Goal: Task Accomplishment & Management: Manage account settings

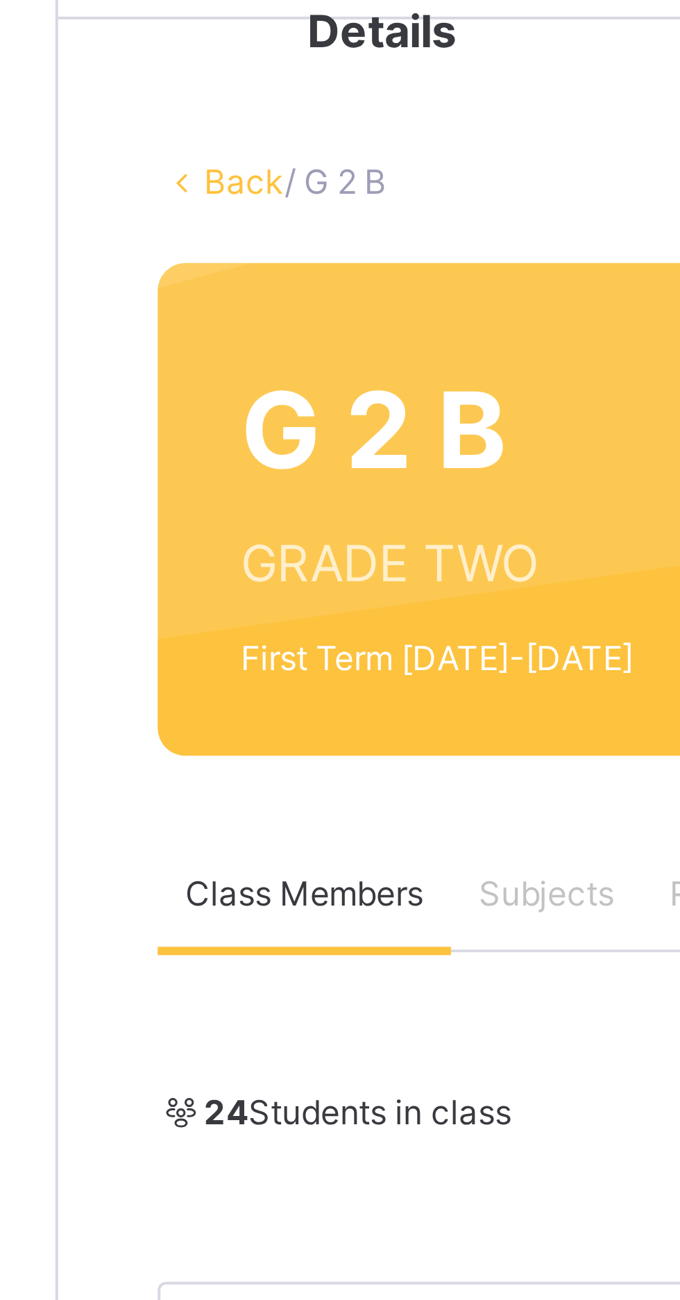
scroll to position [50, 0]
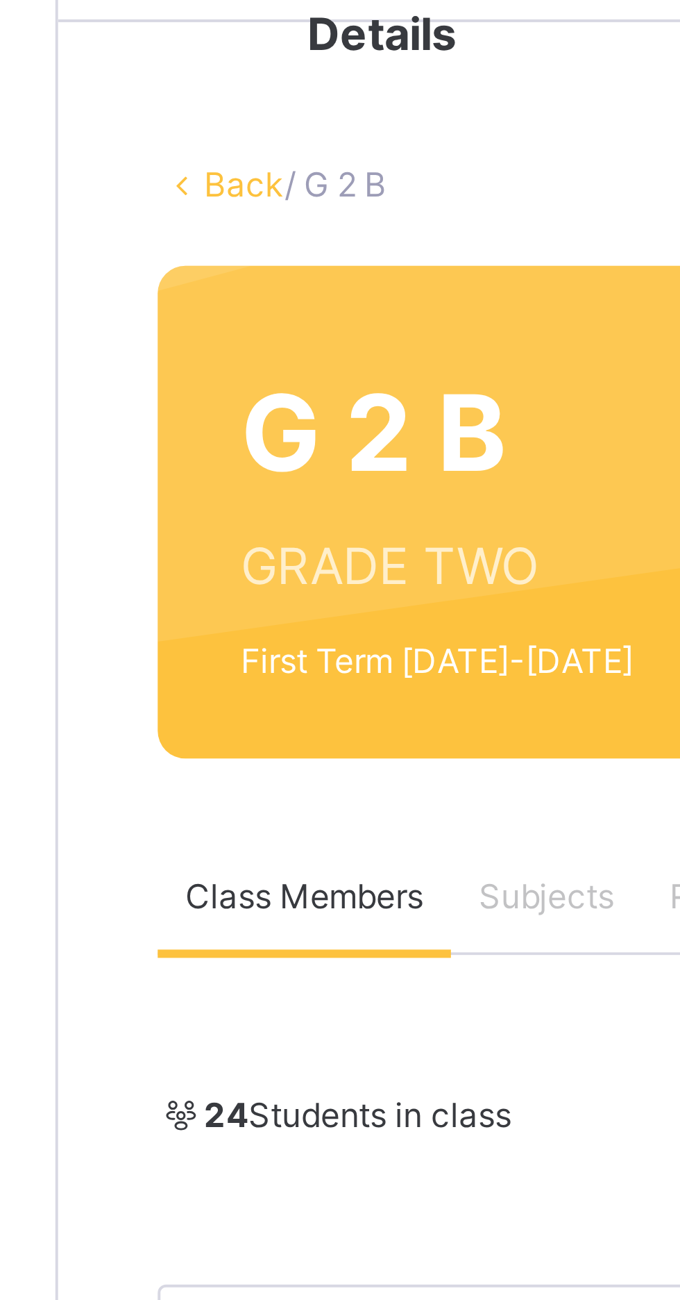
click at [203, 45] on link "Back" at bounding box center [213, 46] width 20 height 10
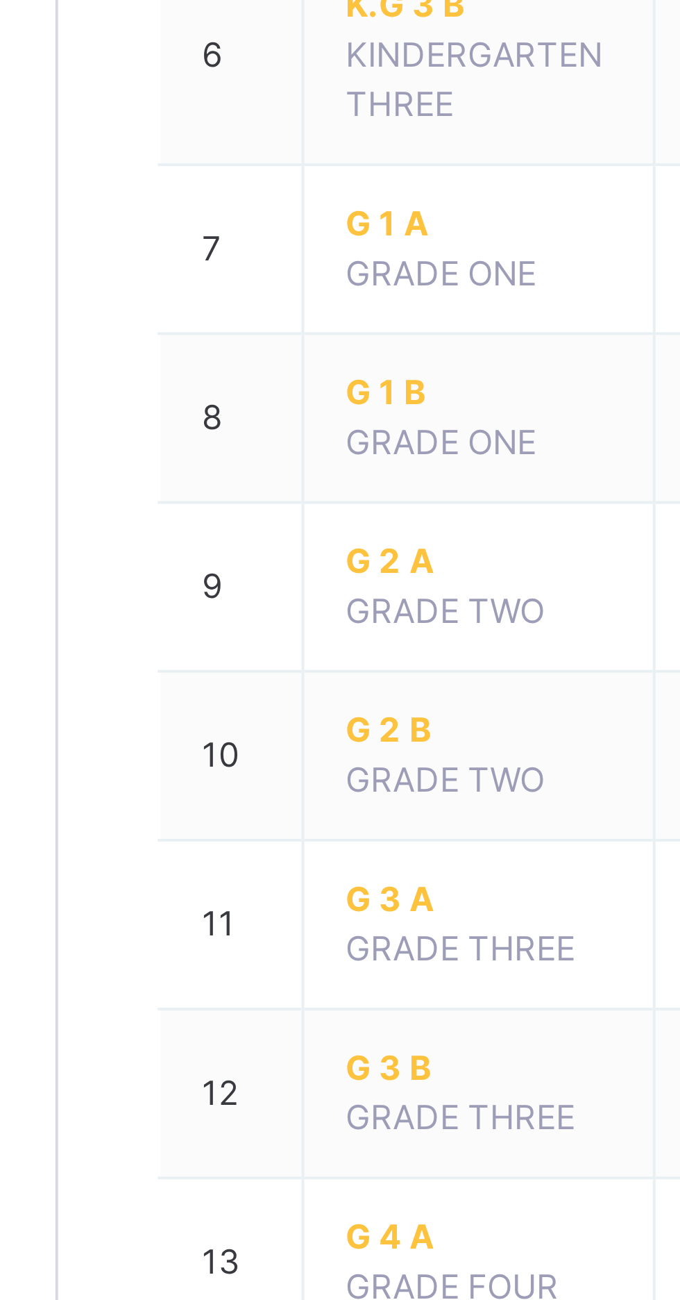
click at [246, 640] on span "G 2 A" at bounding box center [272, 639] width 67 height 12
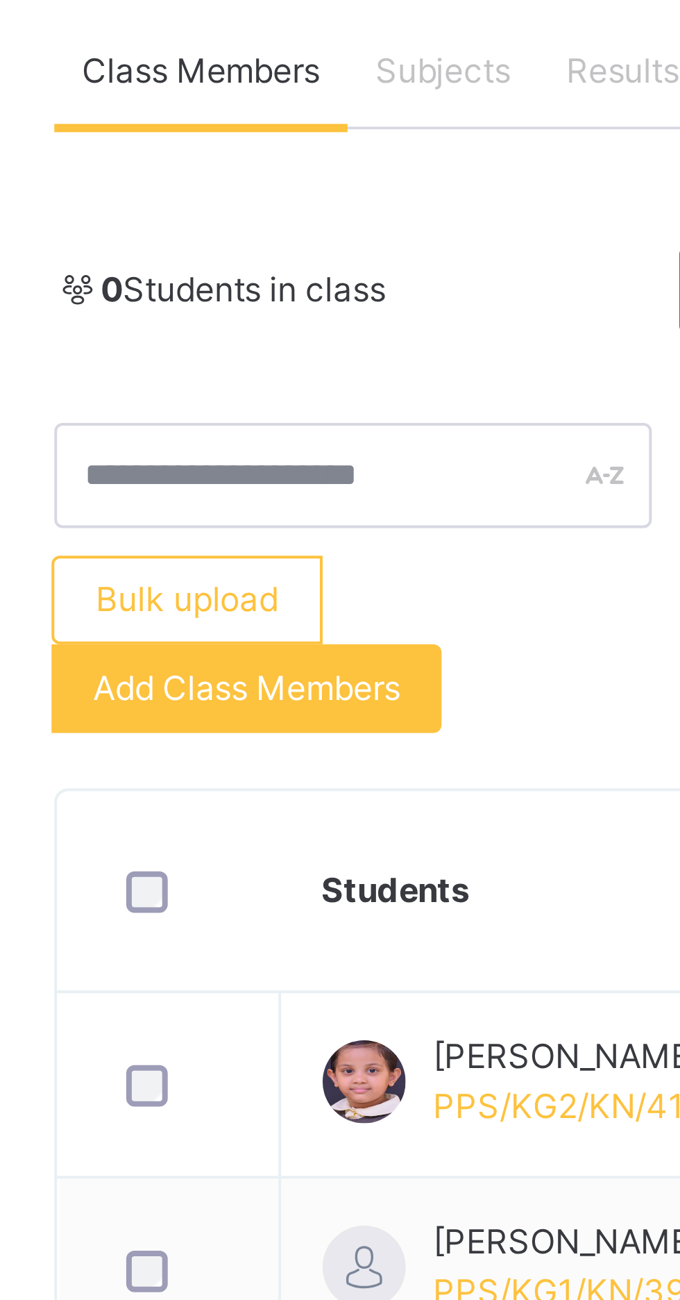
scroll to position [247, 0]
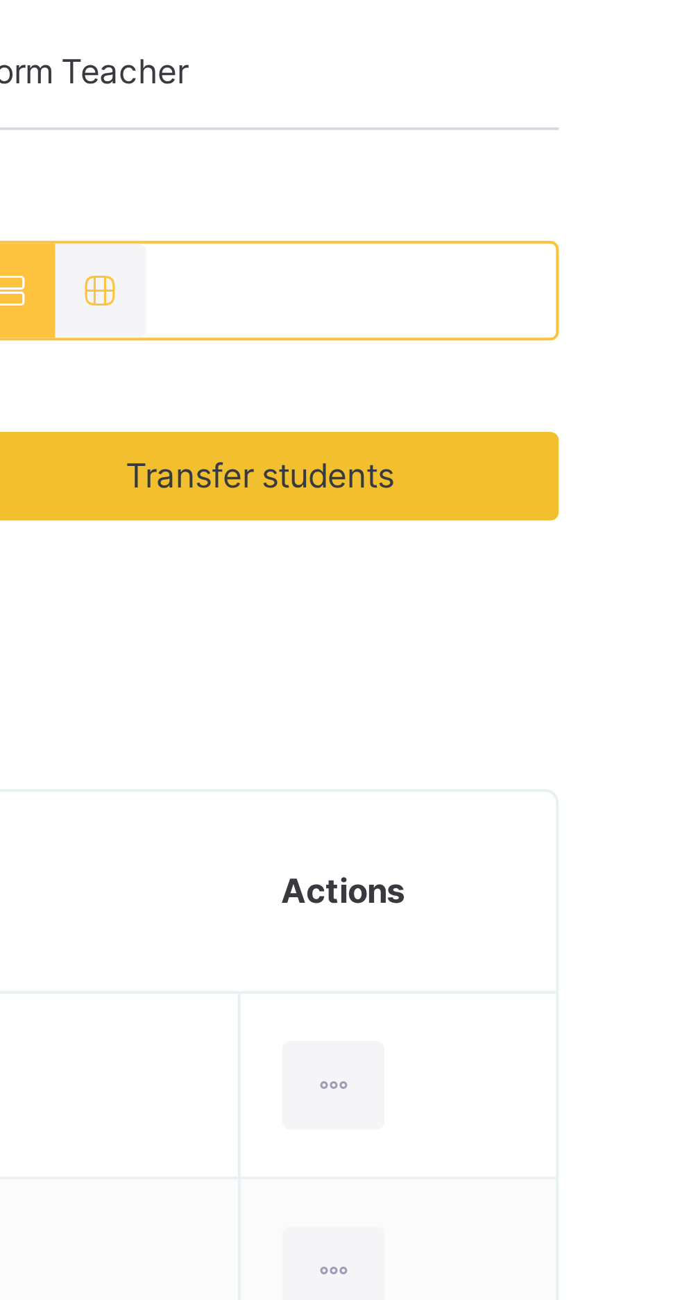
click at [574, 128] on span "Transfer students" at bounding box center [580, 129] width 67 height 12
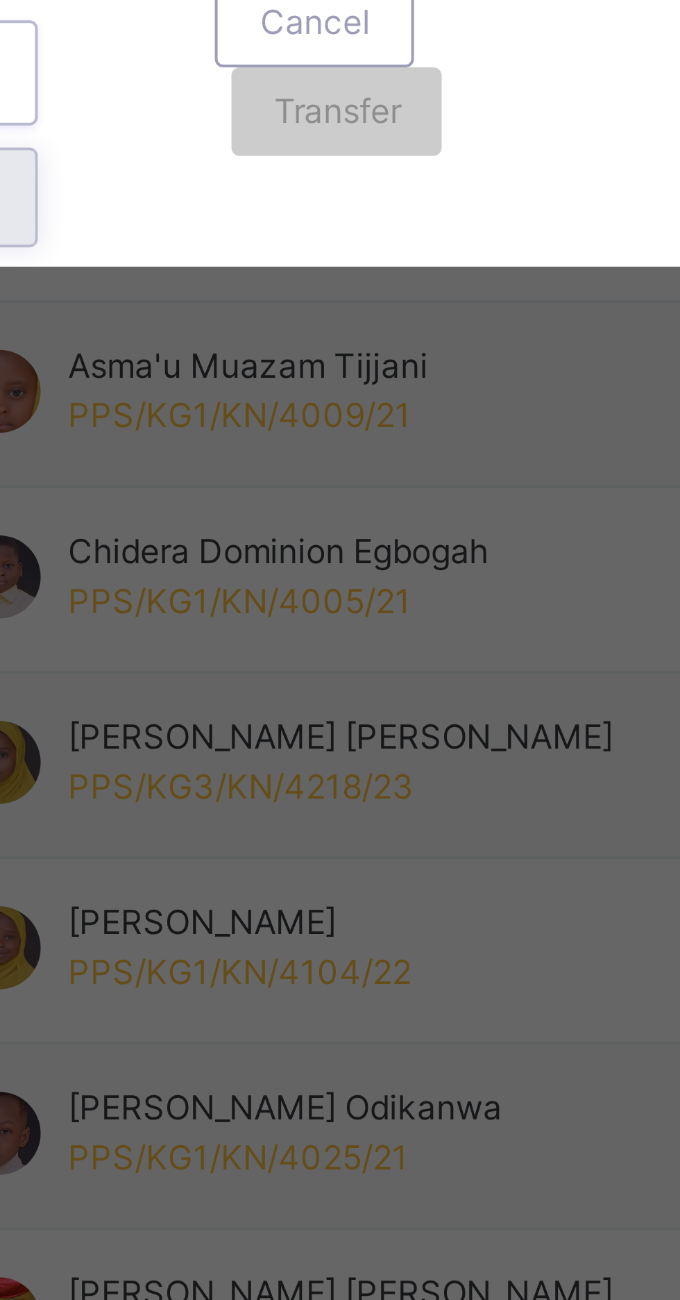
scroll to position [128, 0]
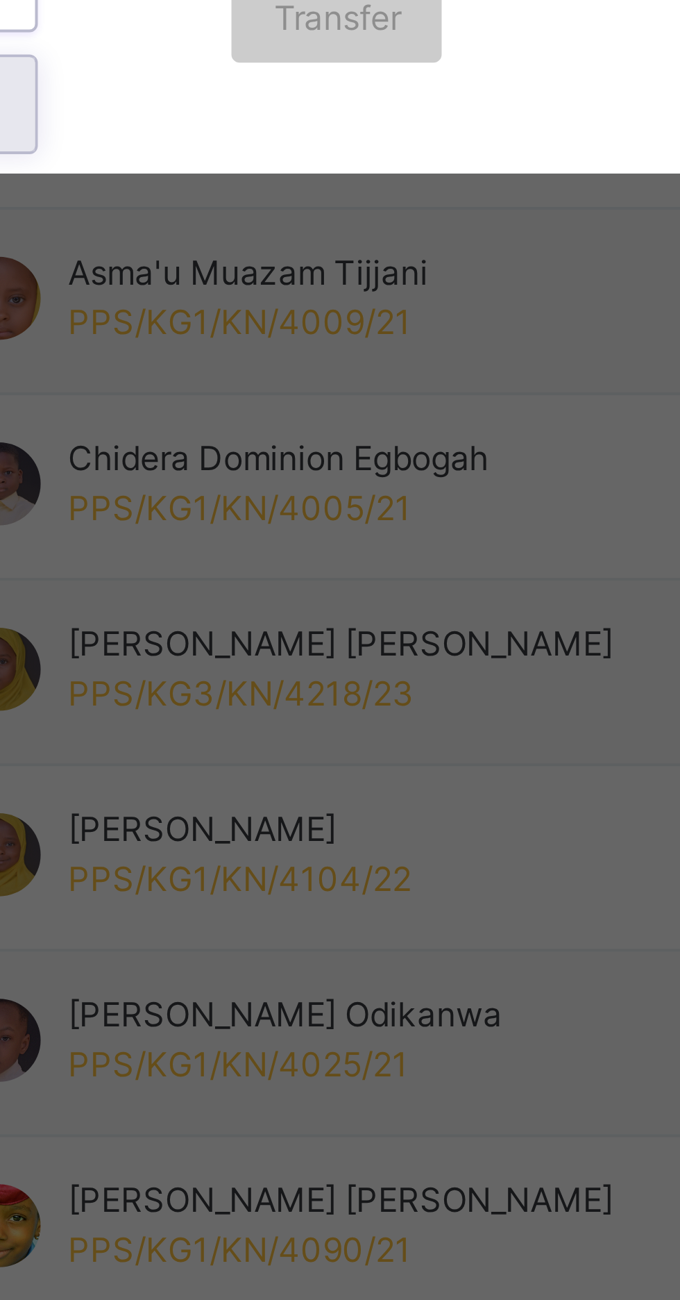
click at [374, 737] on div "Cancel" at bounding box center [349, 726] width 50 height 22
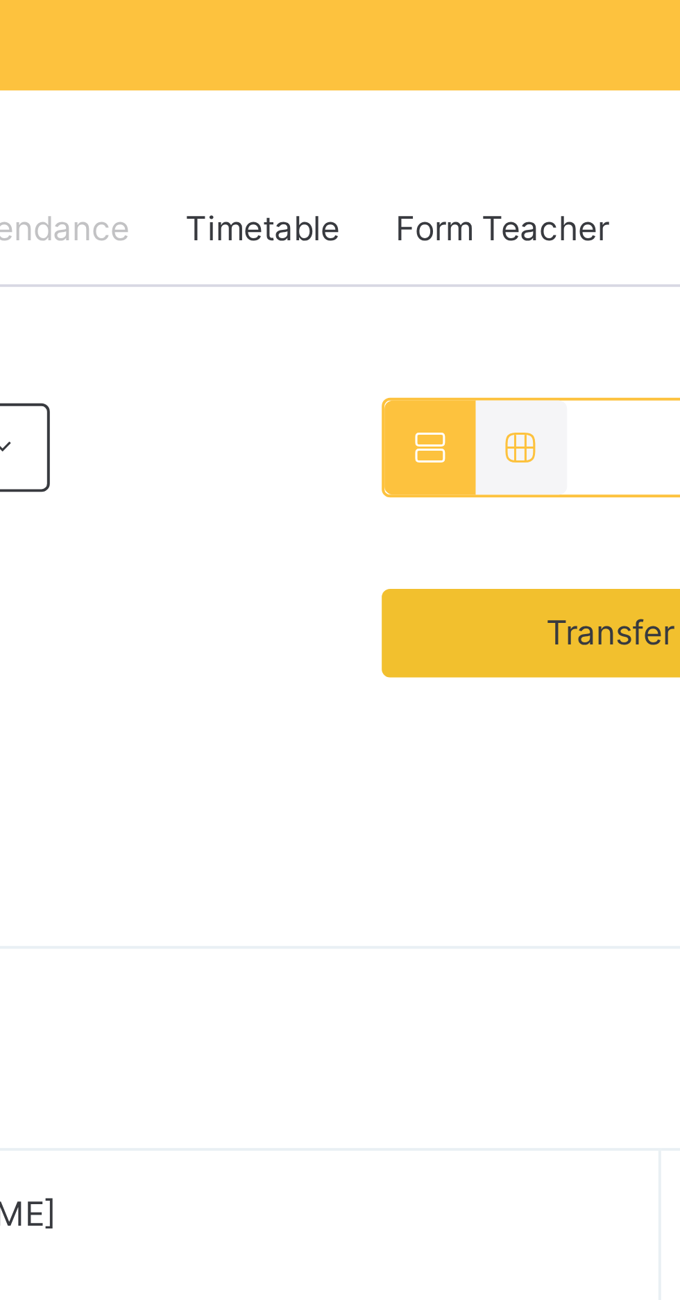
click at [528, 246] on span "Transfer students" at bounding box center [580, 248] width 129 height 12
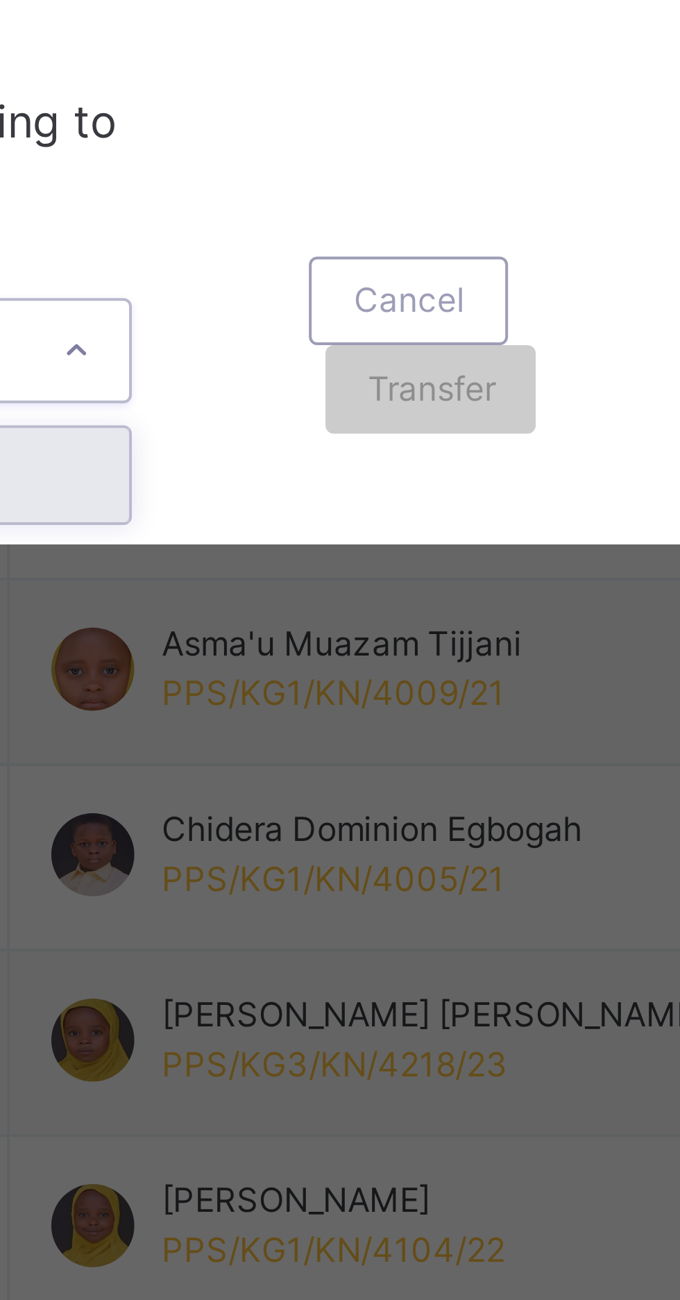
click at [353, 612] on span "×" at bounding box center [350, 604] width 8 height 17
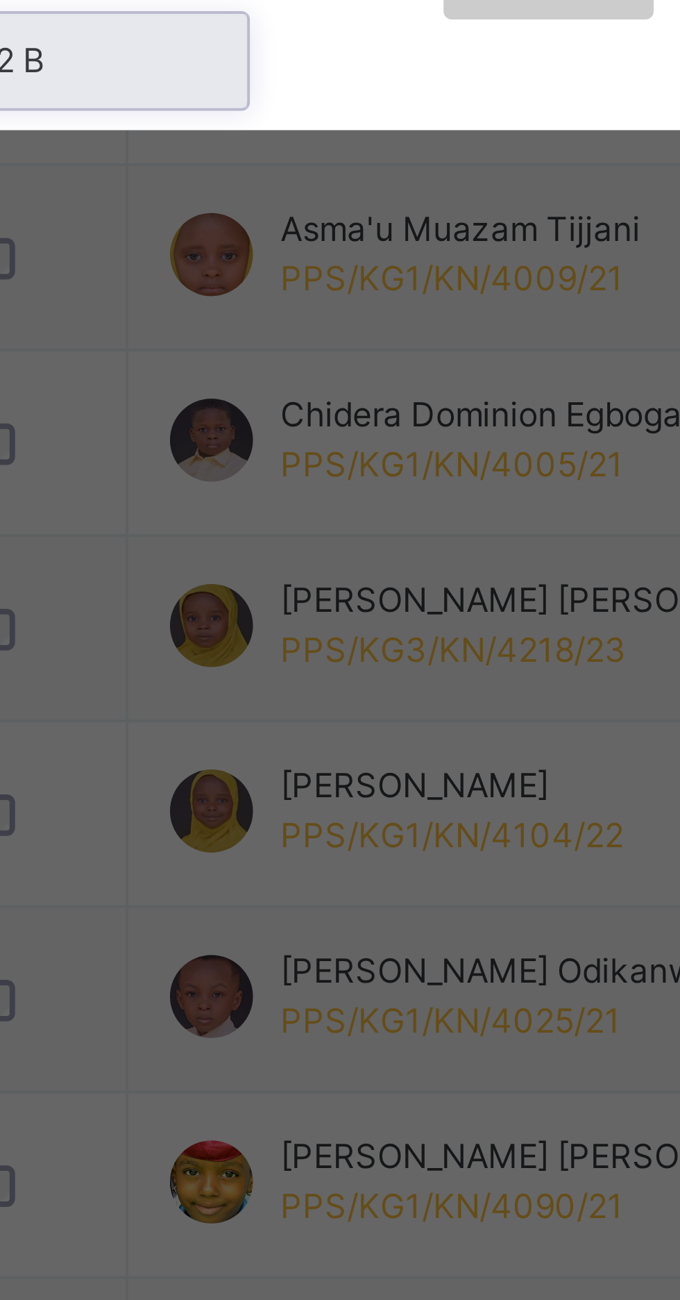
click at [276, 782] on div "G 2 B" at bounding box center [239, 770] width 80 height 24
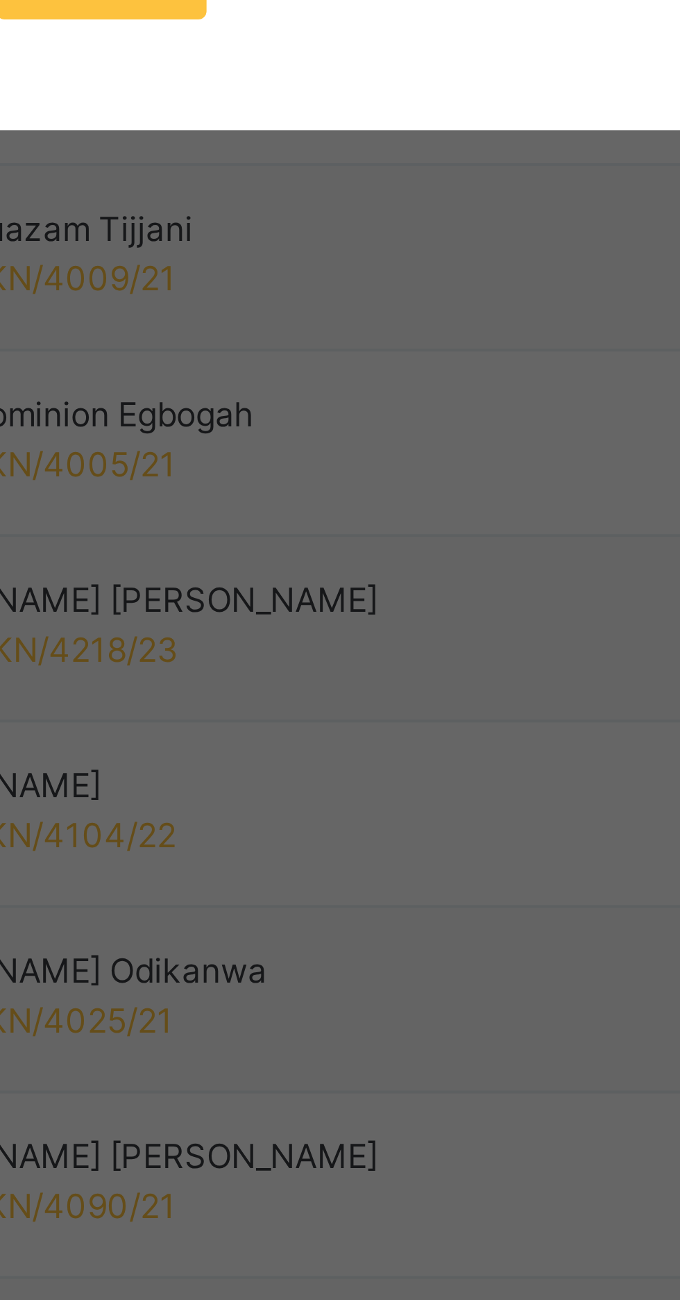
click at [370, 755] on span "Transfer" at bounding box center [354, 748] width 32 height 12
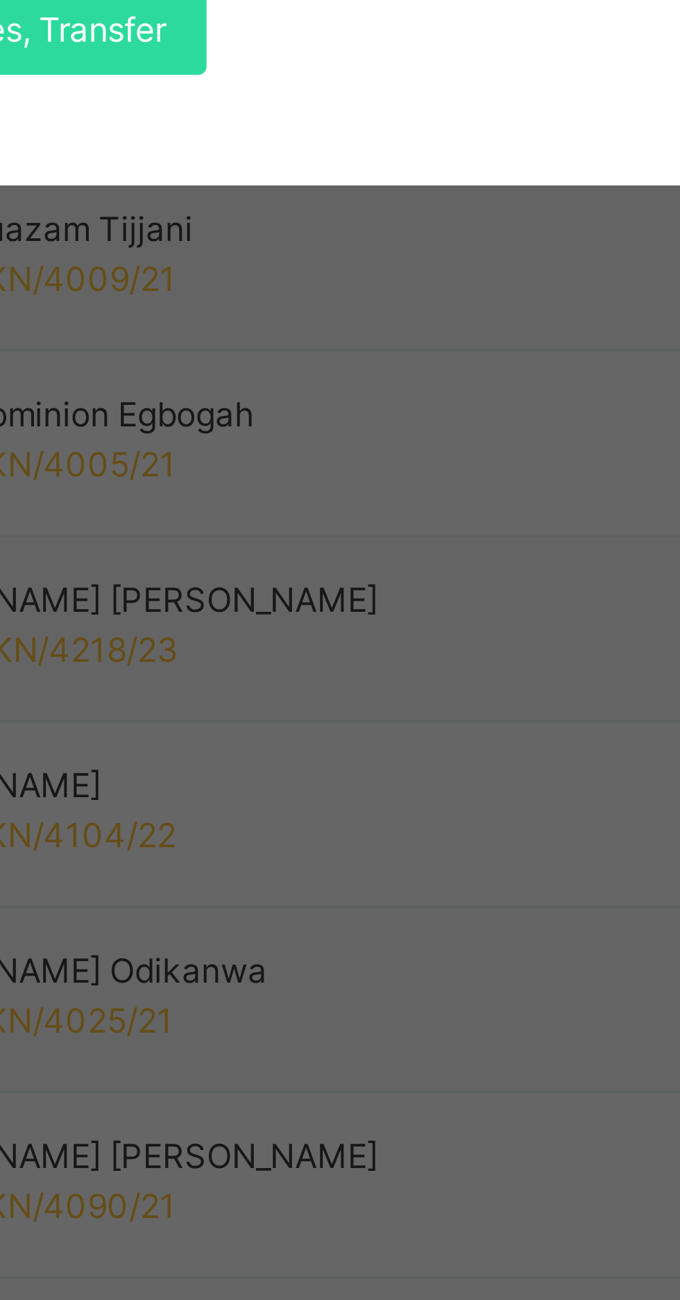
click at [370, 769] on span "Yes, Transfer" at bounding box center [345, 762] width 50 height 12
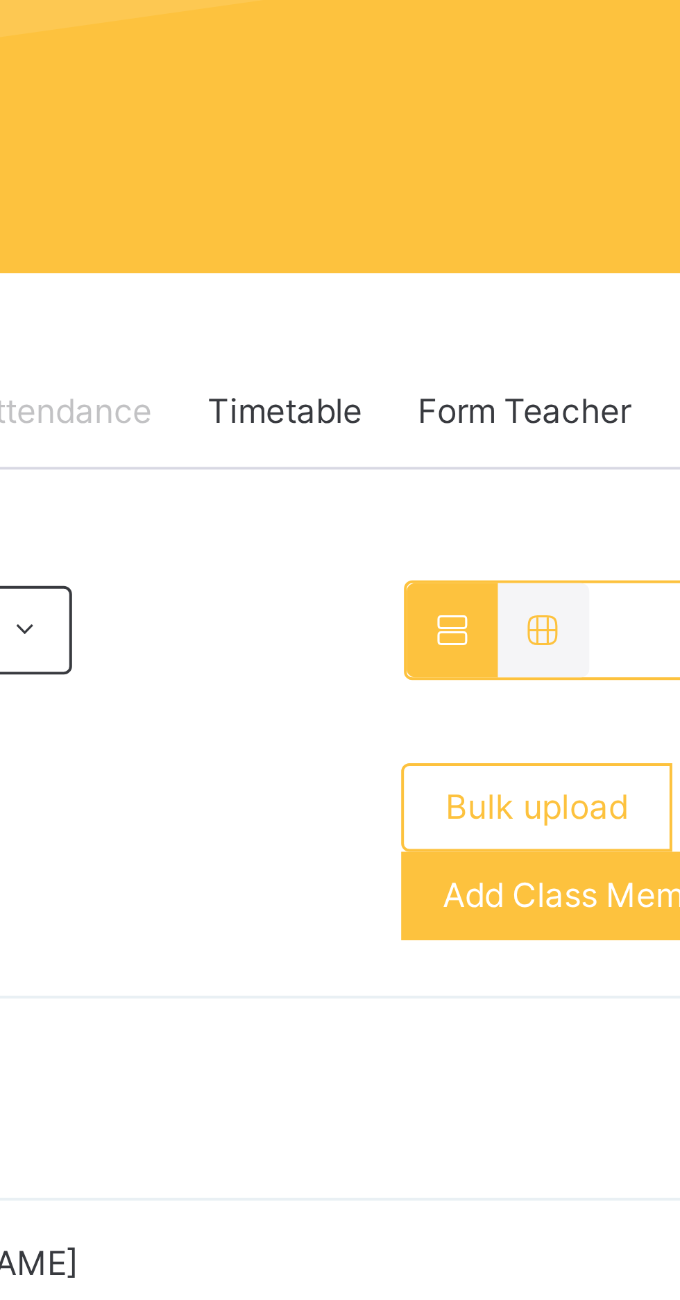
scroll to position [4, 0]
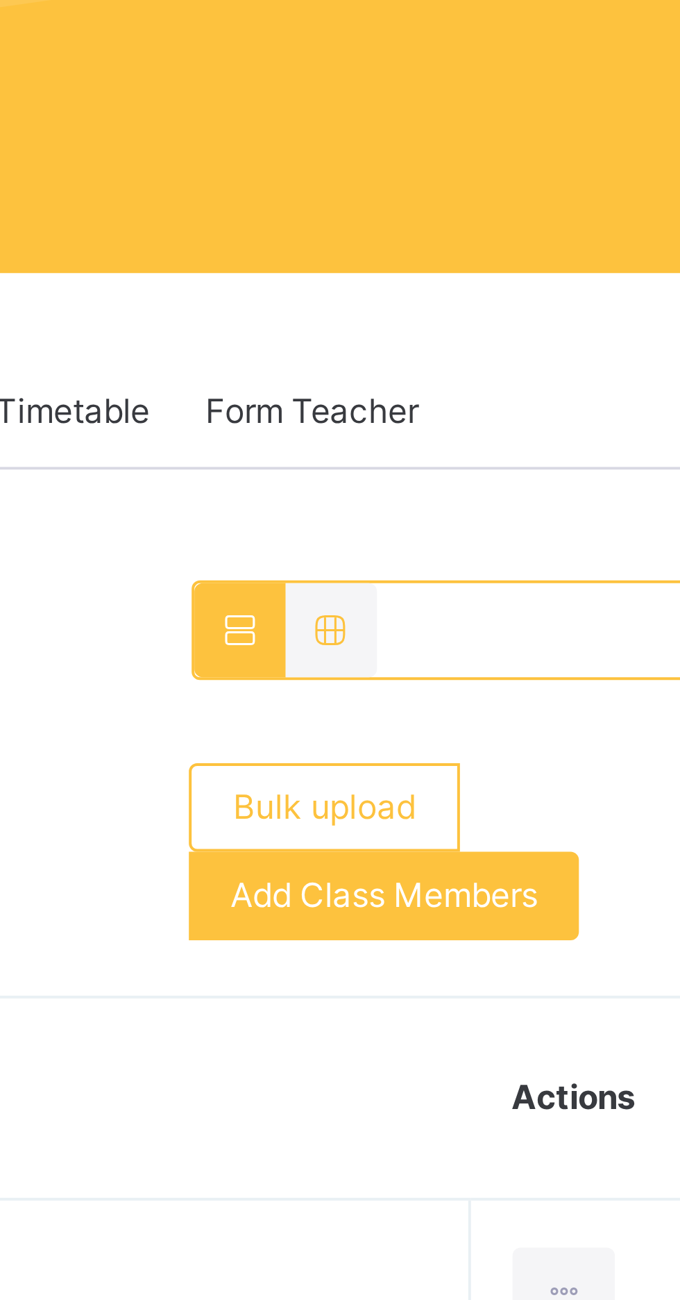
click at [540, 394] on span "Add Class Members" at bounding box center [553, 392] width 77 height 12
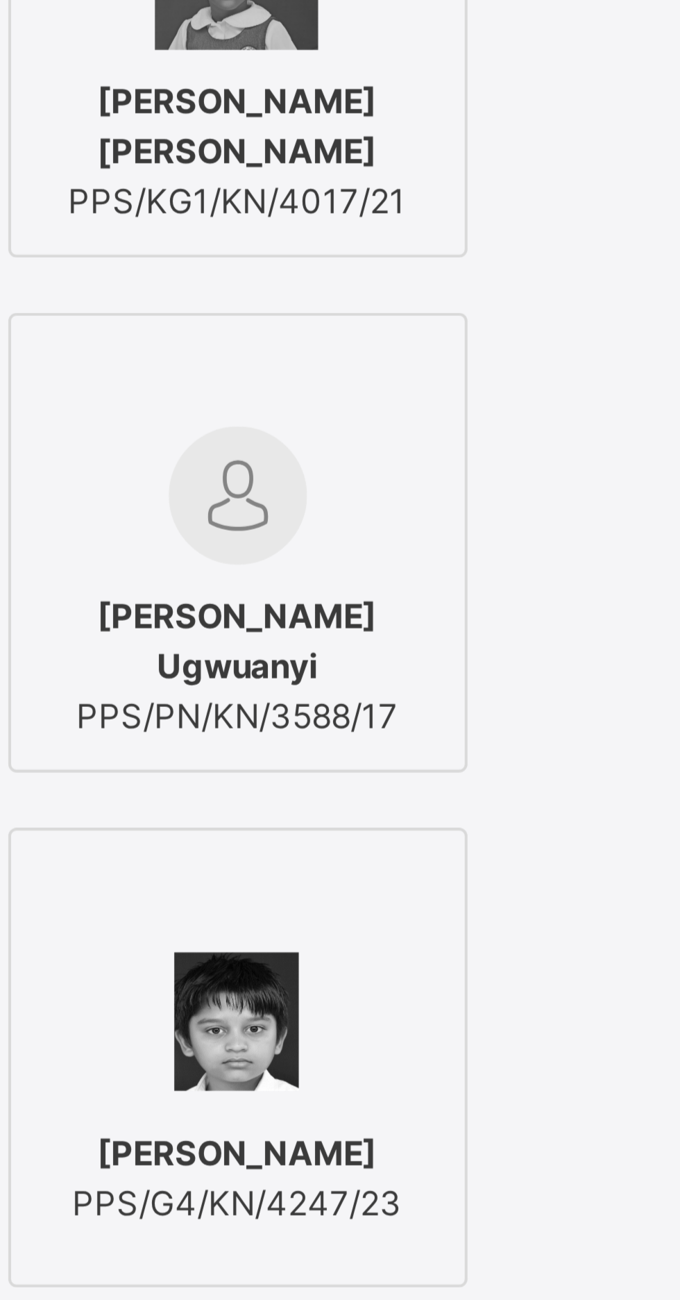
click at [390, 387] on input "text" at bounding box center [340, 374] width 151 height 24
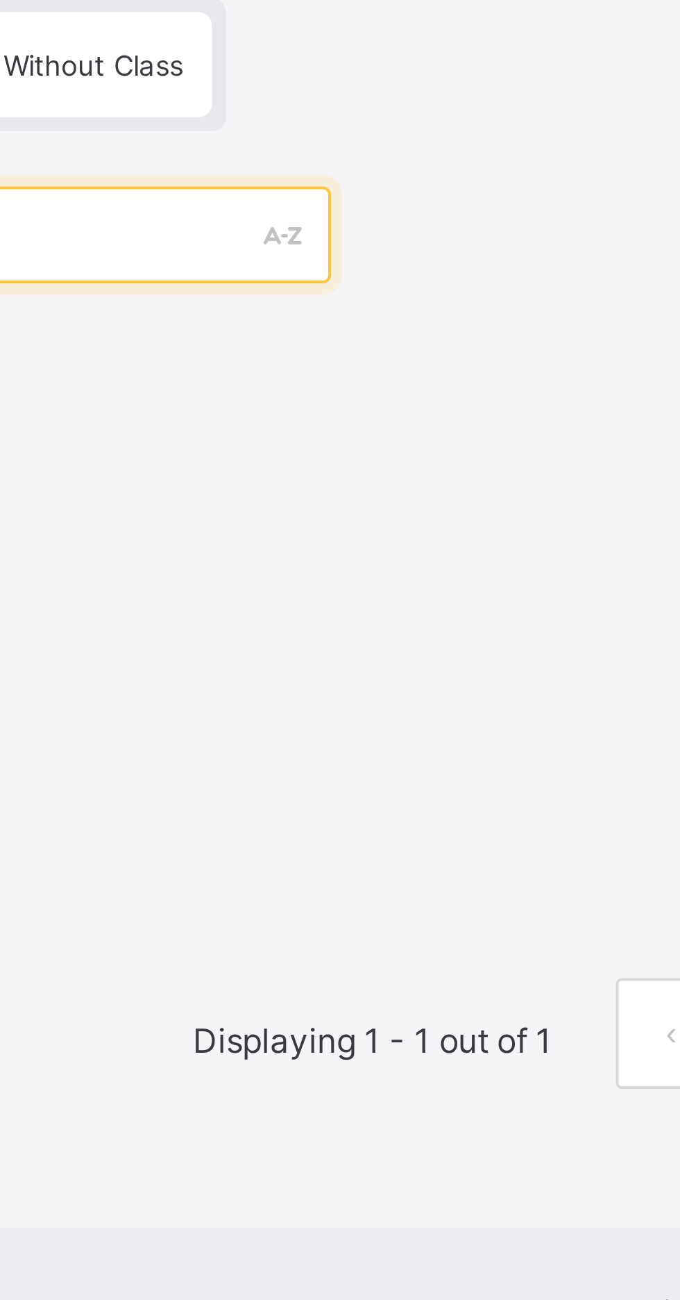
type input "******"
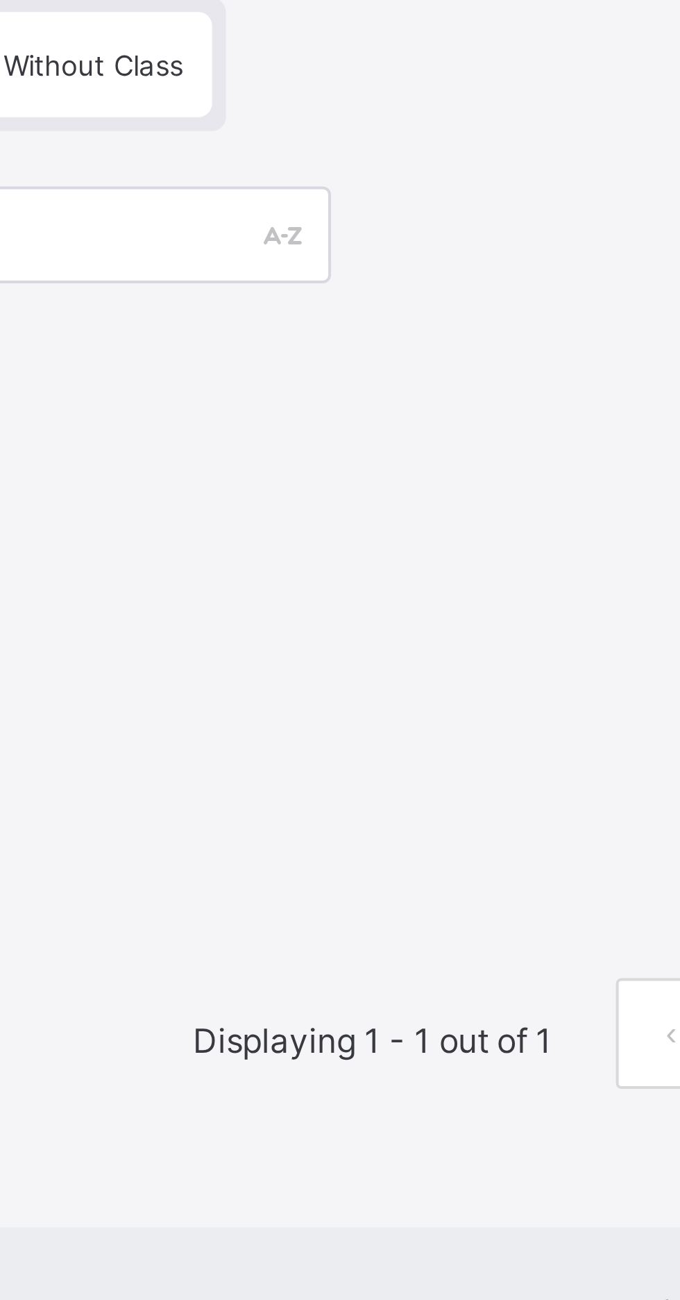
click at [379, 530] on span "Students Without Class" at bounding box center [340, 525] width 77 height 8
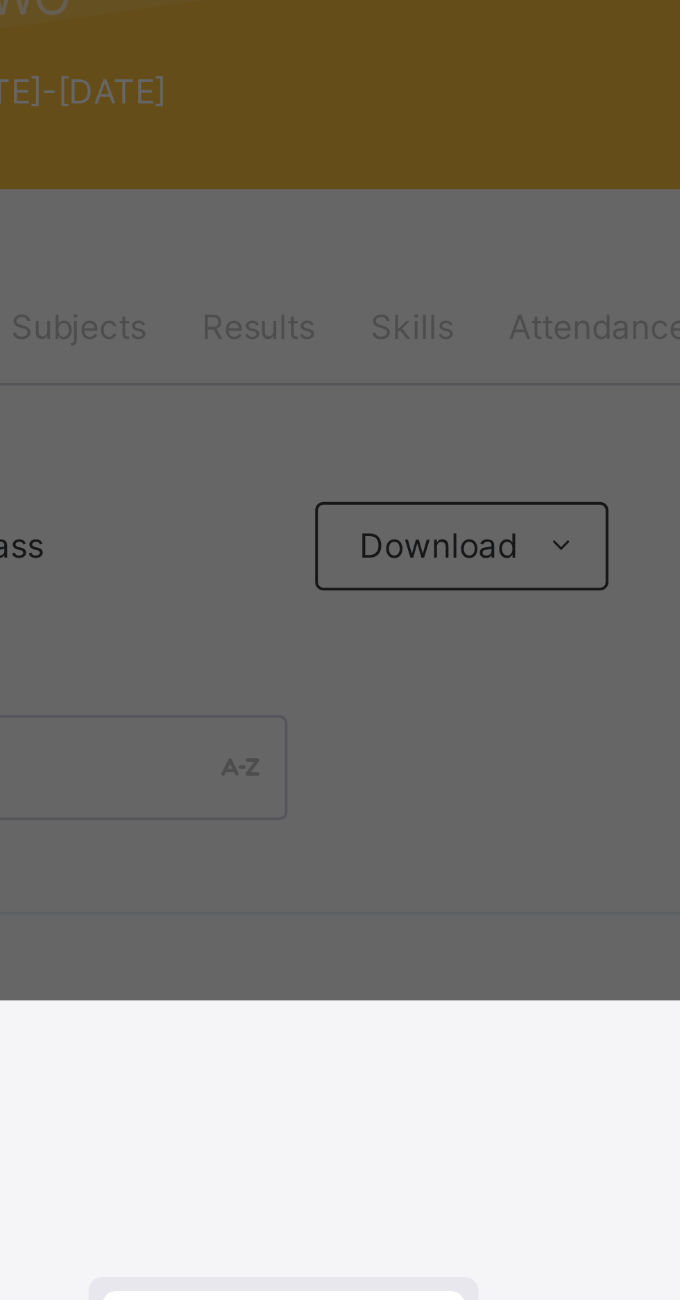
scroll to position [0, 0]
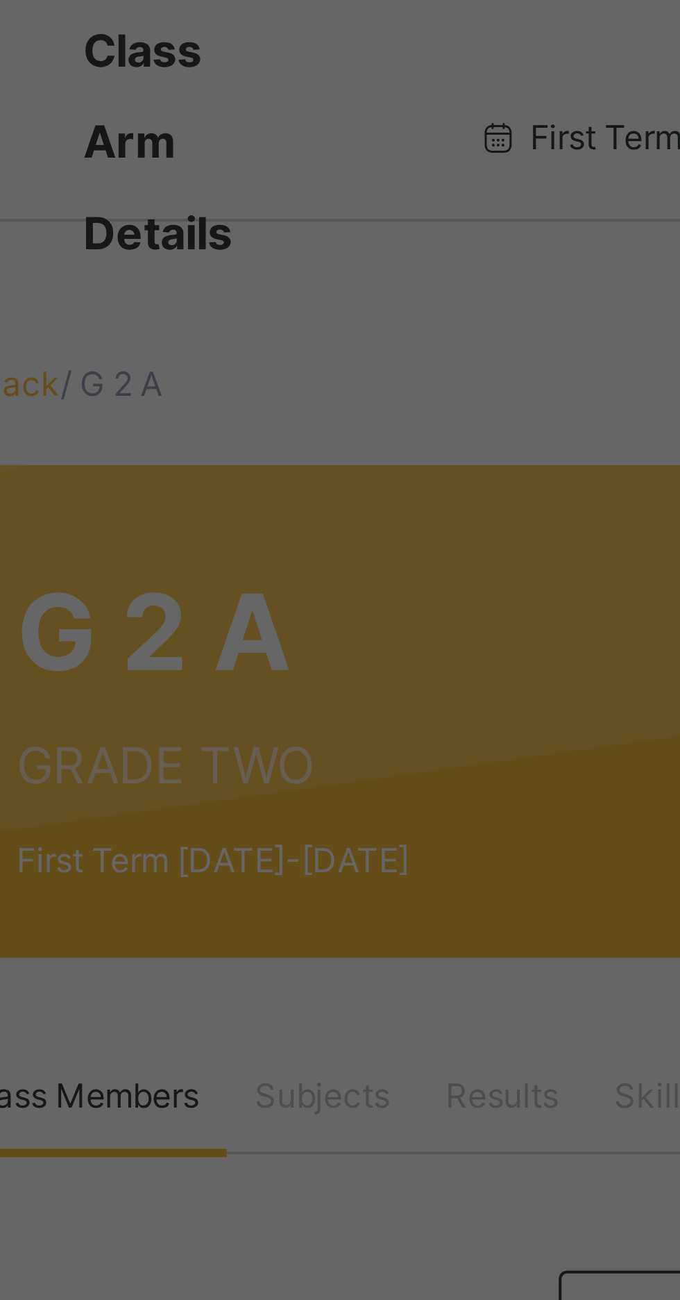
click at [317, 143] on div "× Add Student Students Without Class ****** Mithun Dinesh Kumar PPS/G1/KN/4406/…" at bounding box center [340, 650] width 680 height 1300
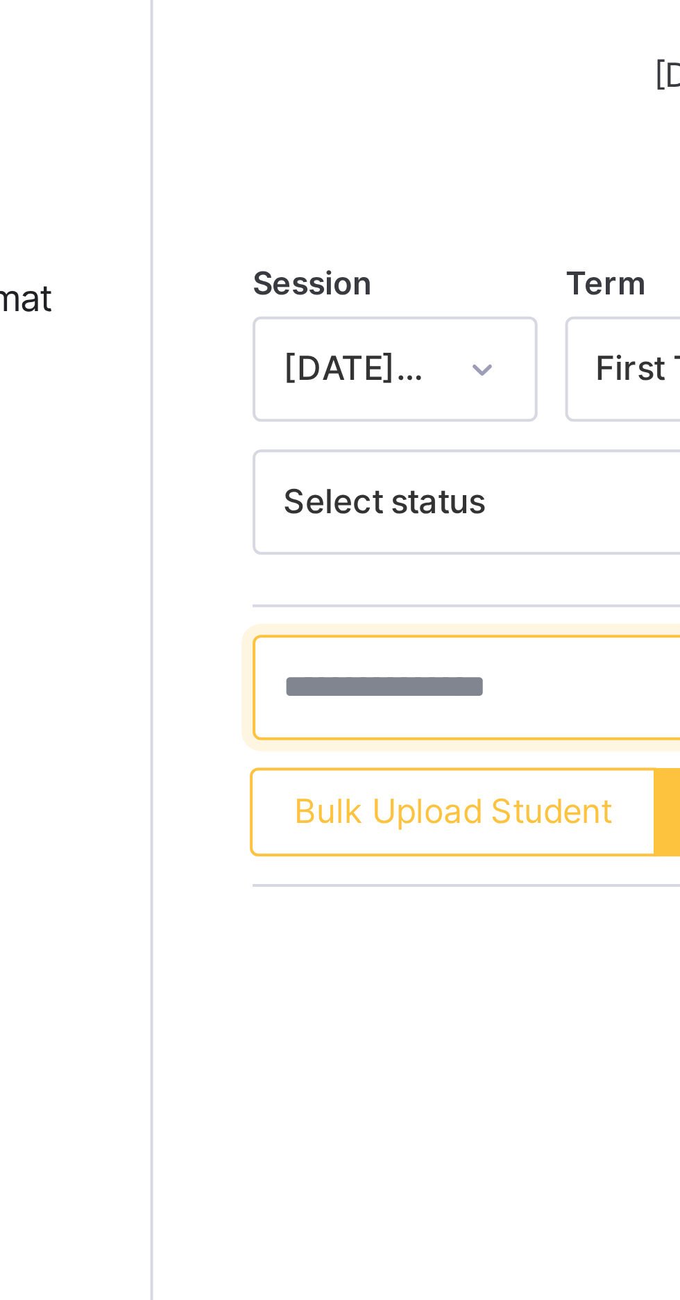
click at [209, 460] on input "text" at bounding box center [296, 458] width 208 height 26
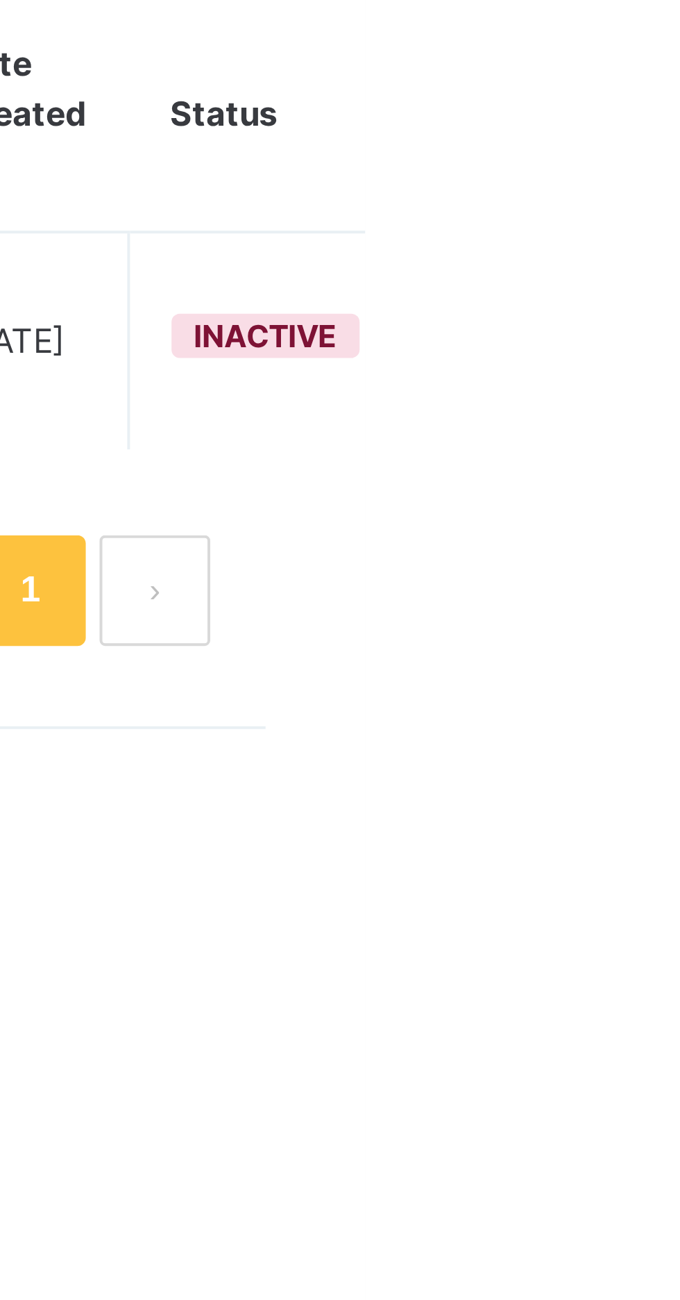
type input "******"
click at [0, 0] on ul "View Profile Edit Student Assign Class Link Parent/Guardian Delete Student" at bounding box center [0, 0] width 0 height 0
click at [0, 0] on div "Assign Class" at bounding box center [0, 0] width 0 height 0
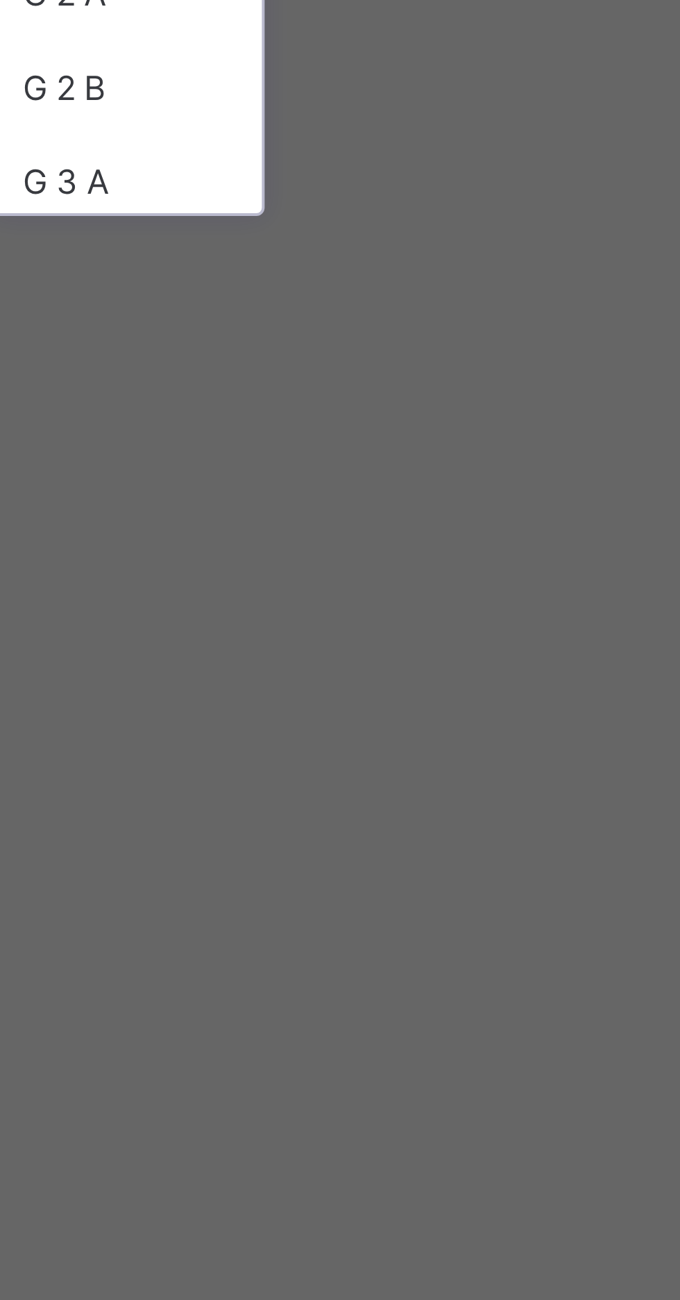
click at [284, 864] on div "G 2 A" at bounding box center [250, 853] width 68 height 24
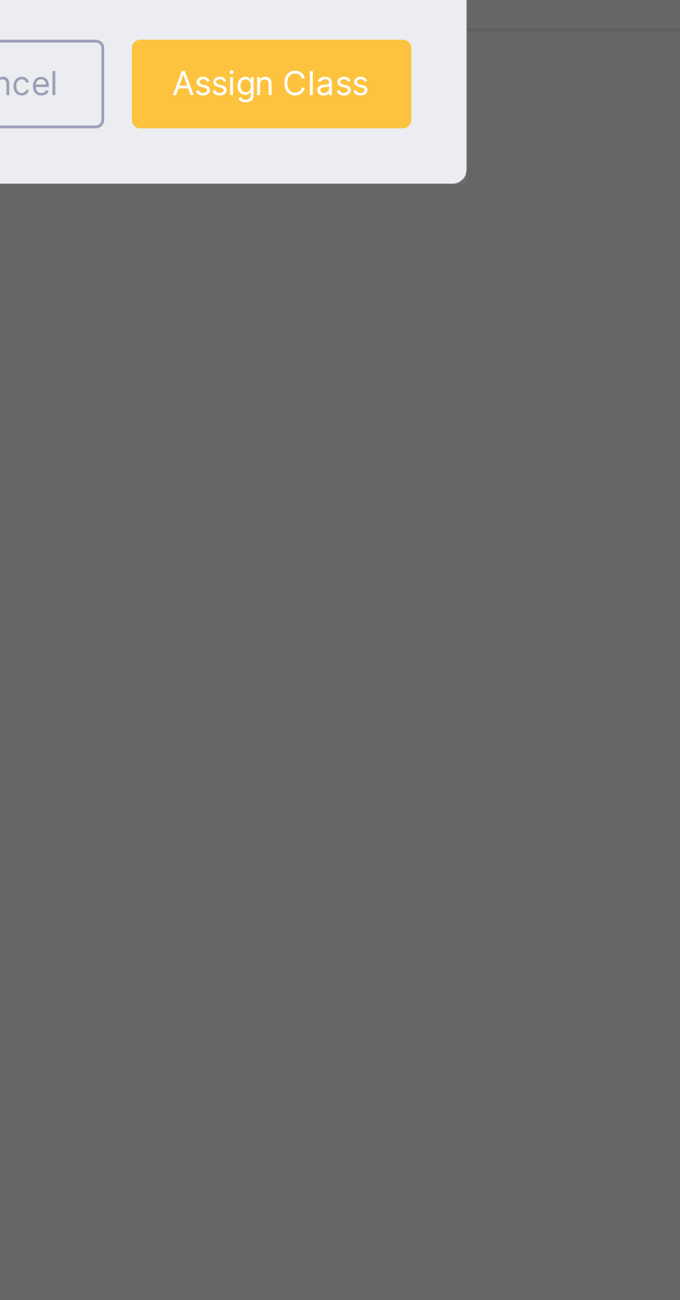
click at [469, 752] on span "Assign Class" at bounding box center [444, 745] width 49 height 12
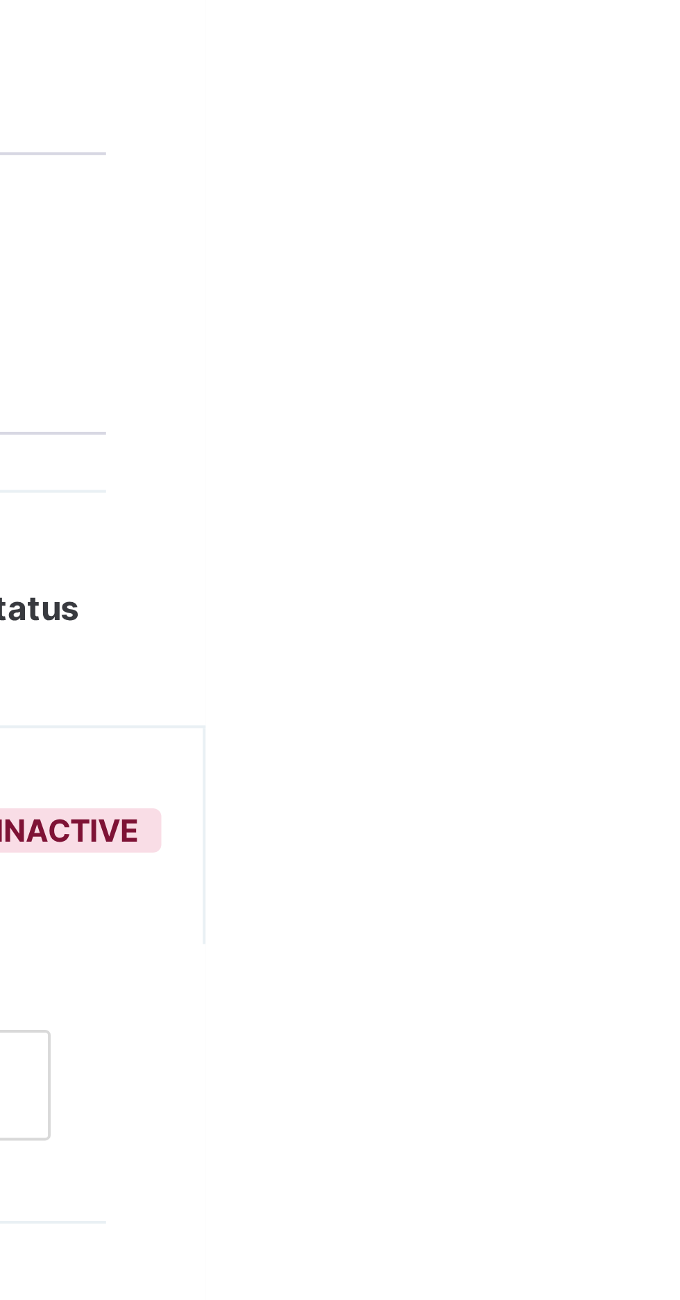
click at [0, 0] on ul "View Profile Edit Student Link Parent/Guardian Delete Student" at bounding box center [0, 0] width 0 height 0
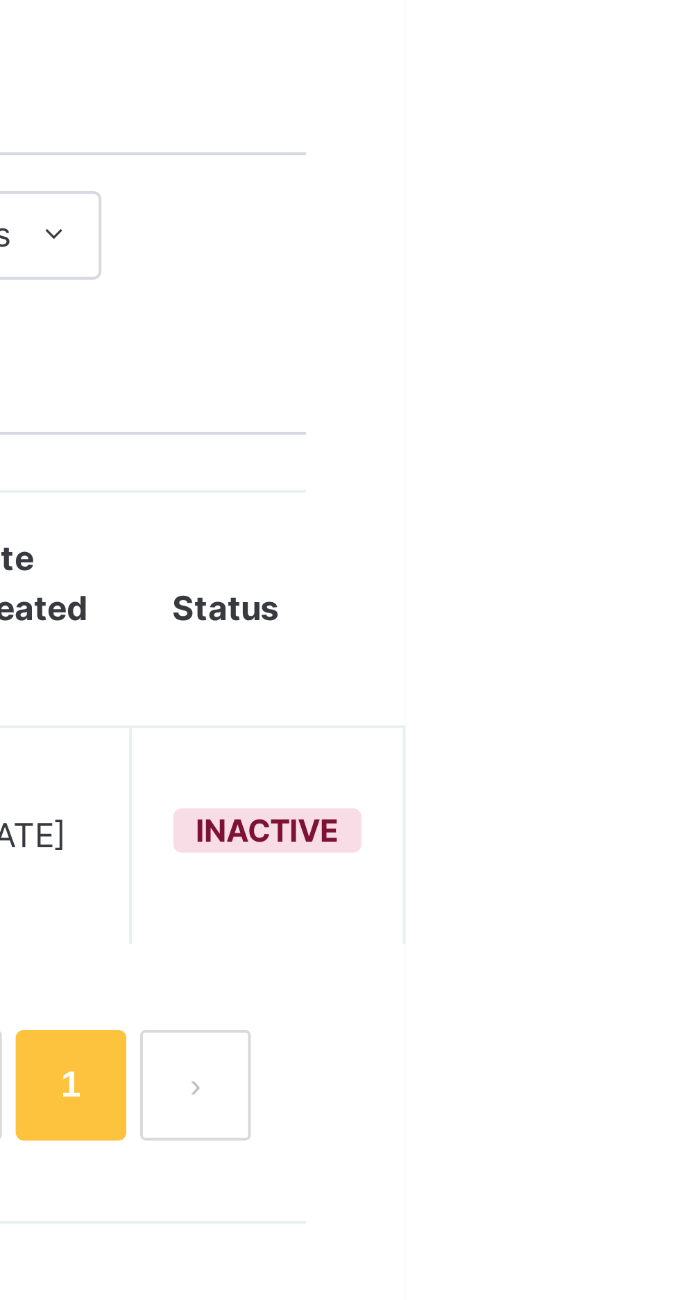
click at [0, 0] on div "View Profile" at bounding box center [0, 0] width 0 height 0
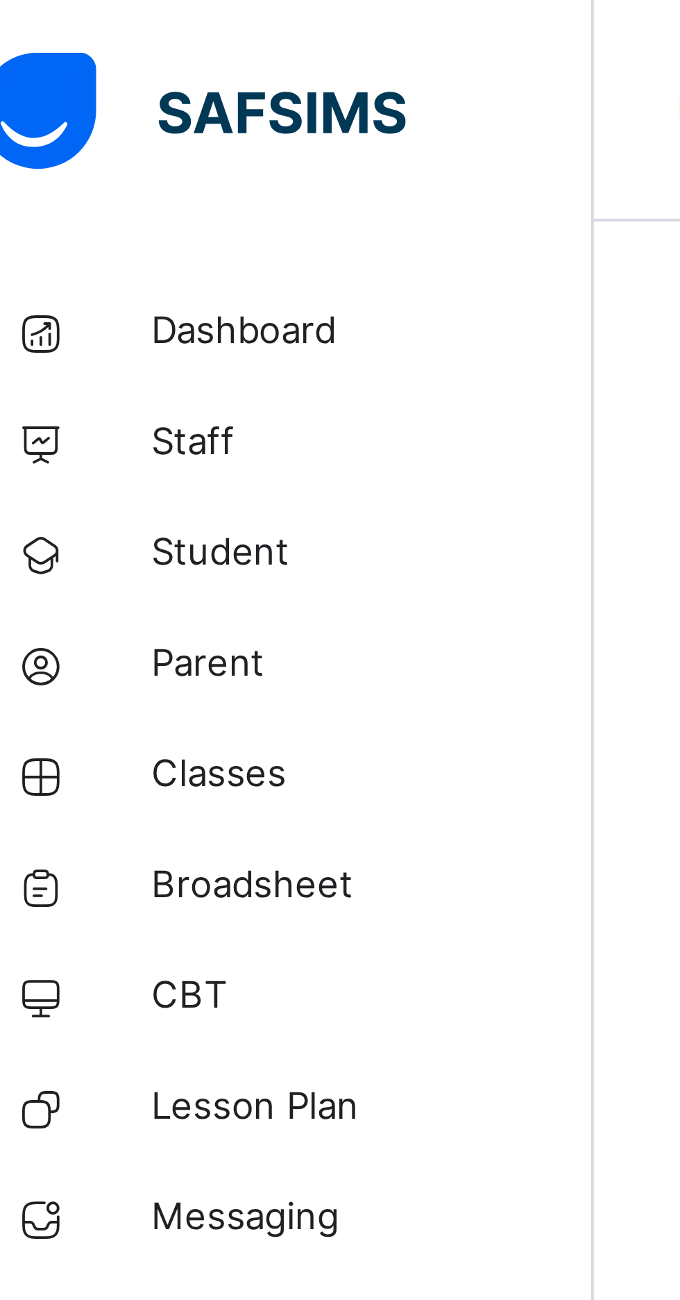
click at [77, 143] on span "Student" at bounding box center [111, 139] width 111 height 14
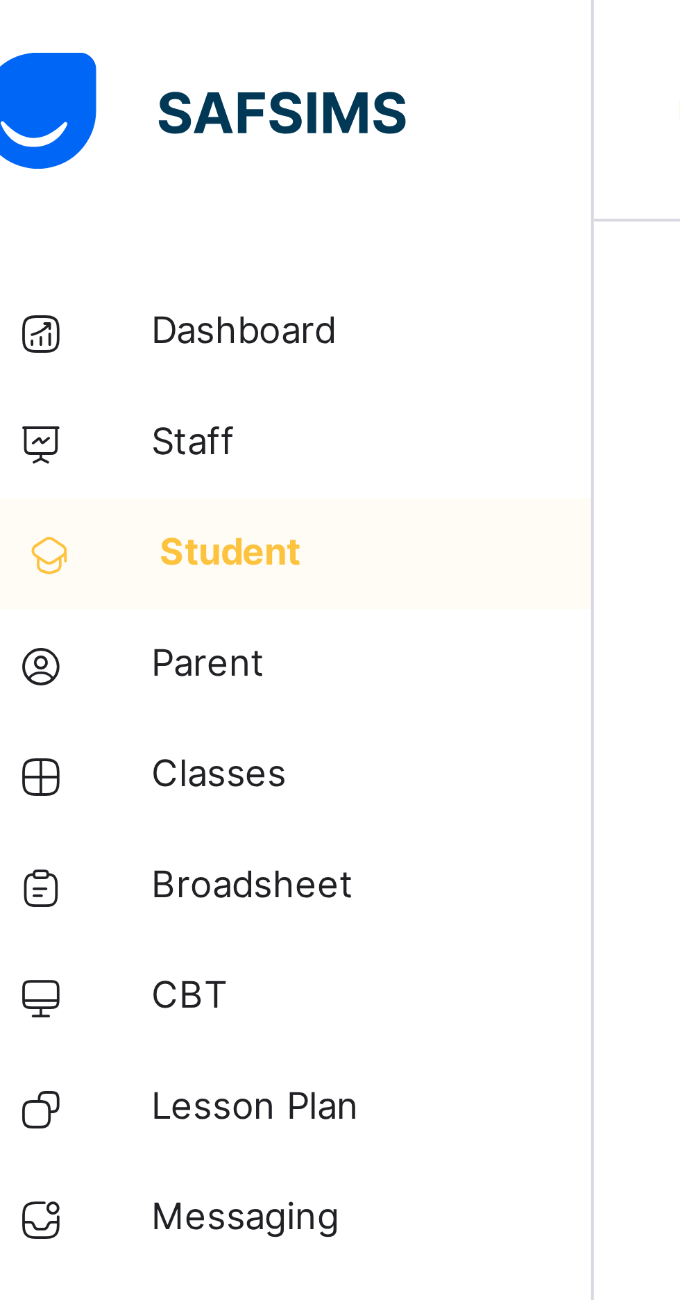
click at [76, 84] on span "Dashboard" at bounding box center [111, 83] width 111 height 14
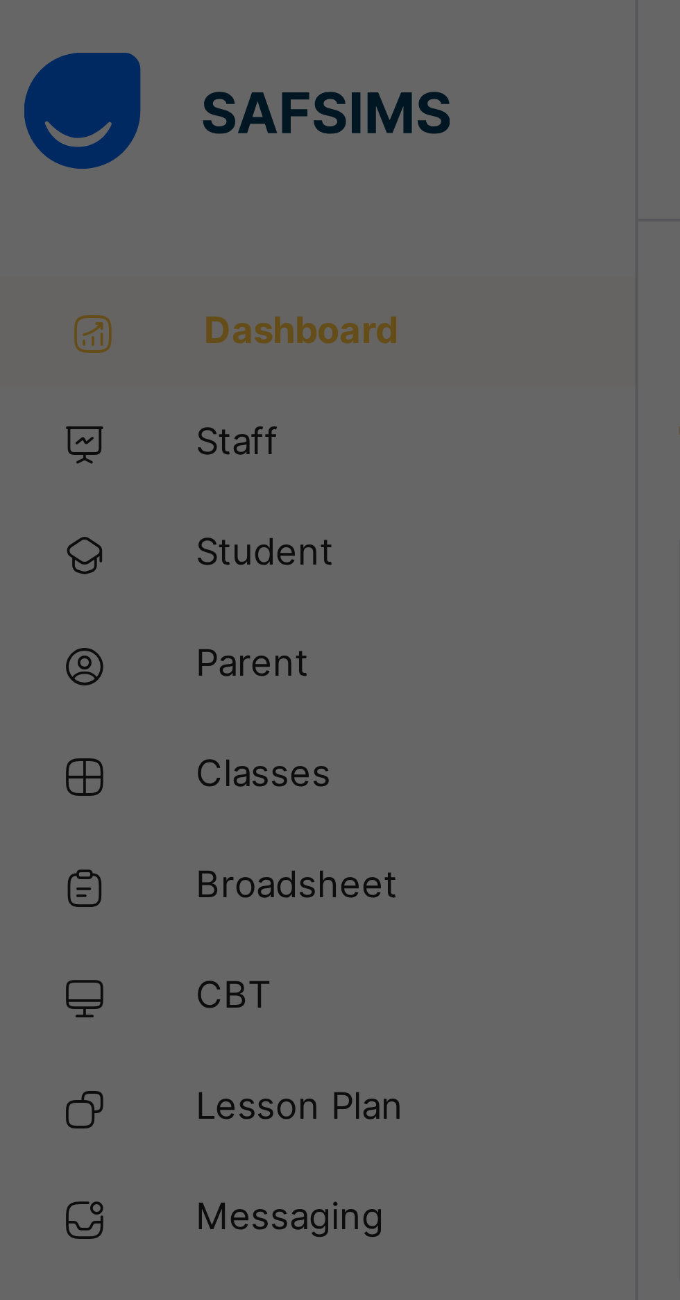
click at [74, 143] on div "× How likely are you to recommend SAFSIMS to other schools? 0 1 2 3 4 5 6 7 8 9…" at bounding box center [340, 650] width 680 height 1300
click at [73, 145] on div "× How likely are you to recommend SAFSIMS to other schools? 0 1 2 3 4 5 6 7 8 9…" at bounding box center [340, 650] width 680 height 1300
click at [76, 138] on div "× How likely are you to recommend SAFSIMS to other schools? 0 1 2 3 4 5 6 7 8 9…" at bounding box center [340, 650] width 680 height 1300
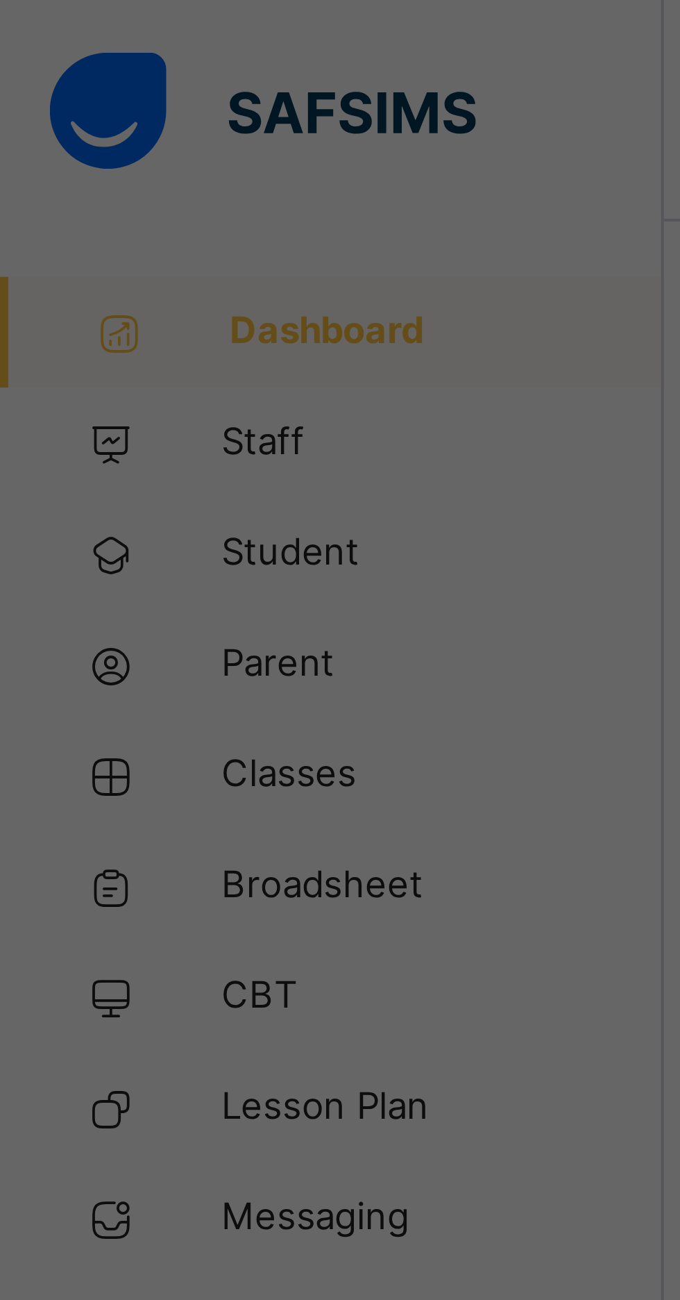
click at [69, 144] on div "× How likely are you to recommend SAFSIMS to other schools? 0 1 2 3 4 5 6 7 8 9…" at bounding box center [340, 650] width 680 height 1300
click at [67, 145] on div "× How likely are you to recommend SAFSIMS to other schools? 0 1 2 3 4 5 6 7 8 9…" at bounding box center [340, 650] width 680 height 1300
click at [74, 142] on div "× How likely are you to recommend SAFSIMS to other schools? 0 1 2 3 4 5 6 7 8 9…" at bounding box center [340, 650] width 680 height 1300
click at [65, 142] on div "× How likely are you to recommend SAFSIMS to other schools? 0 1 2 3 4 5 6 7 8 9…" at bounding box center [340, 650] width 680 height 1300
click at [89, 146] on div "× How likely are you to recommend SAFSIMS to other schools? 0 1 2 3 4 5 6 7 8 9…" at bounding box center [340, 650] width 680 height 1300
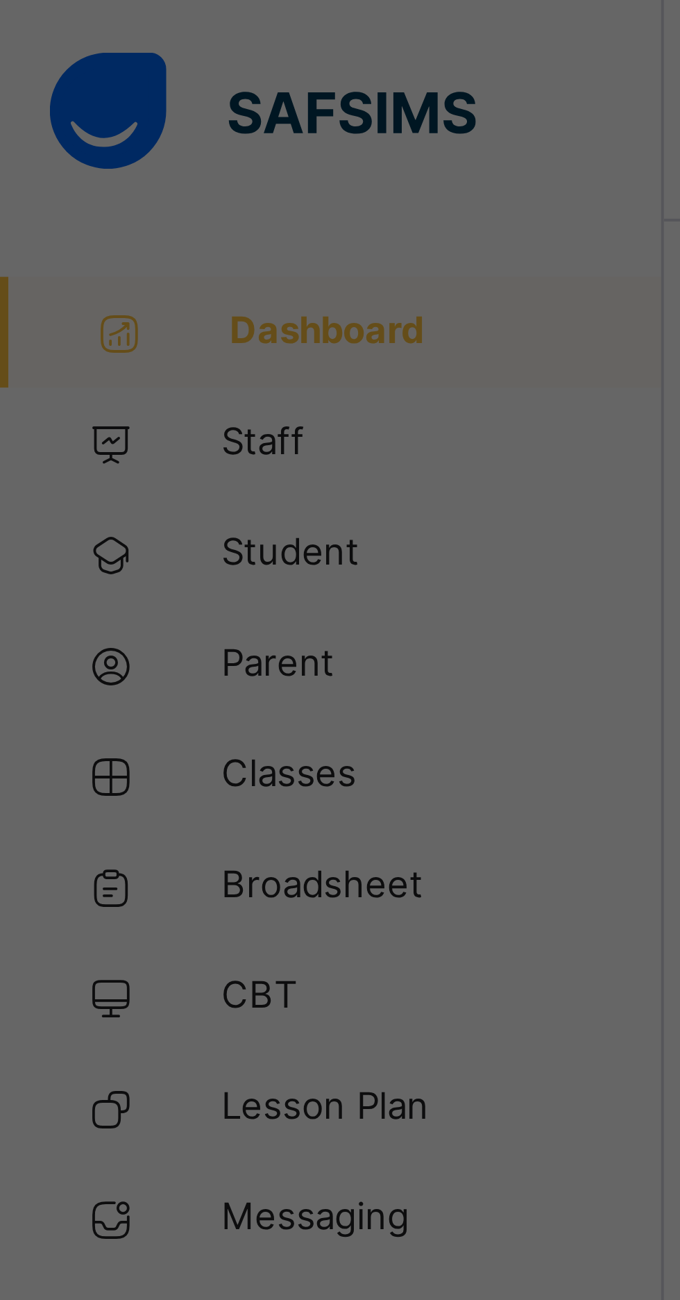
click at [84, 139] on div "× How likely are you to recommend SAFSIMS to other schools? 0 1 2 3 4 5 6 7 8 9…" at bounding box center [340, 650] width 680 height 1300
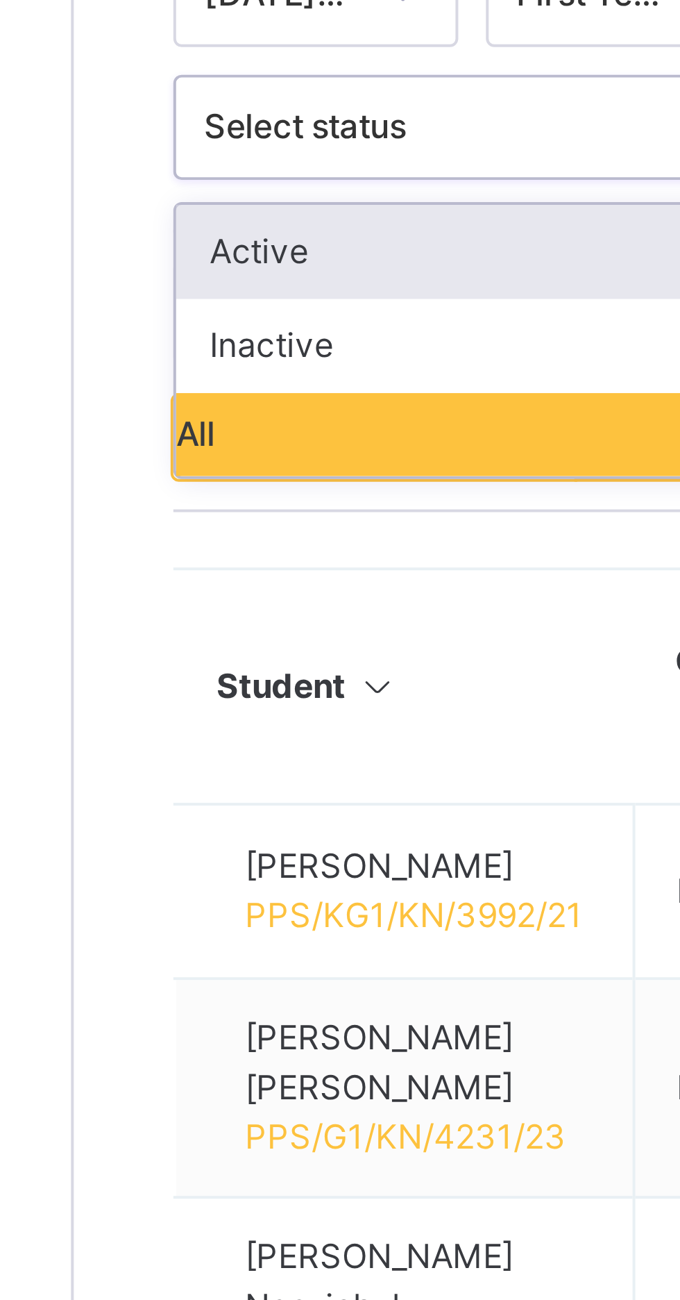
click at [196, 550] on th "Student" at bounding box center [249, 578] width 115 height 59
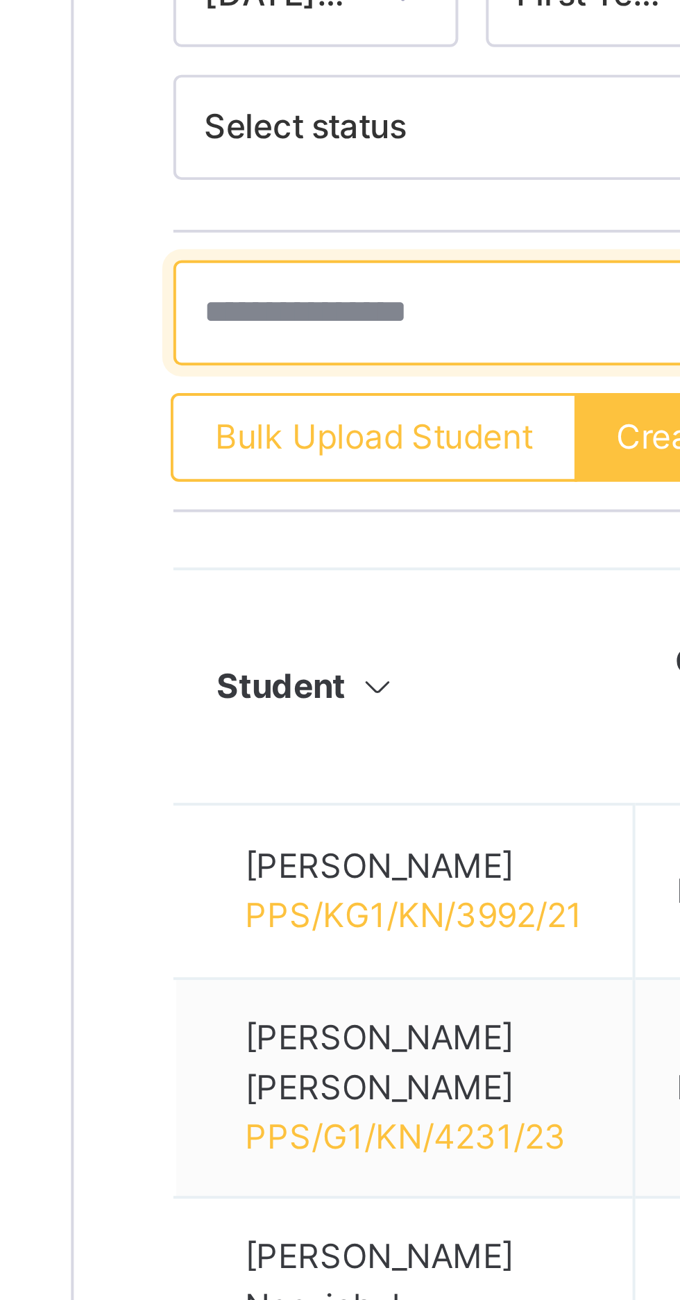
click at [249, 484] on input "text" at bounding box center [296, 484] width 208 height 26
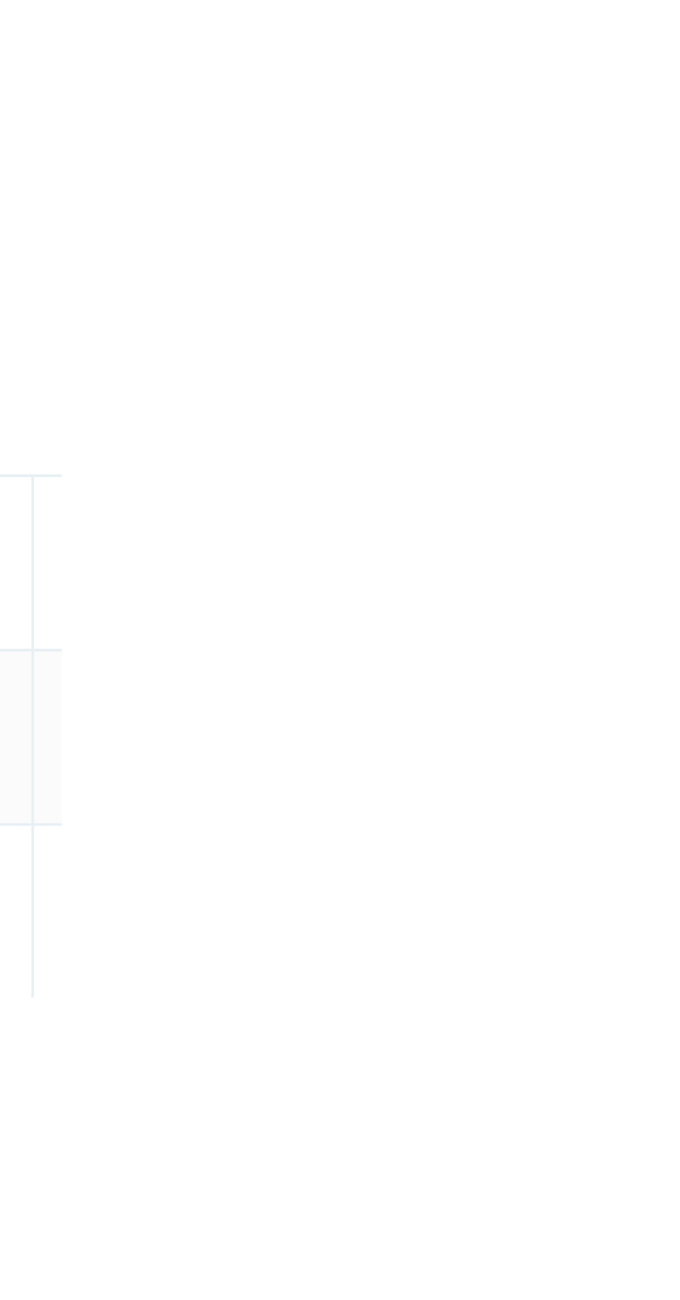
type input "*******"
click at [0, 0] on ul "View Profile Edit Student Link Parent/Guardian Delete Student" at bounding box center [0, 0] width 0 height 0
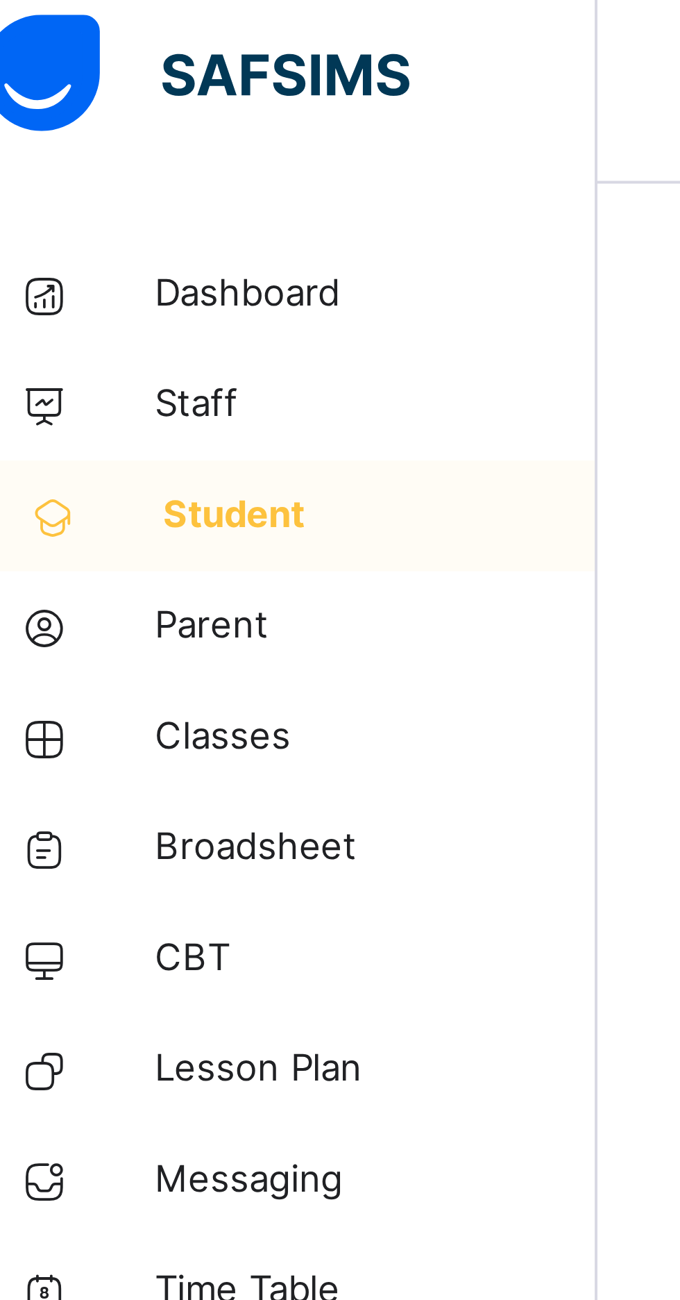
click at [66, 198] on span "Classes" at bounding box center [111, 194] width 111 height 14
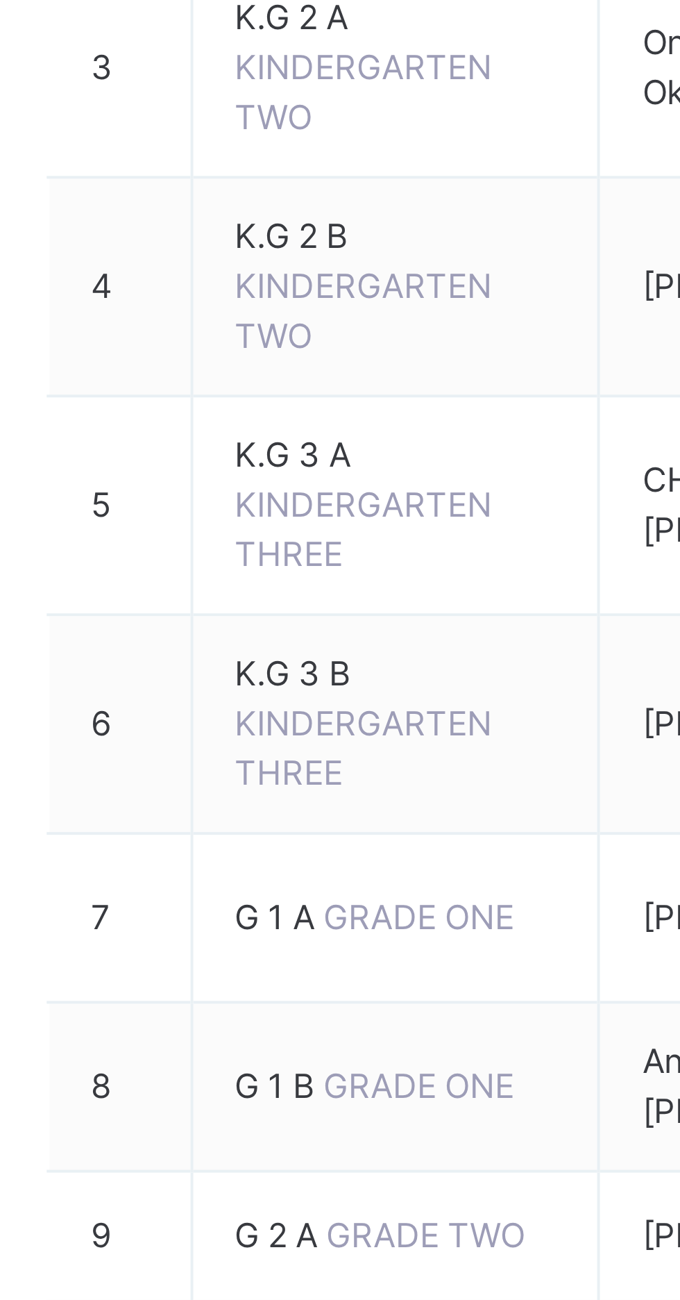
click at [248, 703] on span "G 2 A" at bounding box center [250, 708] width 23 height 10
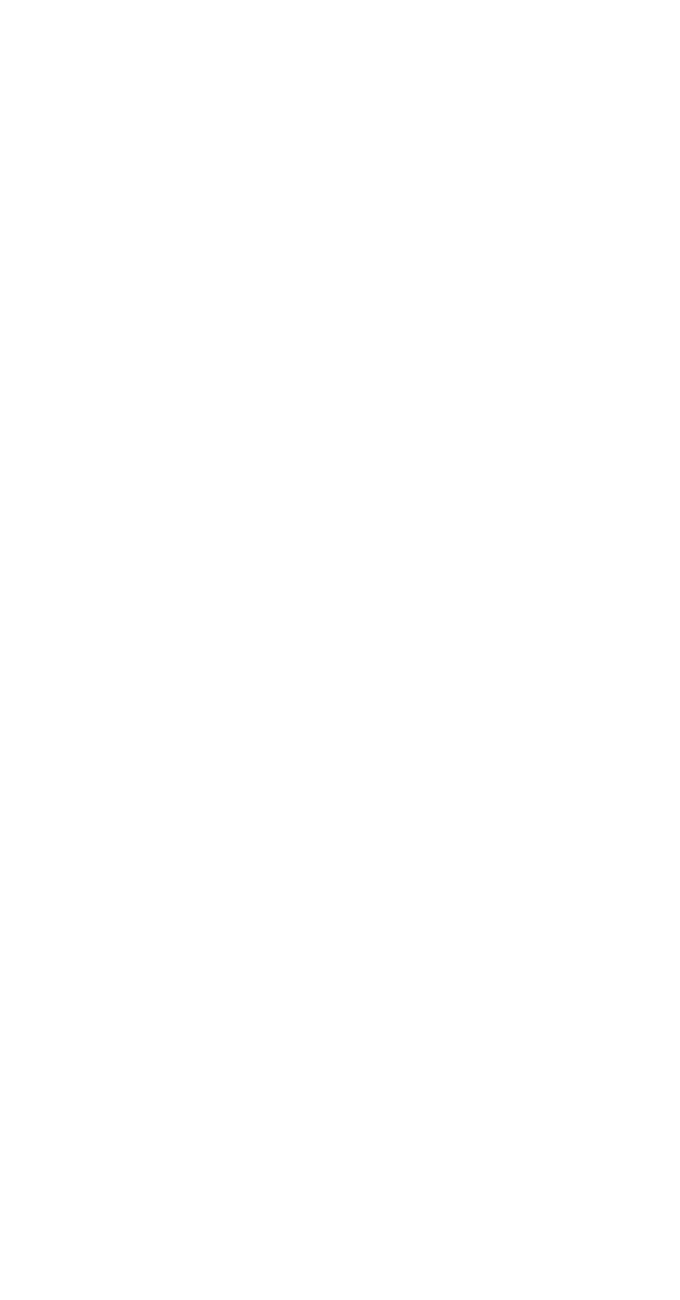
scroll to position [248, 0]
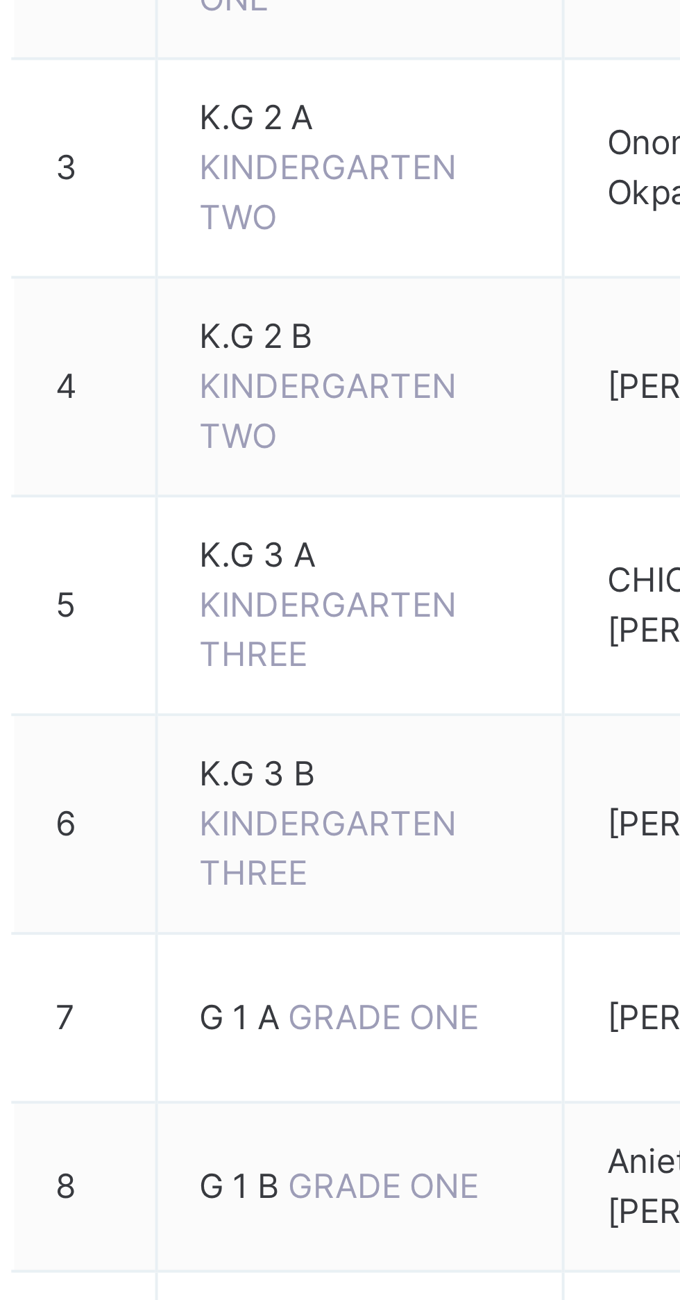
click at [251, 623] on span "G 1 A" at bounding box center [250, 628] width 22 height 10
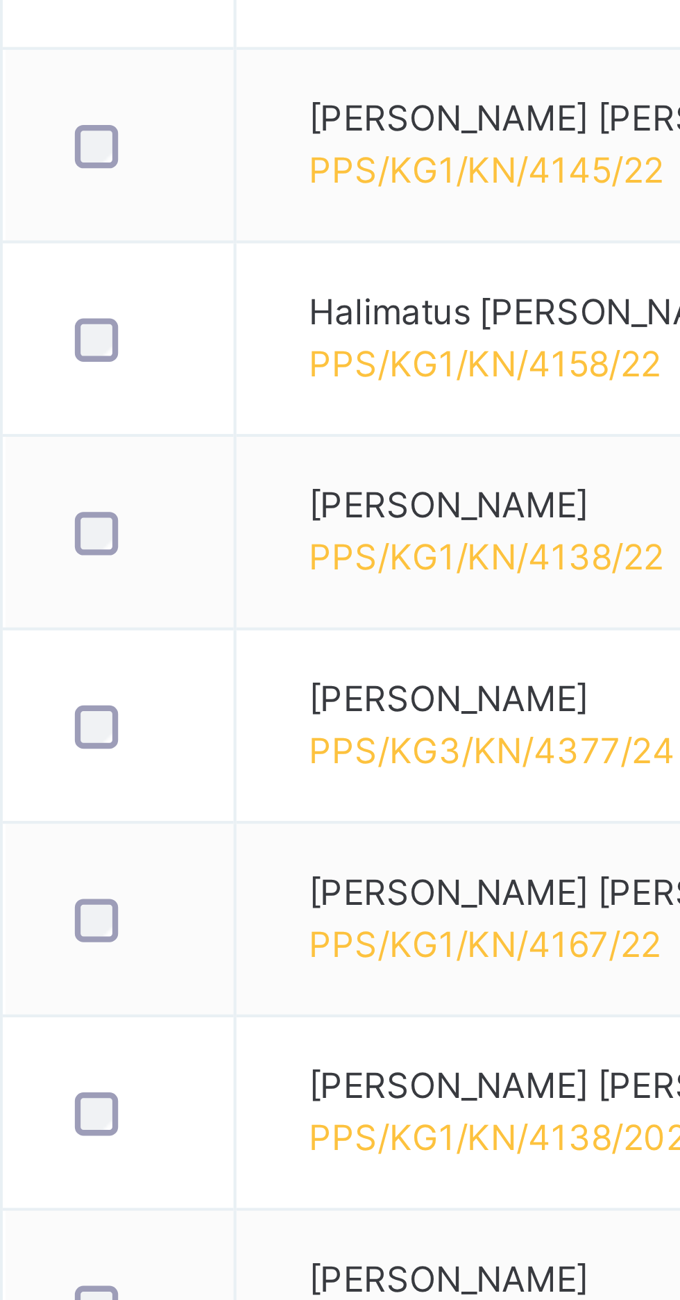
click at [224, 1039] on div at bounding box center [220, 1041] width 27 height 10
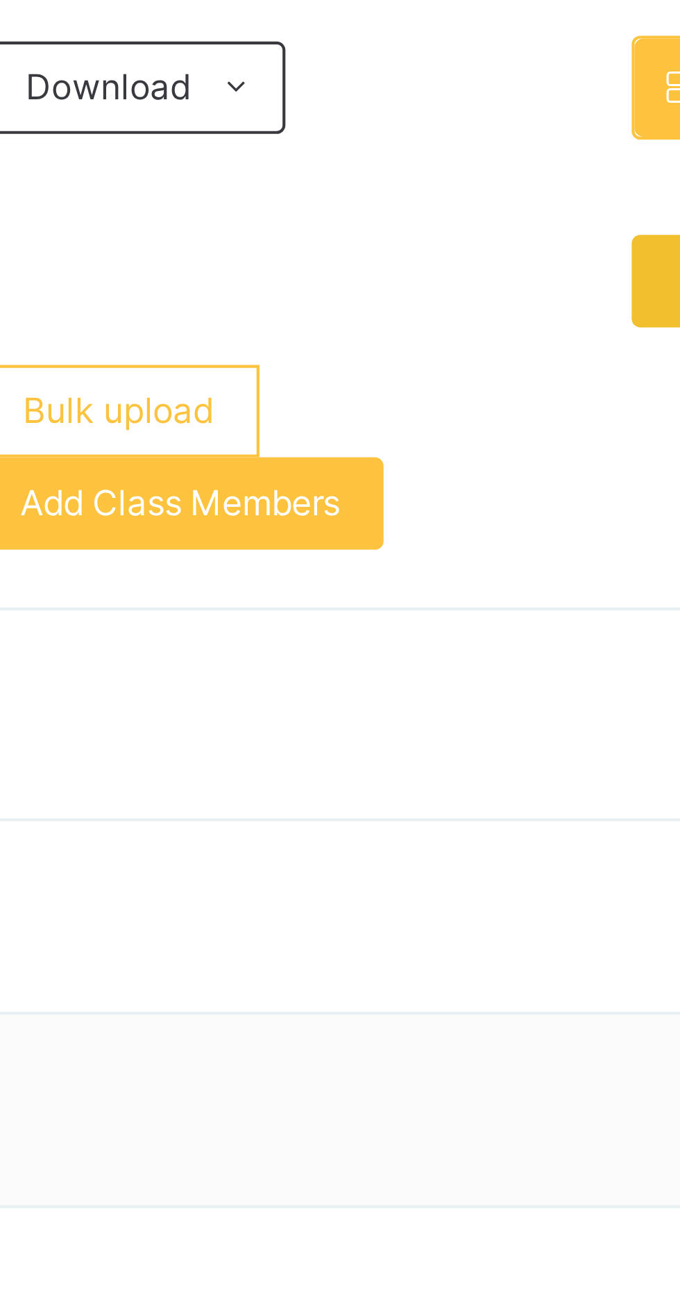
scroll to position [67, 0]
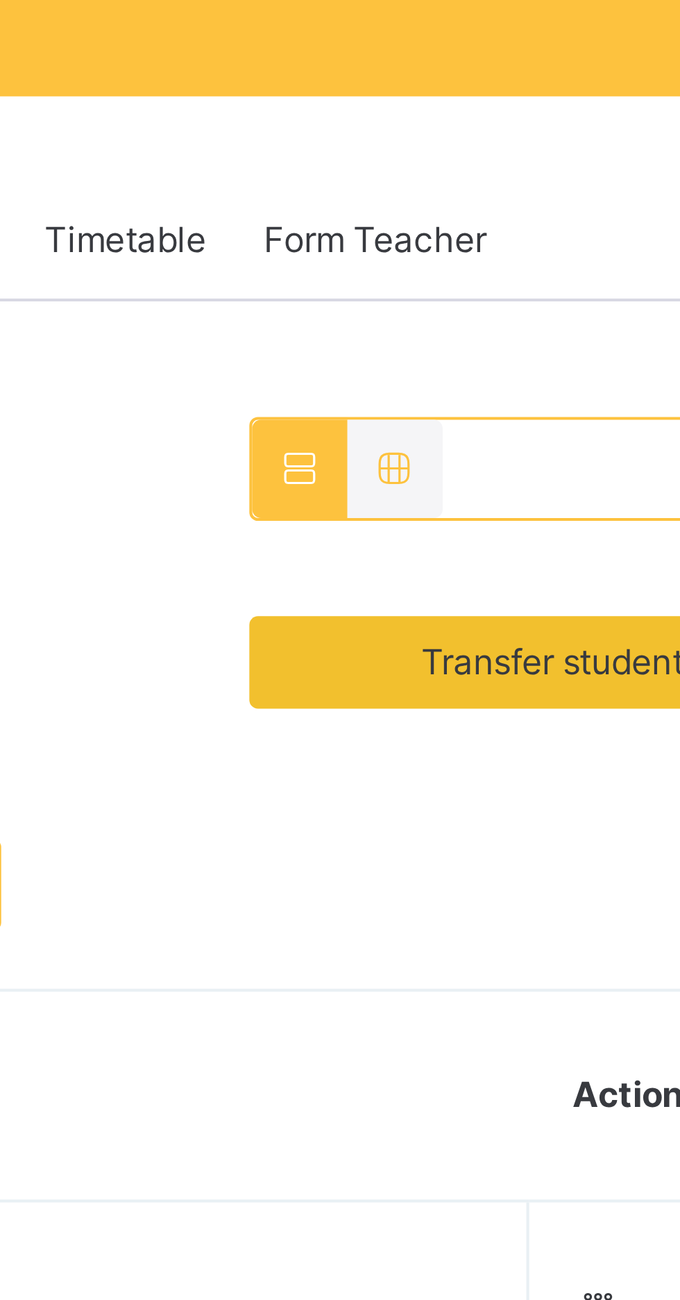
click at [578, 307] on span "Transfer students" at bounding box center [580, 309] width 67 height 12
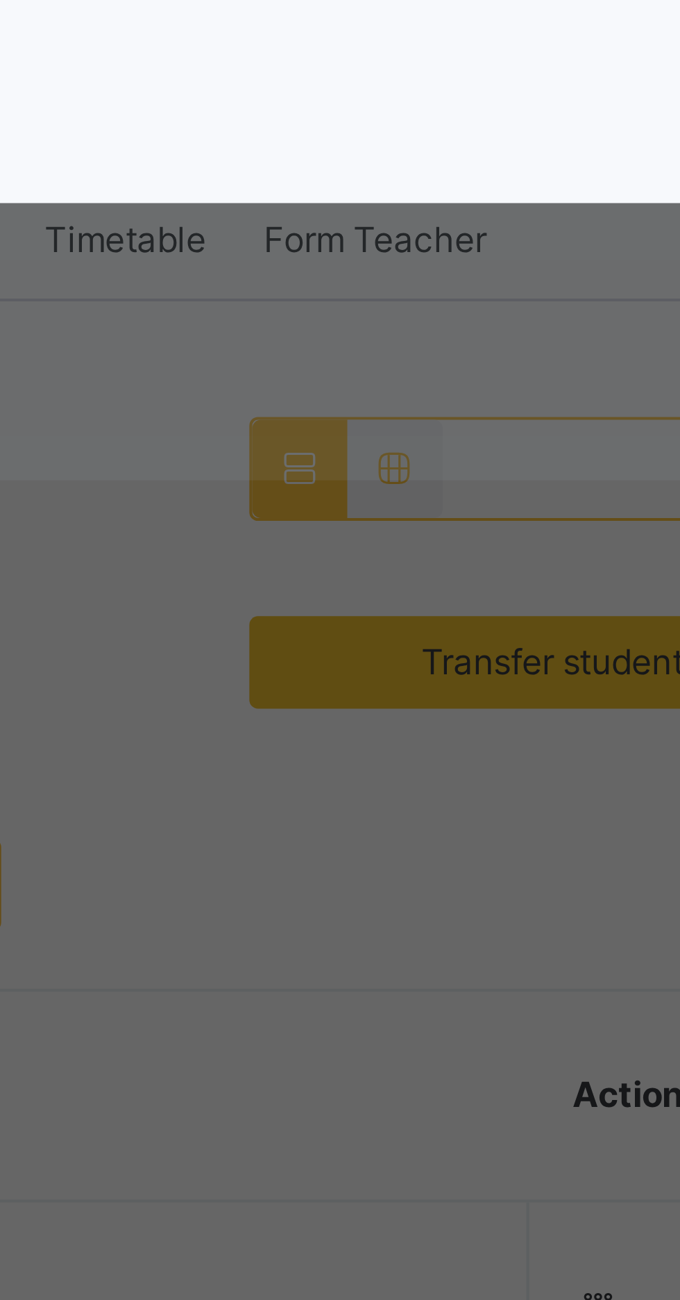
scroll to position [0, 0]
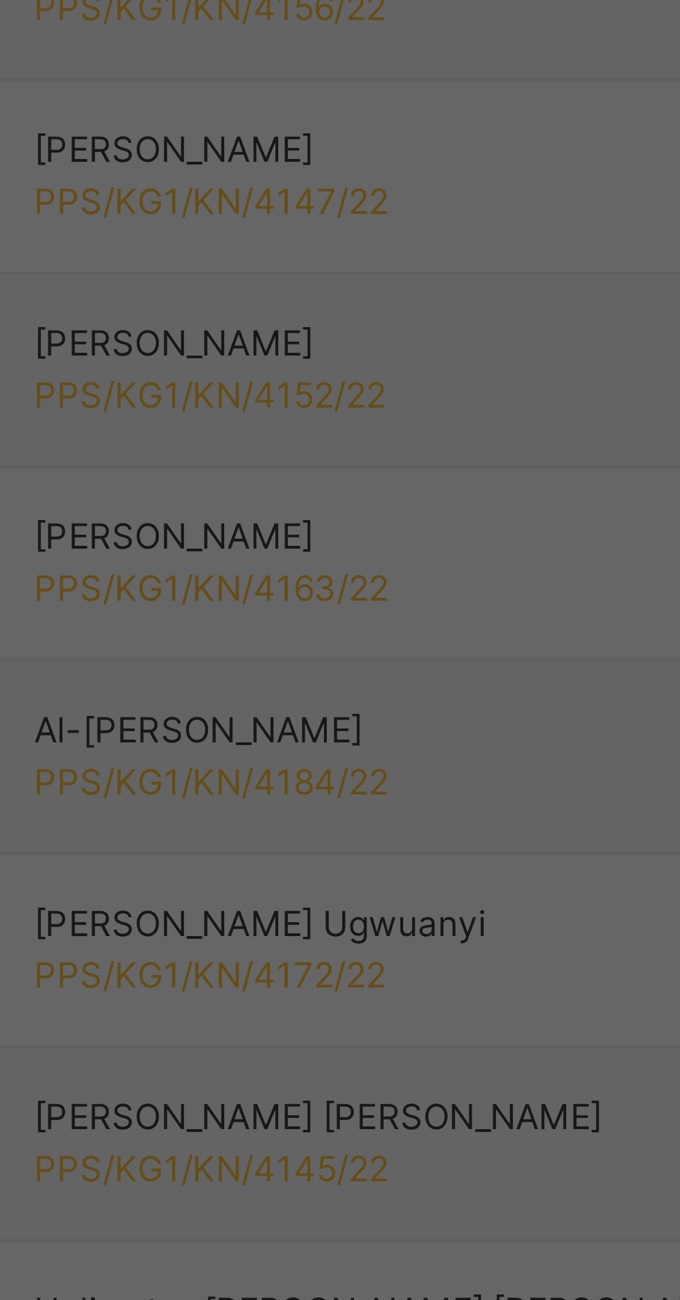
click at [56, 210] on span "Transferring to" at bounding box center [28, 204] width 56 height 10
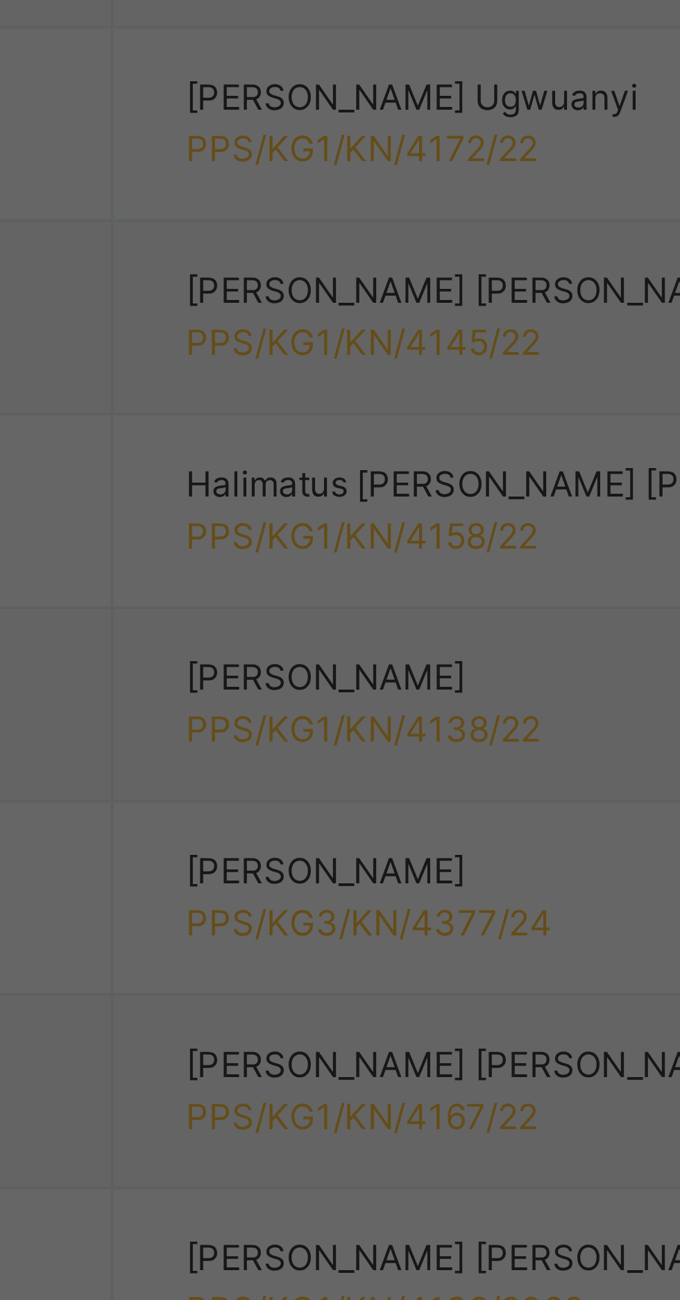
click at [324, 265] on div "Transferring to Select class Select... Cancel Transfer" at bounding box center [340, 232] width 680 height 67
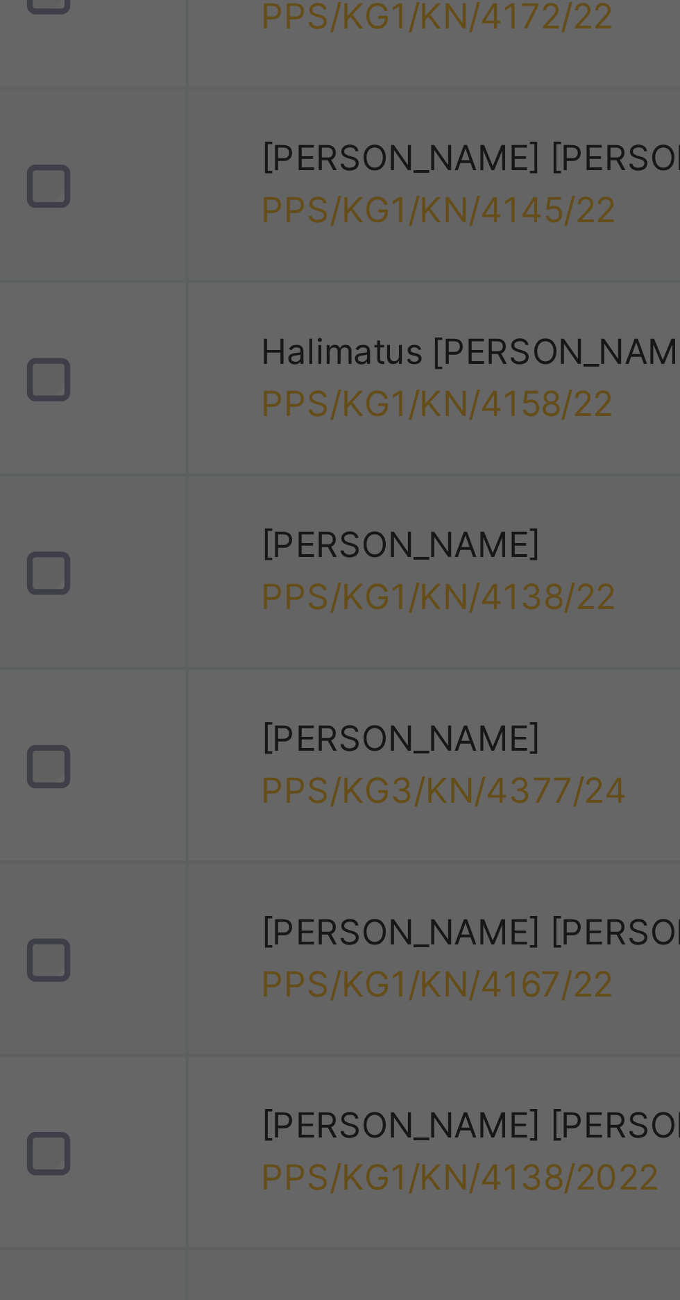
click at [212, 295] on div "G 1 B" at bounding box center [107, 283] width 212 height 24
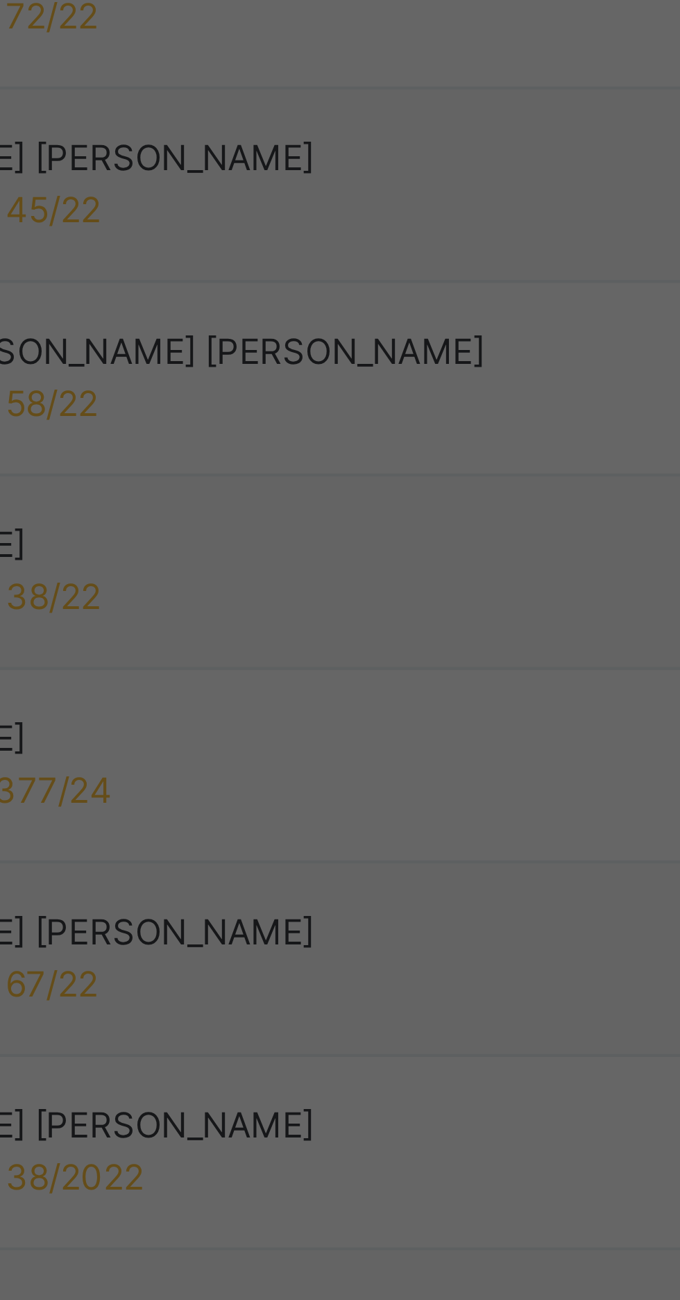
click at [333, 251] on span "Transfer" at bounding box center [317, 245] width 32 height 12
click at [50, 278] on span "Yes, Transfer" at bounding box center [25, 272] width 50 height 10
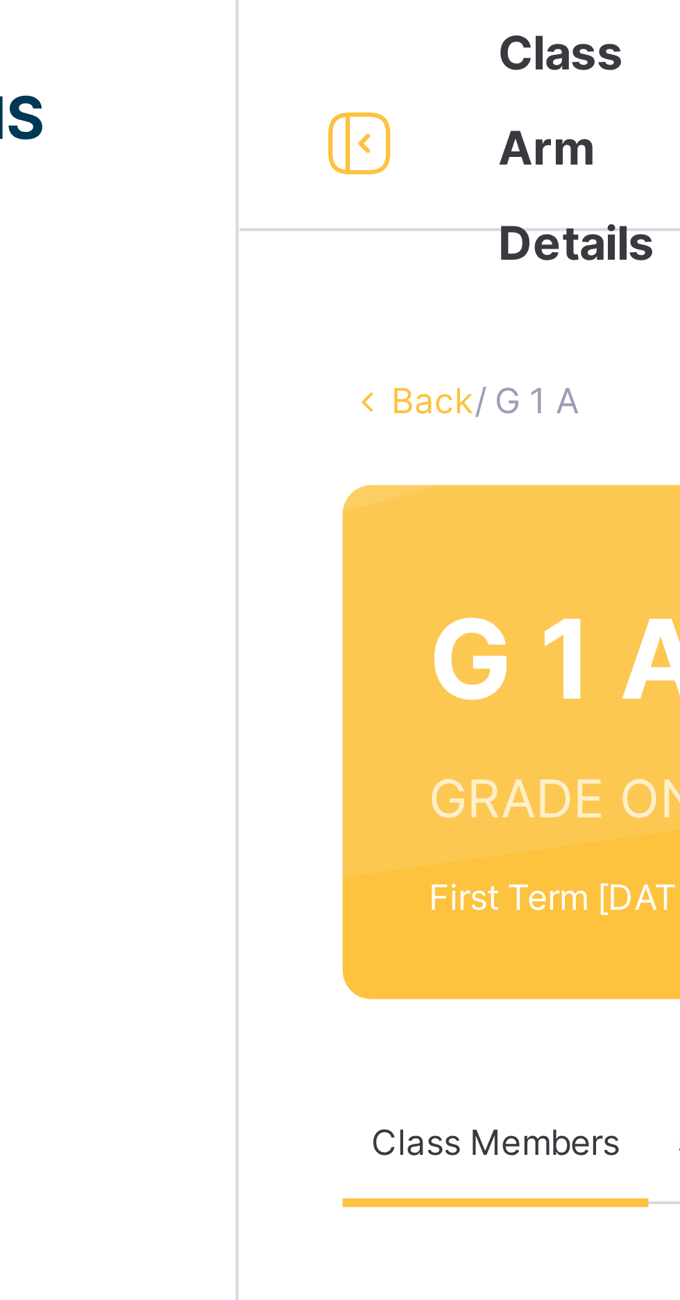
click at [215, 98] on link "Back" at bounding box center [213, 96] width 20 height 10
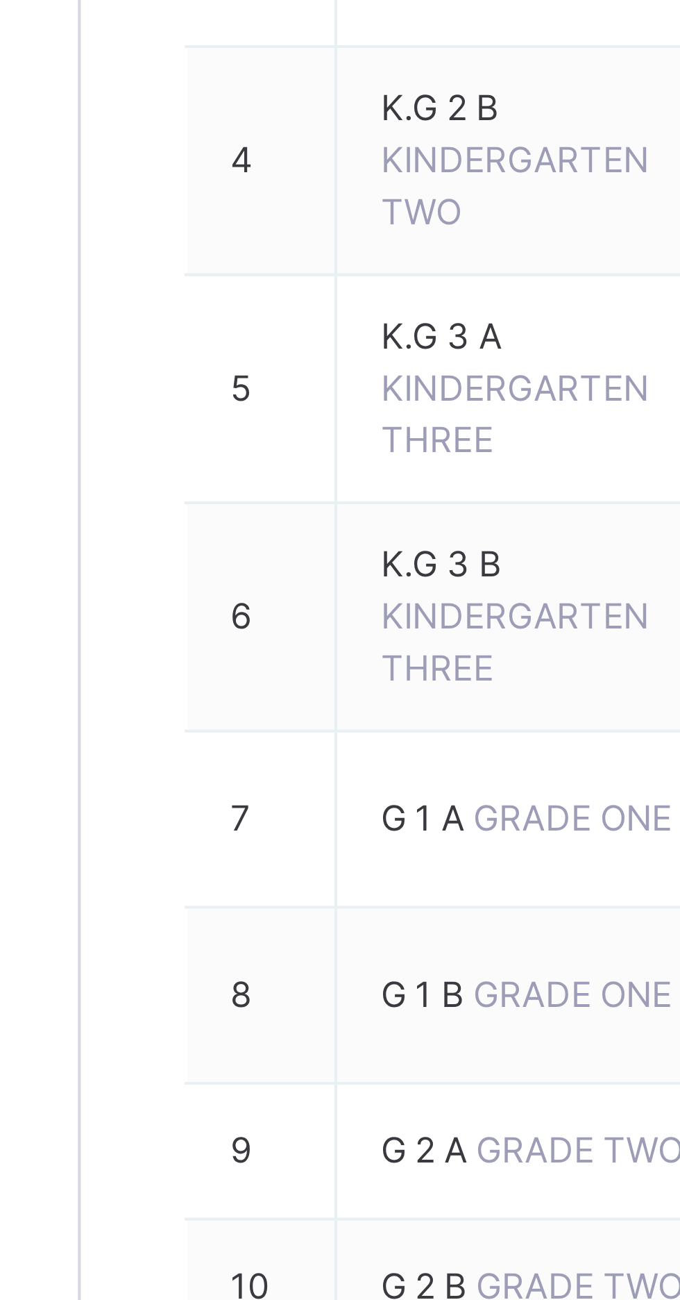
click at [252, 666] on span "G 1 B" at bounding box center [250, 671] width 22 height 10
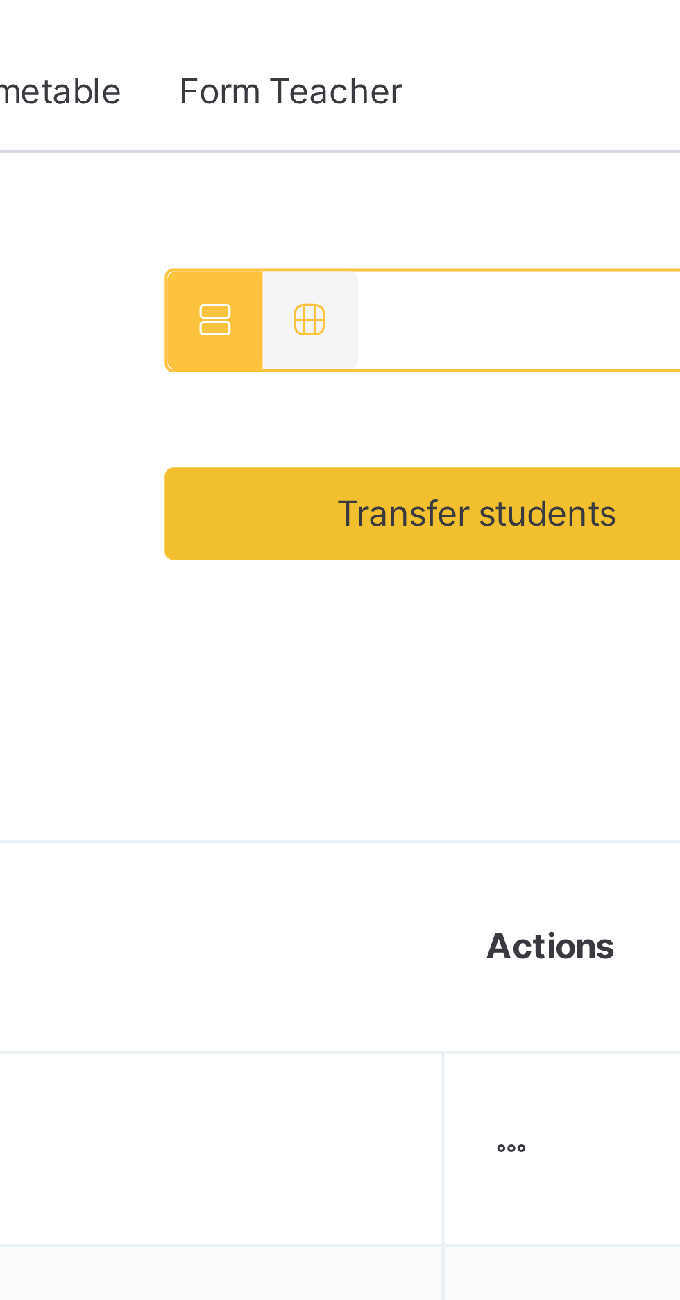
scroll to position [247, 0]
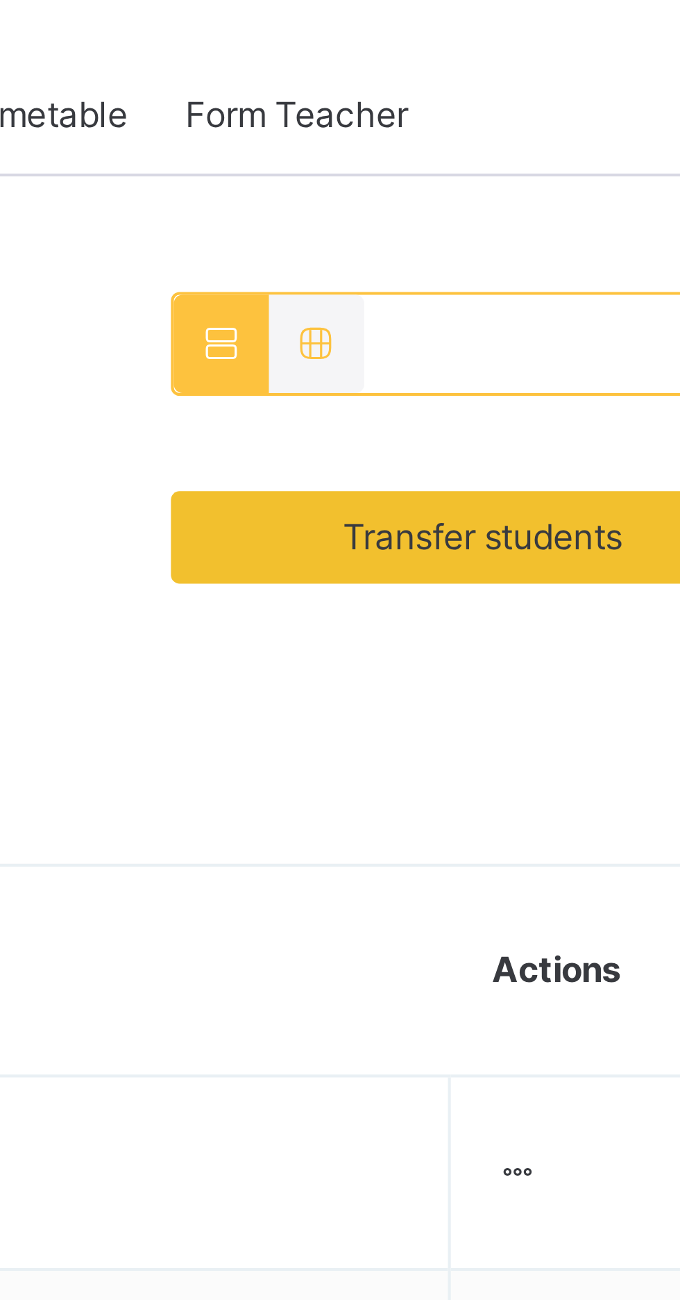
click at [595, 133] on span "Transfer students" at bounding box center [580, 129] width 67 height 12
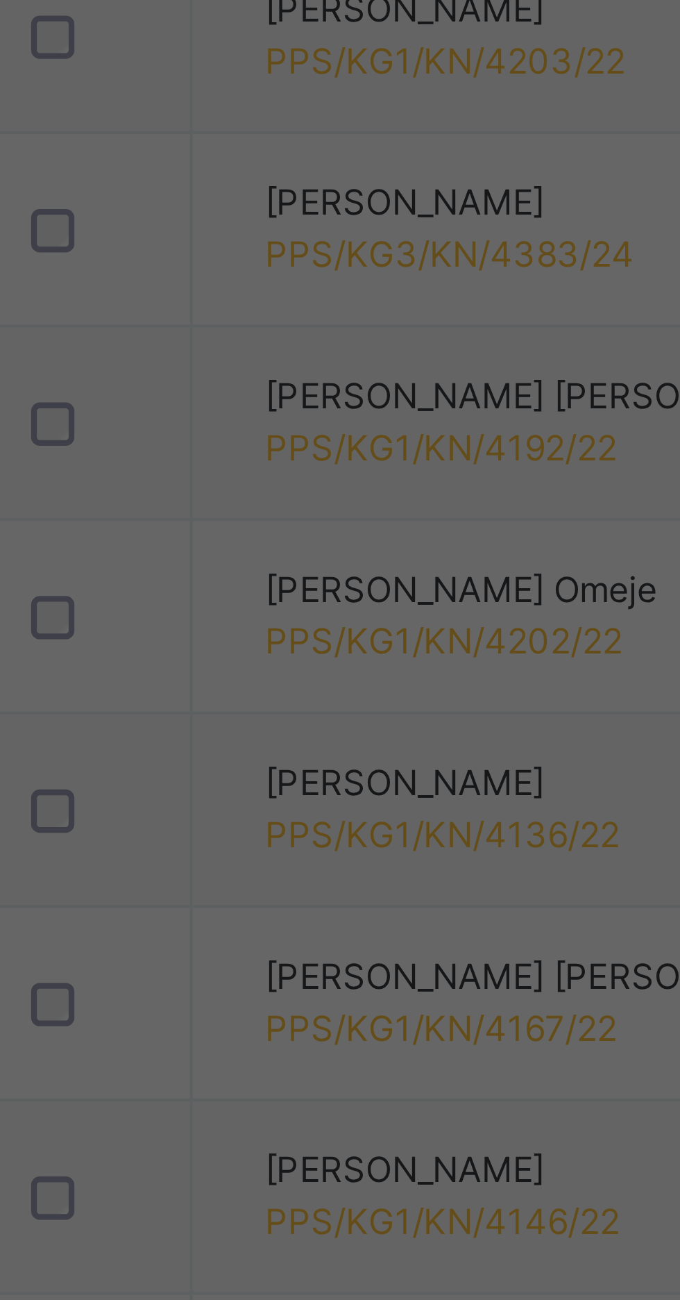
click at [212, 295] on div "G 1 A" at bounding box center [107, 283] width 212 height 24
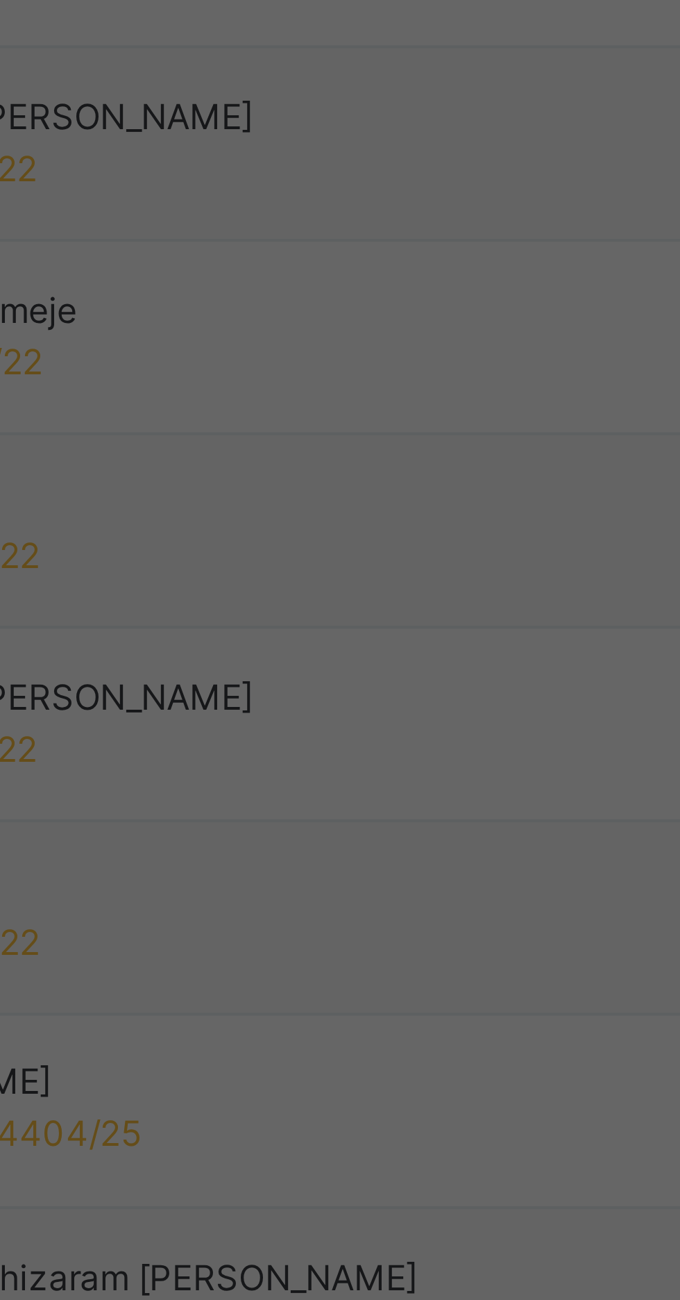
click at [344, 256] on div "Transfer" at bounding box center [317, 245] width 53 height 22
click at [50, 278] on span "Yes, Transfer" at bounding box center [25, 272] width 50 height 10
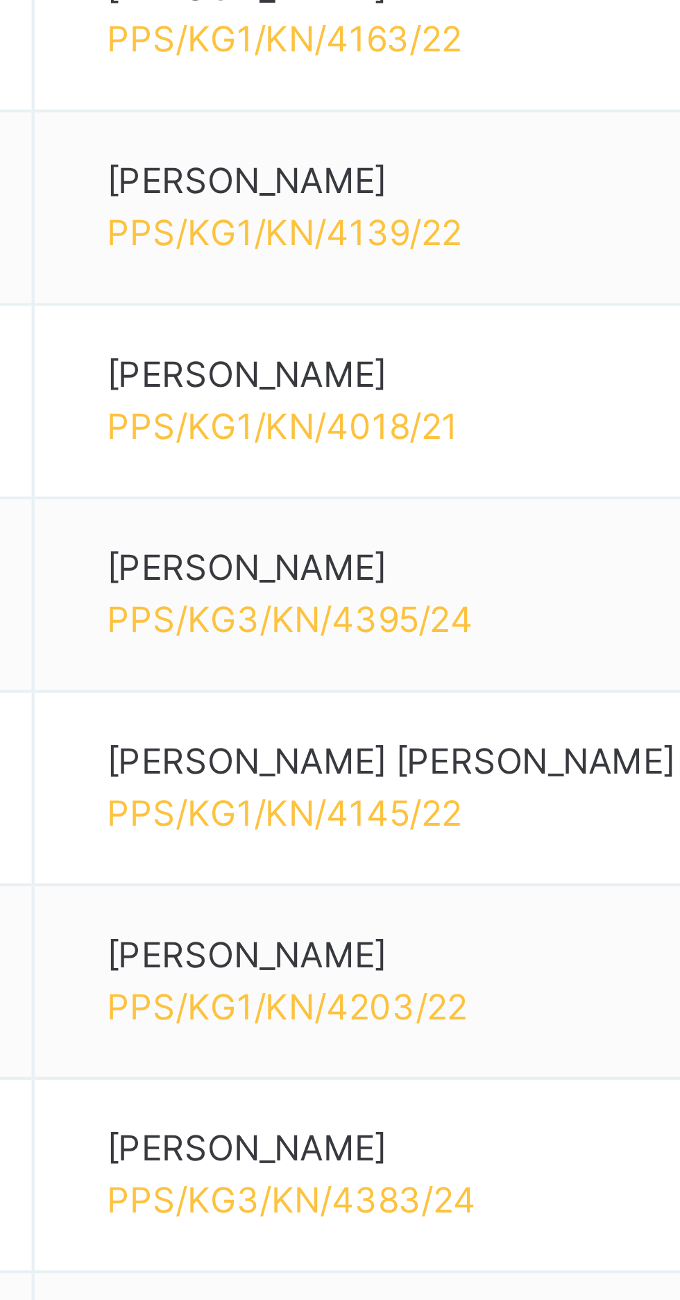
scroll to position [247, 0]
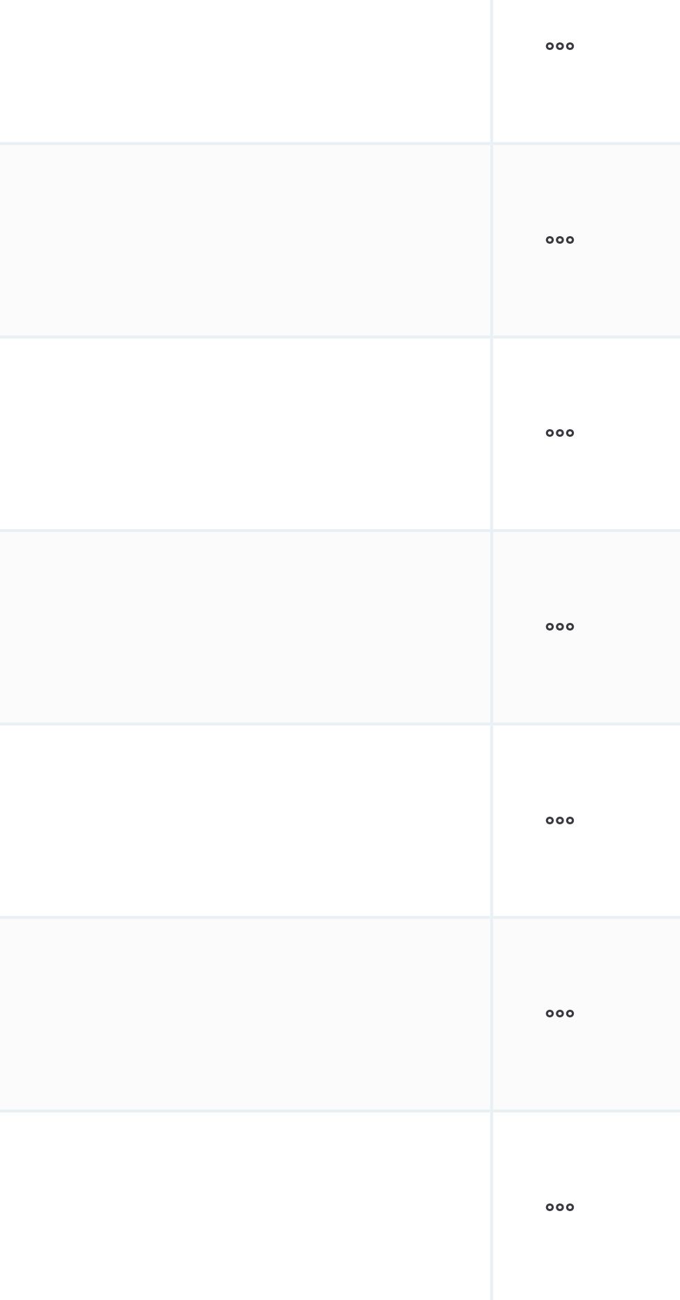
click at [0, 0] on ul "View Profile Remove from Class Transfer Student" at bounding box center [0, 0] width 0 height 0
click at [0, 0] on div "Remove from Class" at bounding box center [0, 0] width 0 height 0
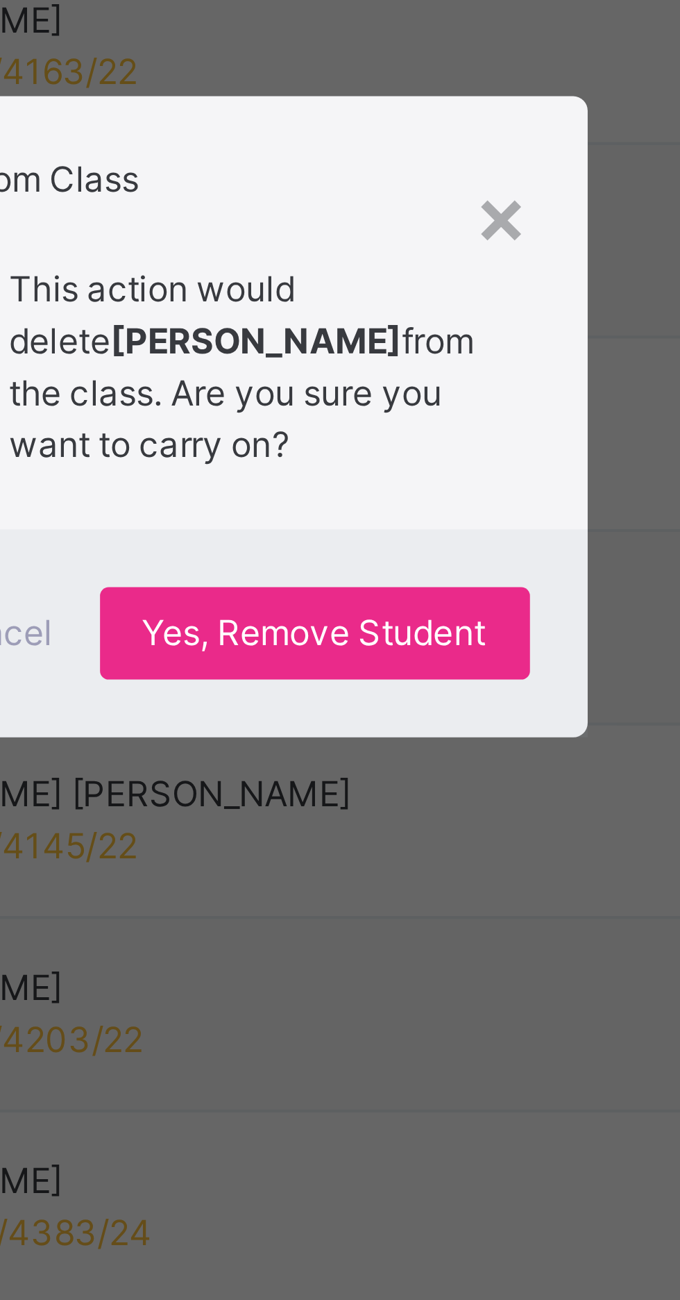
click at [435, 713] on div "Yes, Remove Student" at bounding box center [393, 702] width 103 height 22
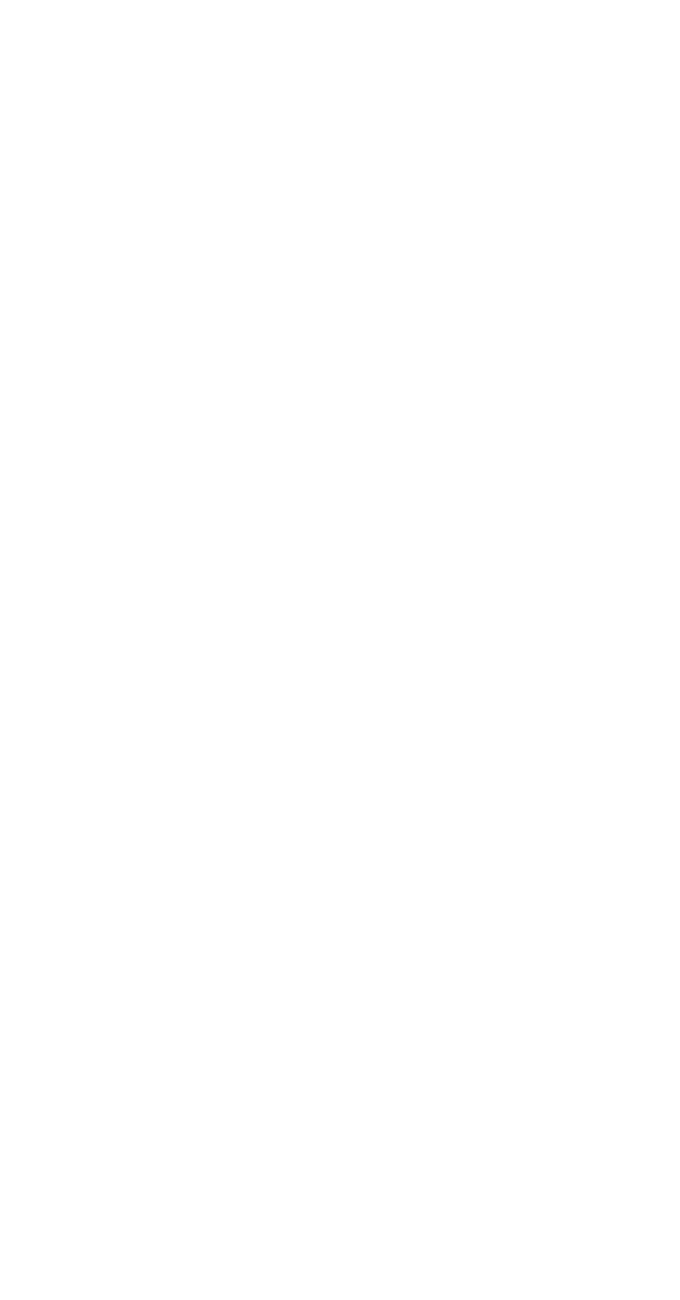
scroll to position [0, 0]
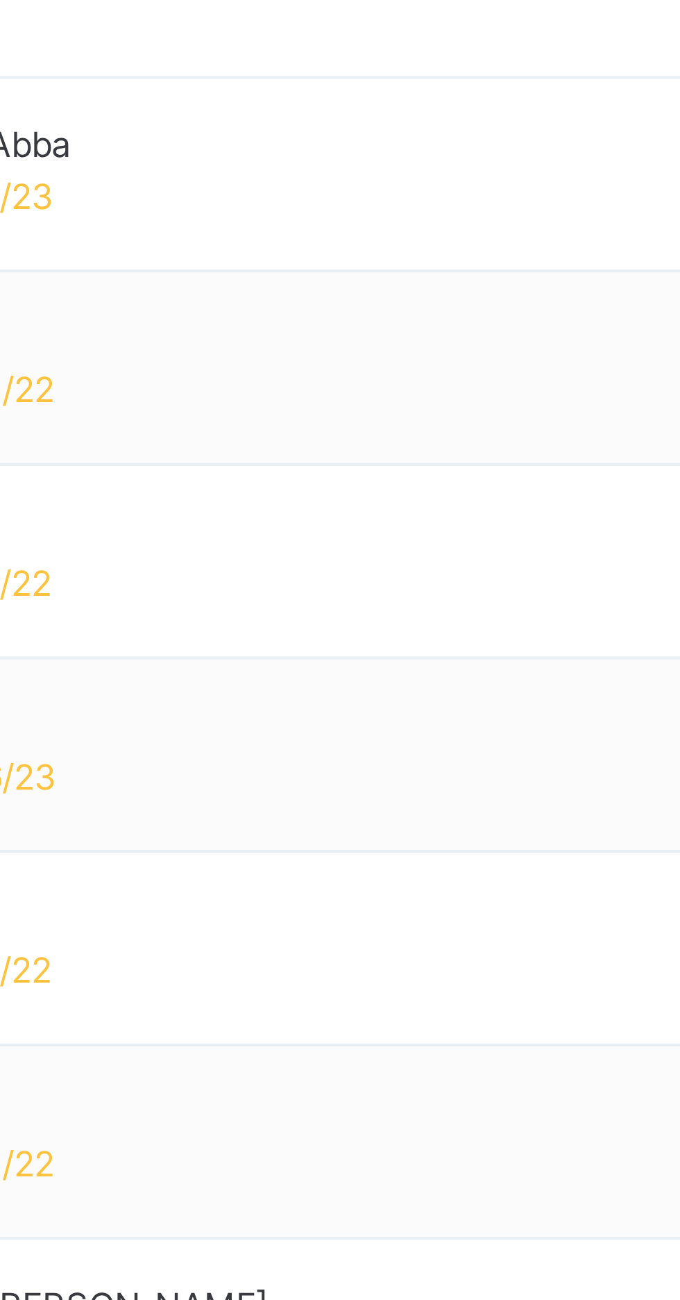
click at [487, 135] on span "Resume" at bounding box center [502, 129] width 31 height 12
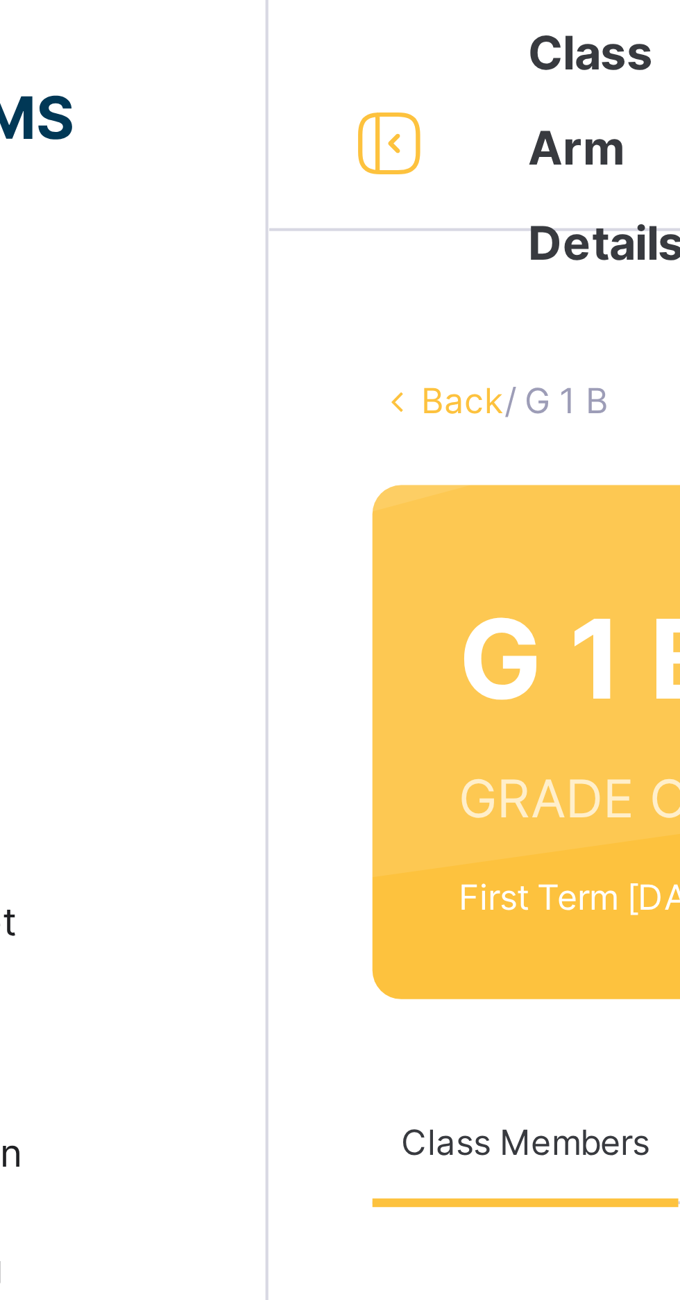
click at [208, 94] on link "Back" at bounding box center [213, 96] width 20 height 10
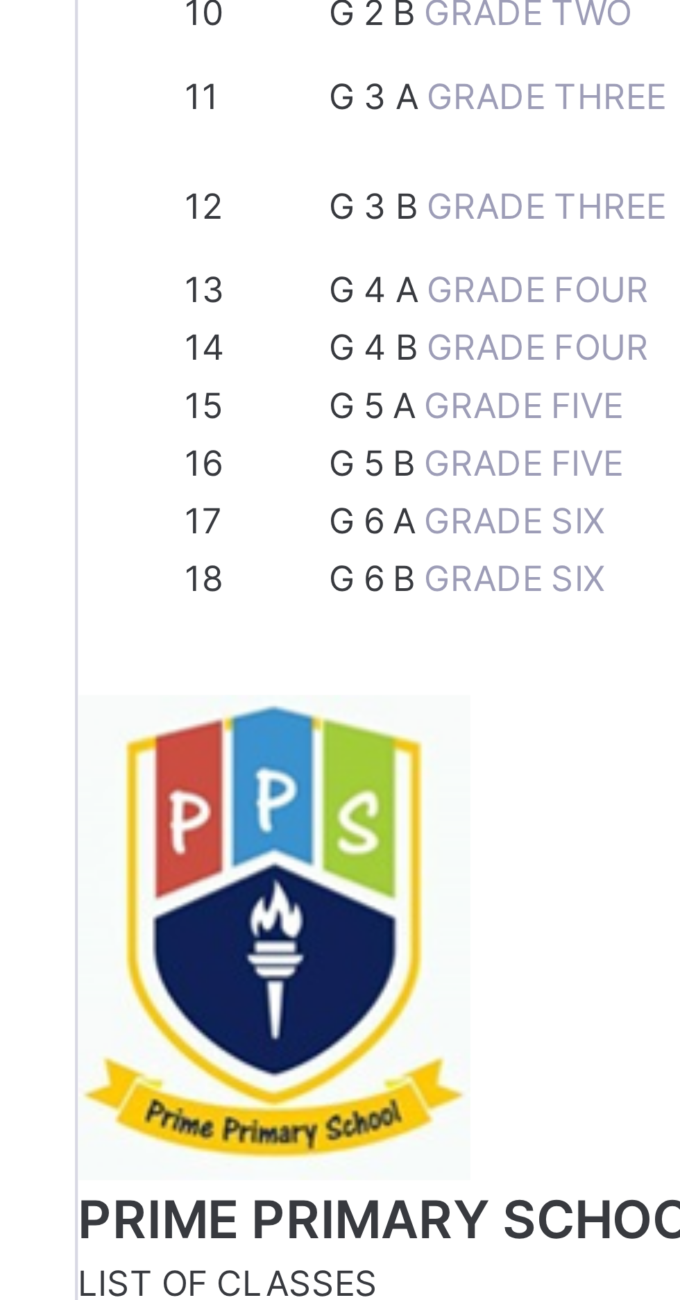
click at [250, 445] on span "G 2 A" at bounding box center [238, 440] width 23 height 10
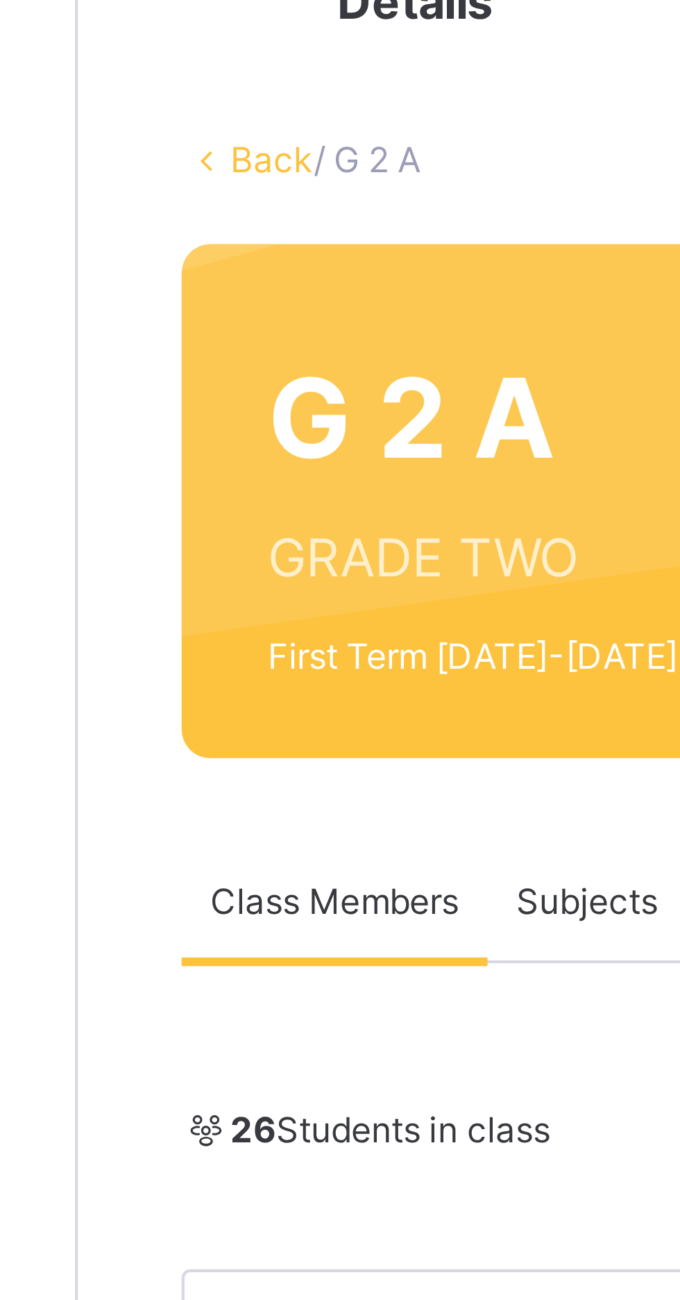
click at [208, 95] on link "Back" at bounding box center [213, 96] width 20 height 10
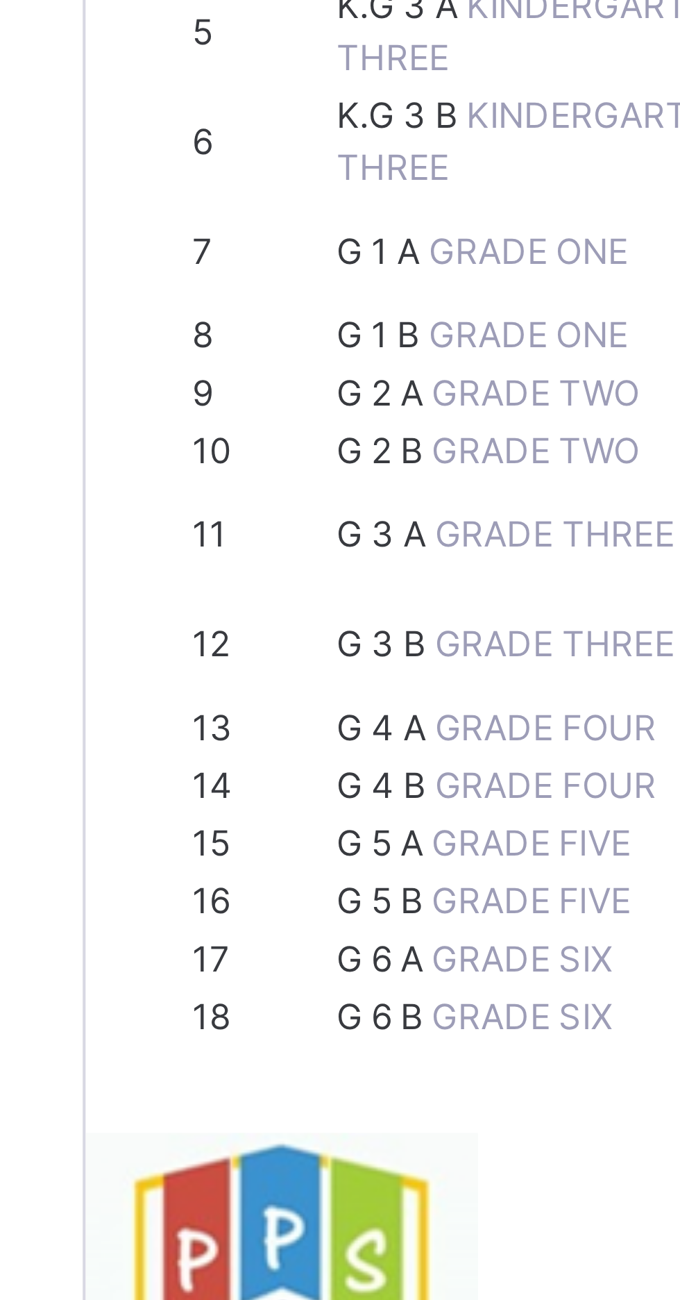
click at [246, 411] on span "G 1 A" at bounding box center [238, 406] width 22 height 10
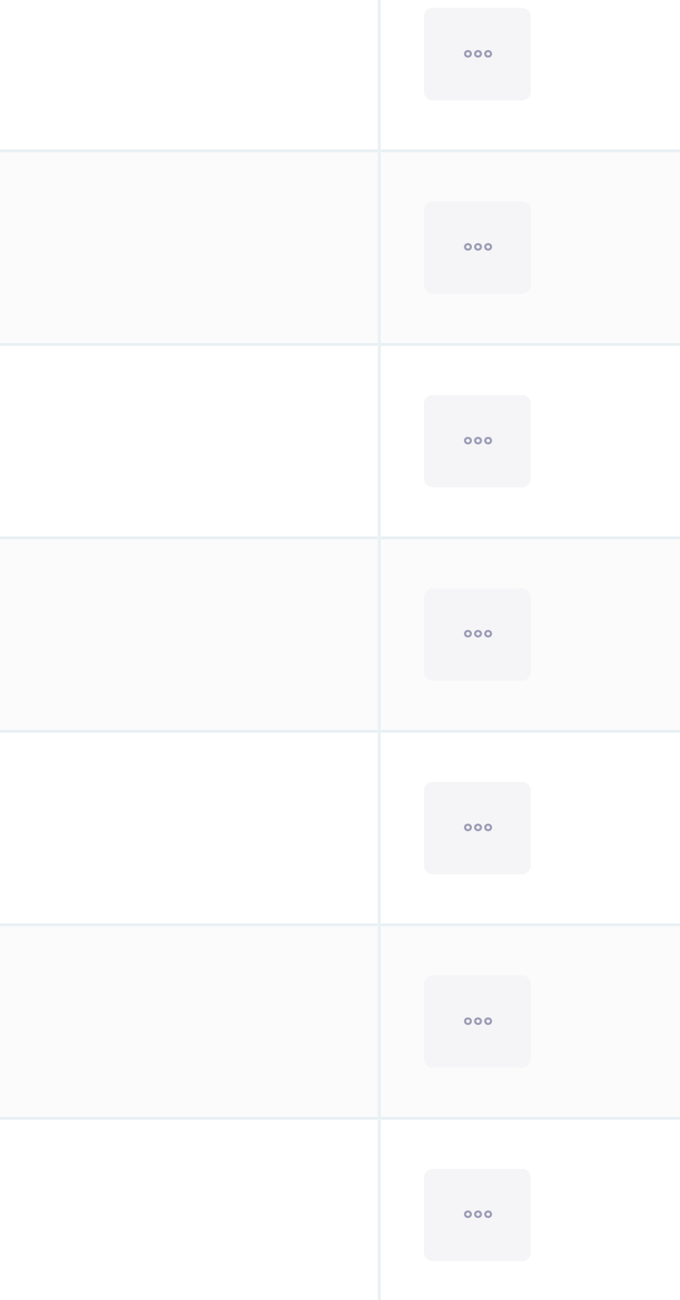
click at [598, 805] on div at bounding box center [596, 808] width 26 height 22
click at [0, 0] on div "Remove from Class" at bounding box center [0, 0] width 0 height 0
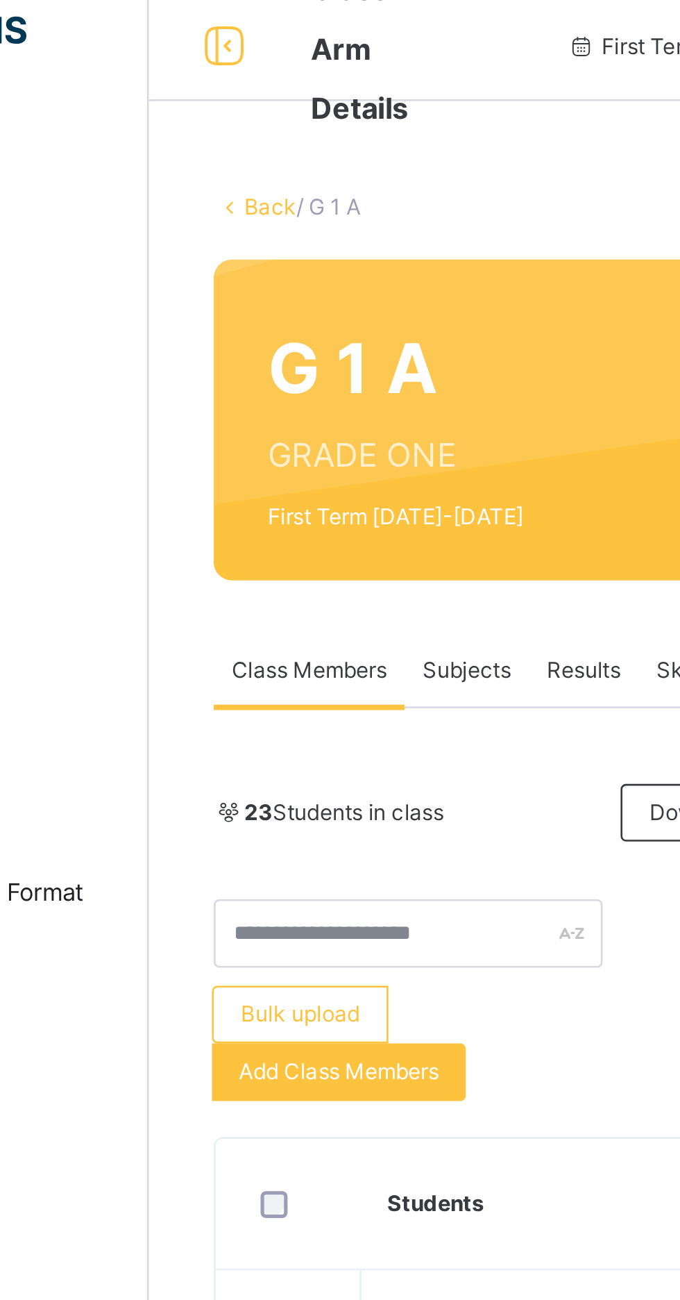
click at [214, 97] on link "Back" at bounding box center [213, 96] width 20 height 10
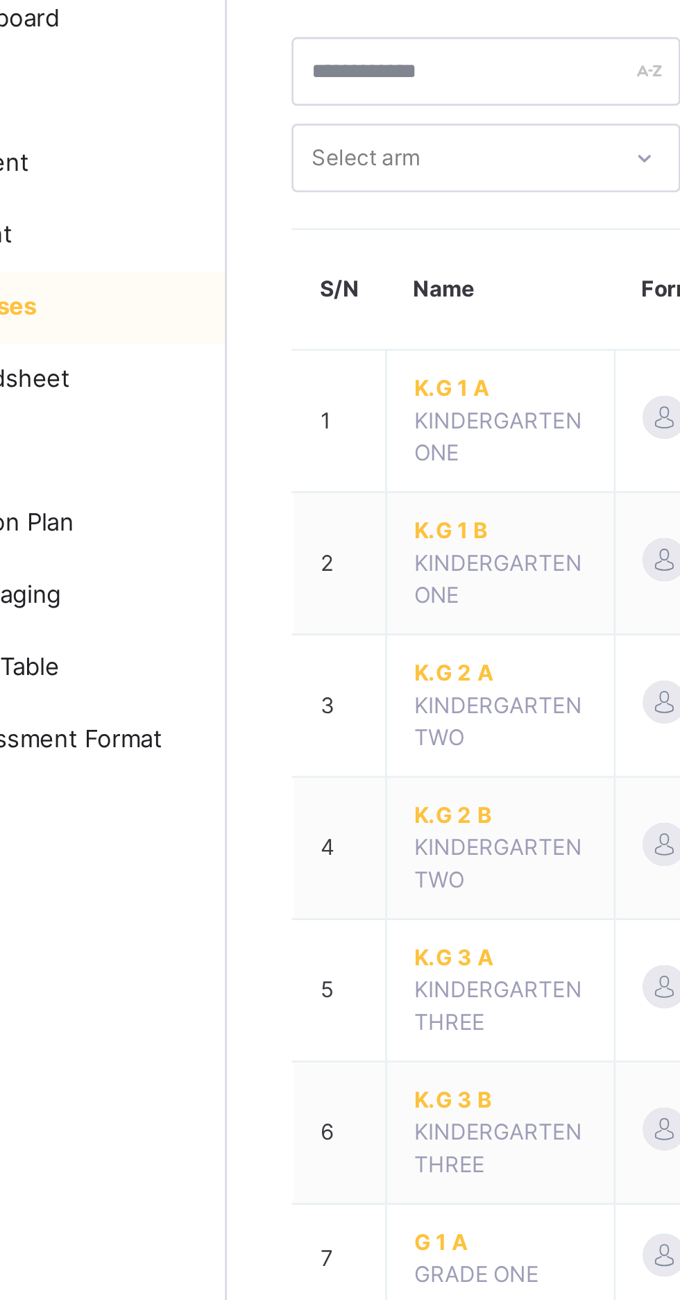
click at [261, 442] on span "K.G 3 A" at bounding box center [272, 445] width 67 height 12
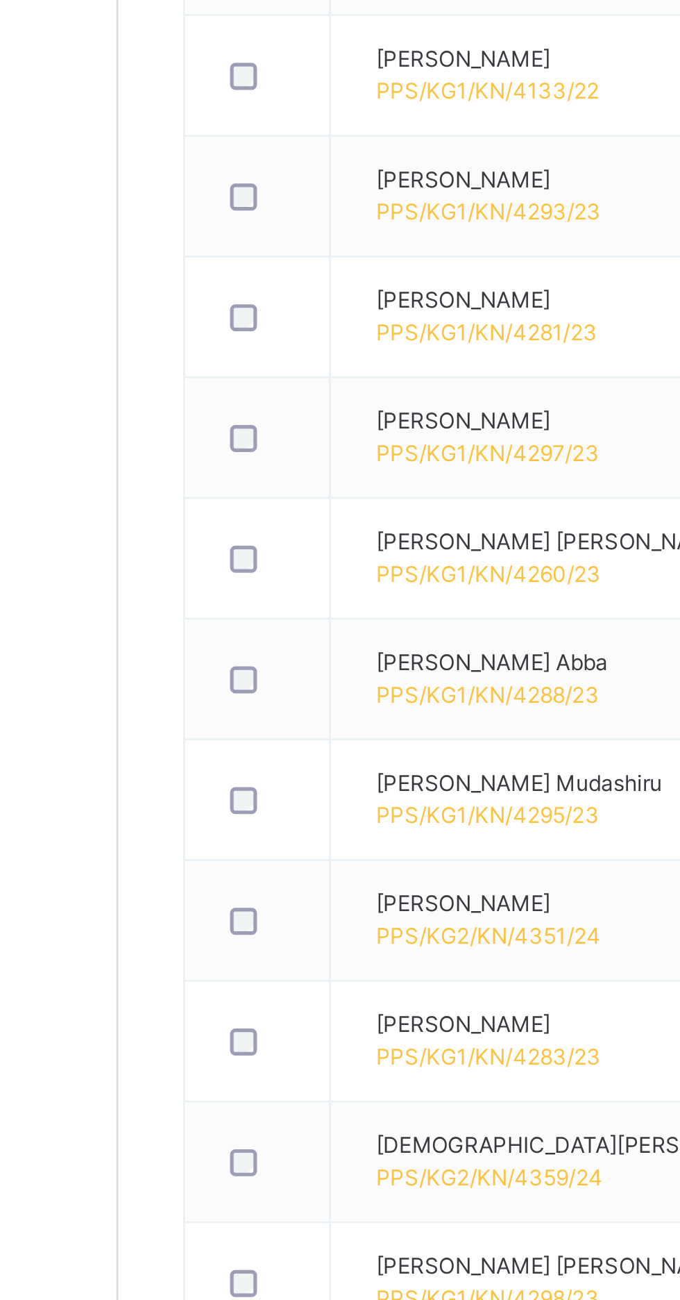
click at [219, 1017] on div at bounding box center [220, 1013] width 27 height 10
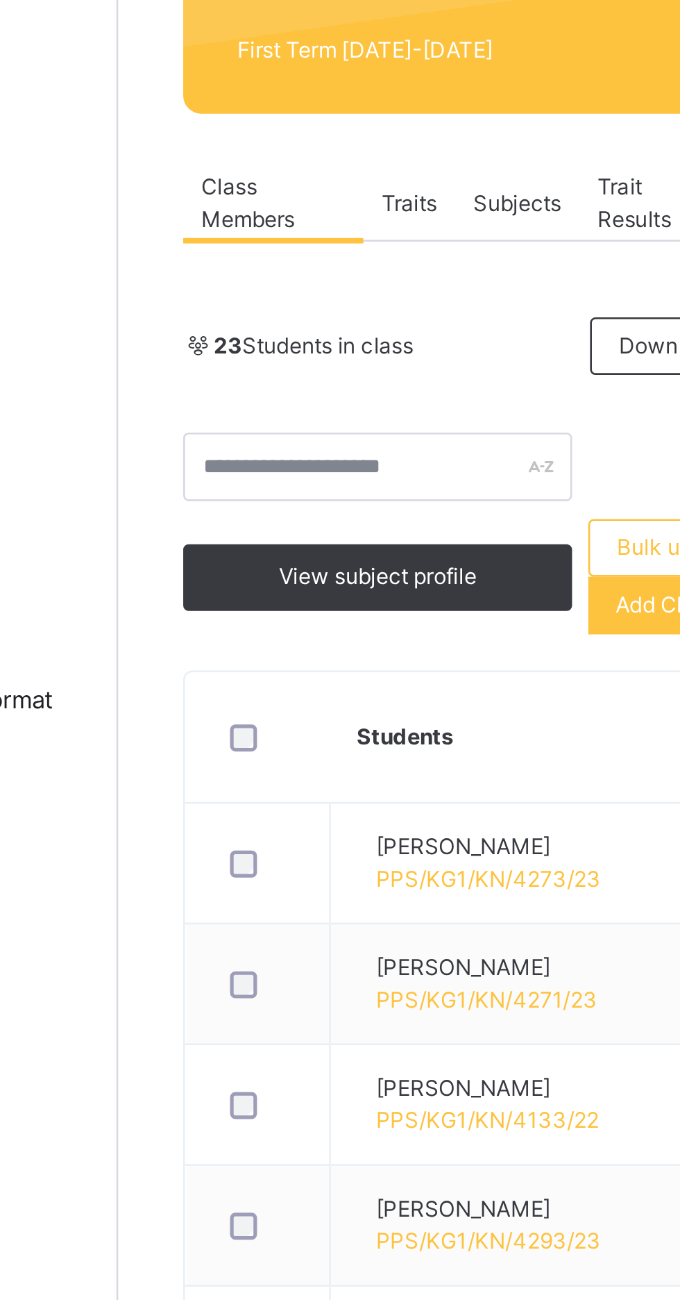
scroll to position [124, 0]
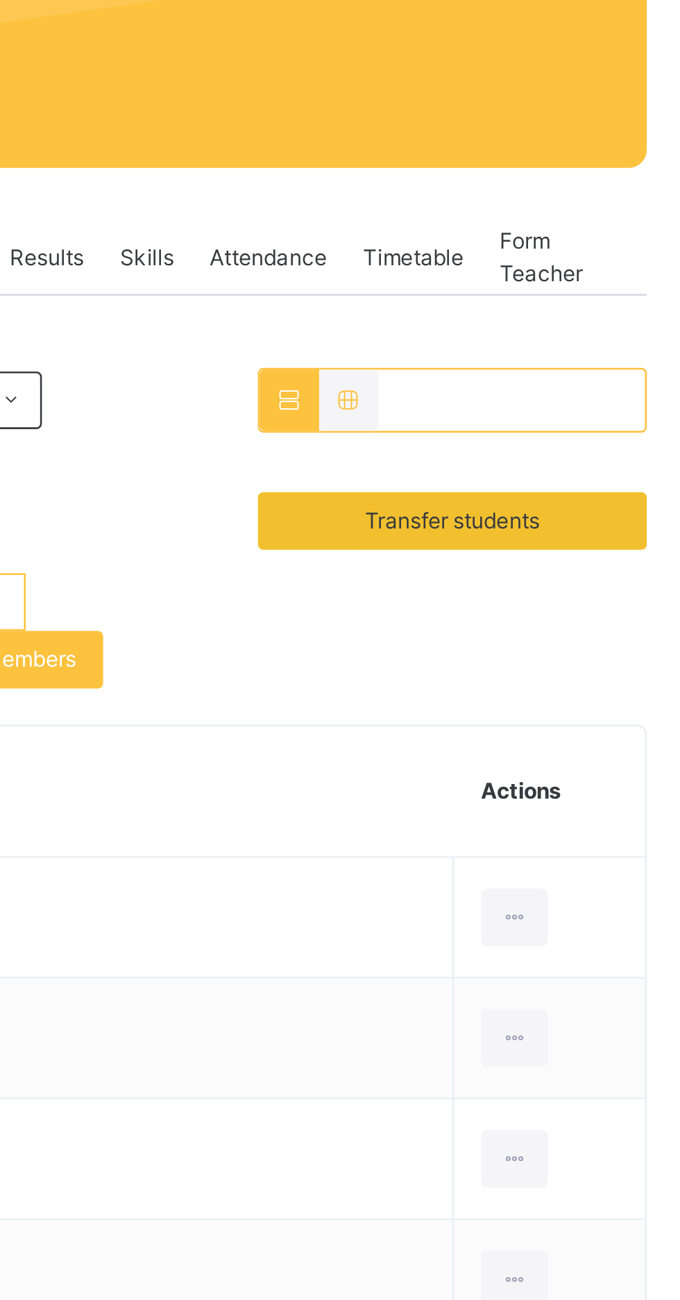
click at [600, 273] on span "Transfer students" at bounding box center [580, 271] width 67 height 12
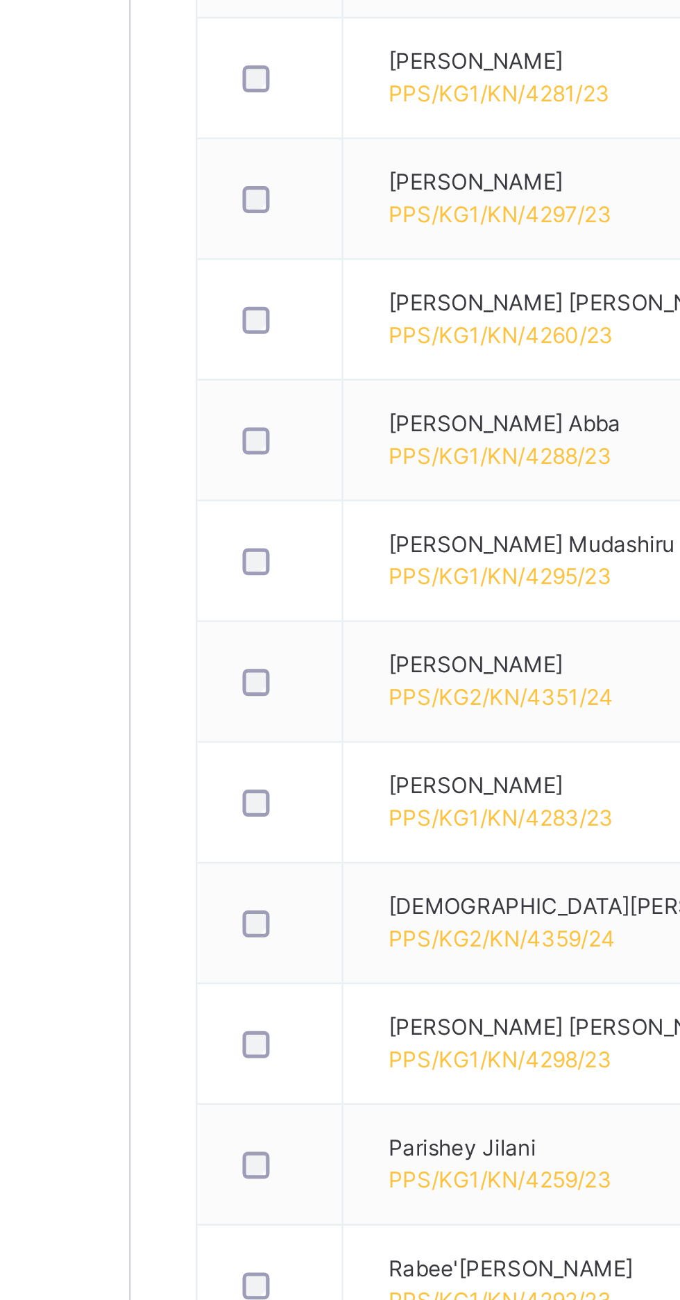
scroll to position [0, 79]
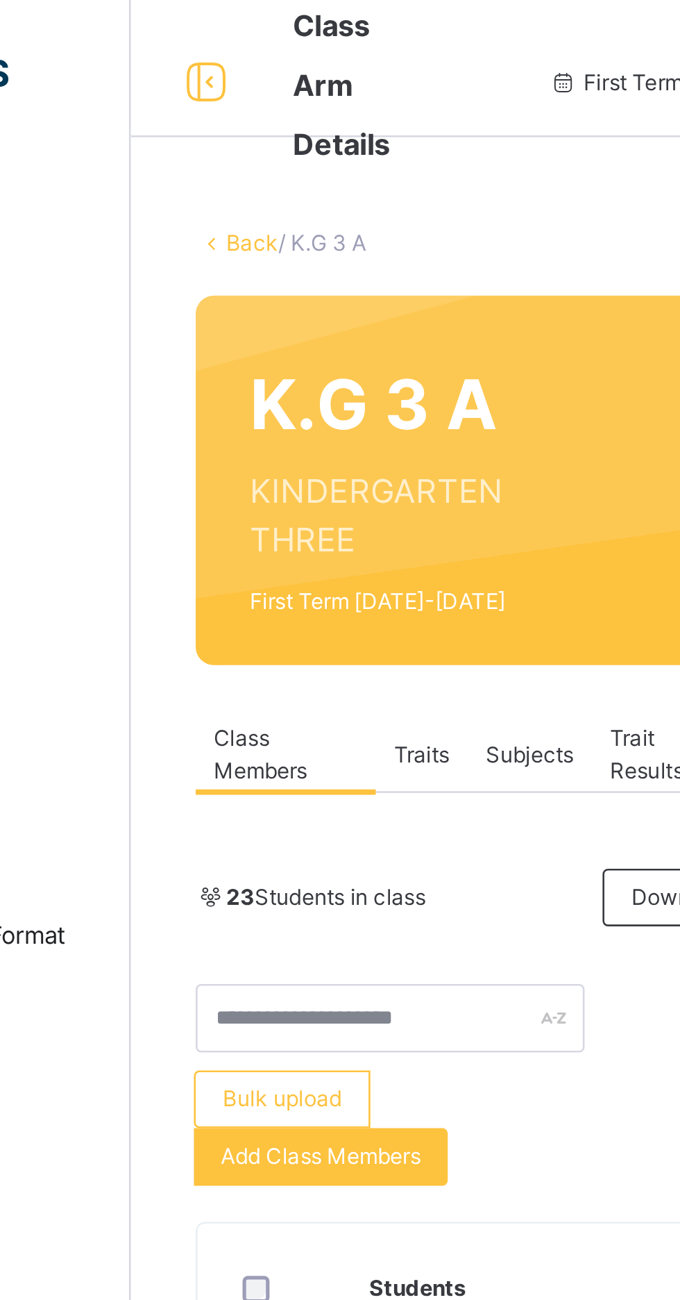
scroll to position [0, 0]
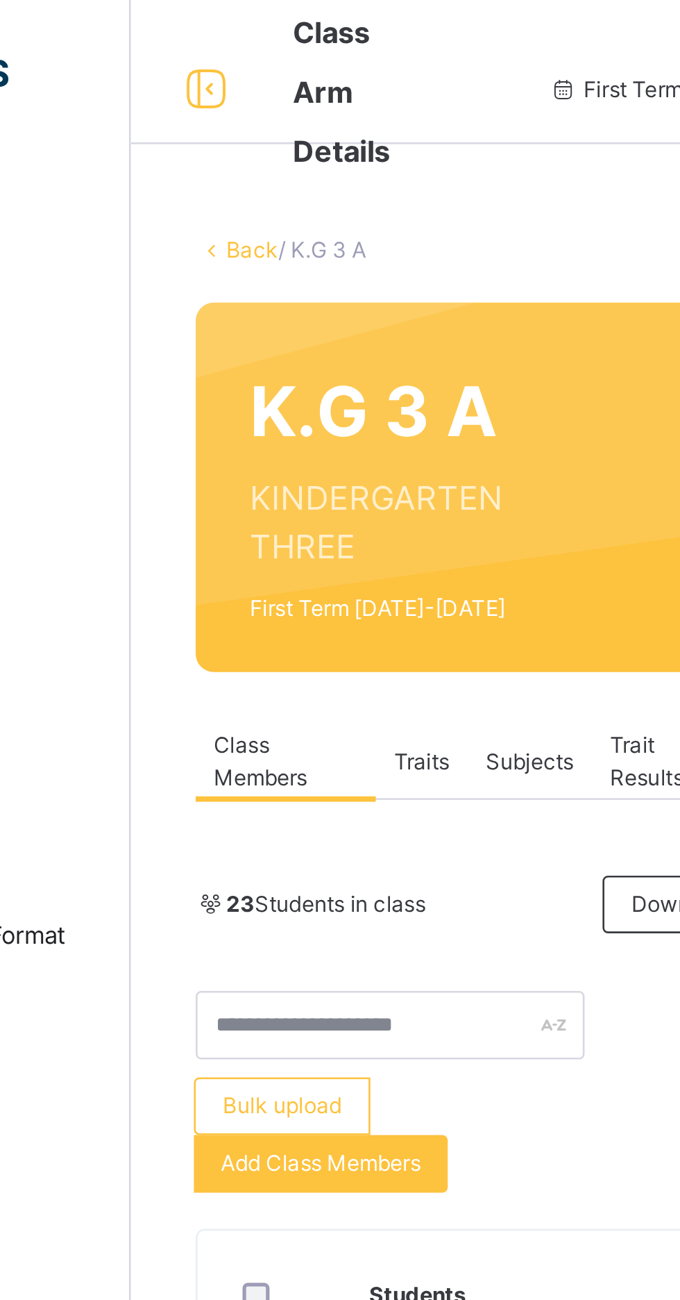
click at [208, 94] on link "Back" at bounding box center [213, 96] width 20 height 10
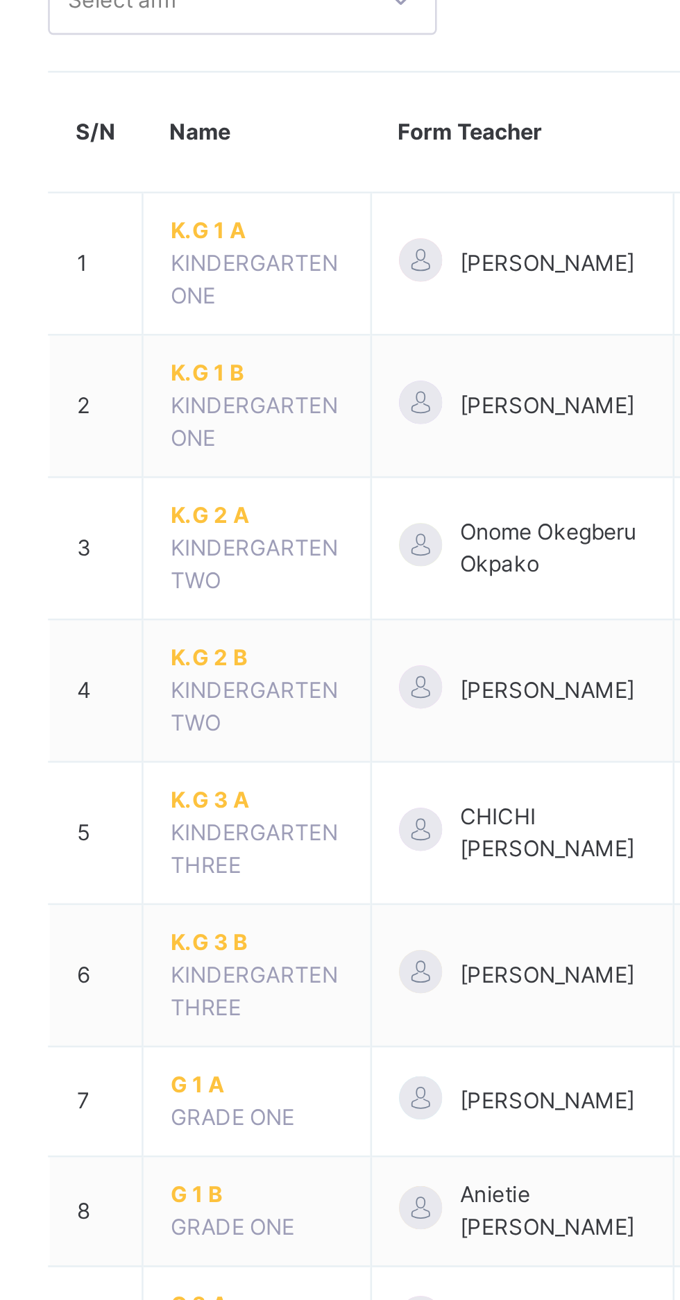
click at [253, 504] on span "K.G 3 B" at bounding box center [272, 500] width 67 height 12
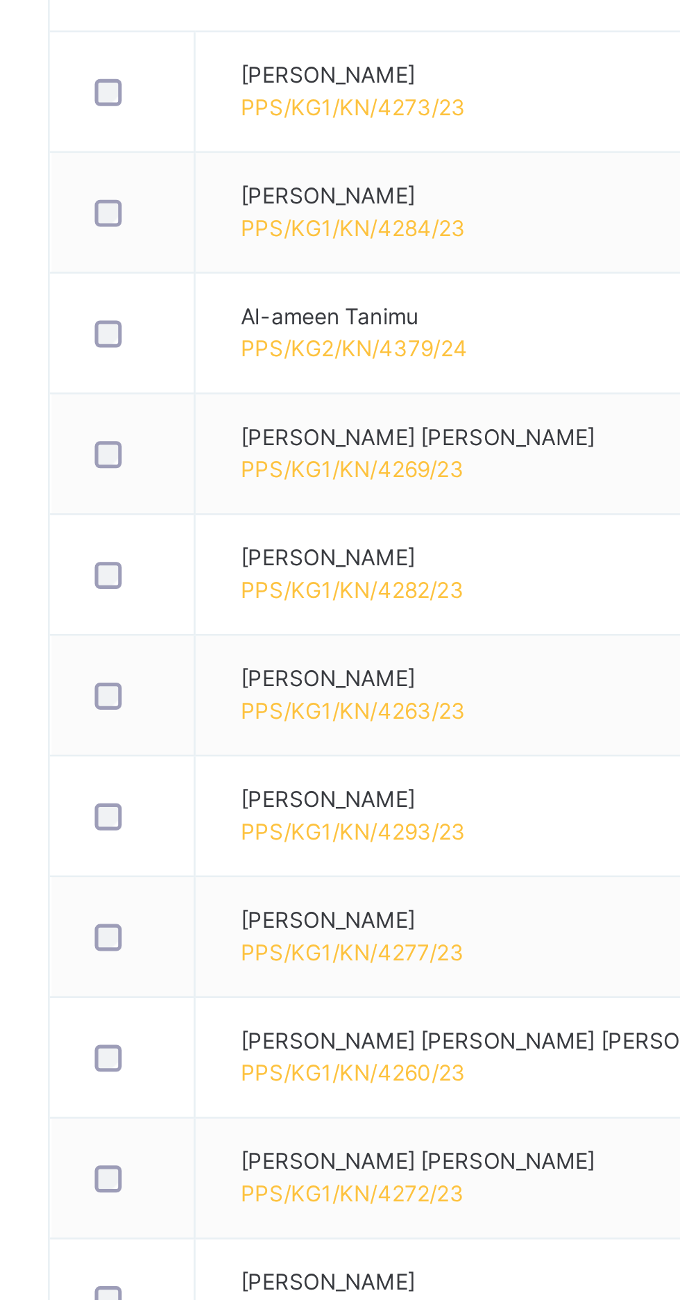
click at [230, 879] on div at bounding box center [220, 873] width 34 height 29
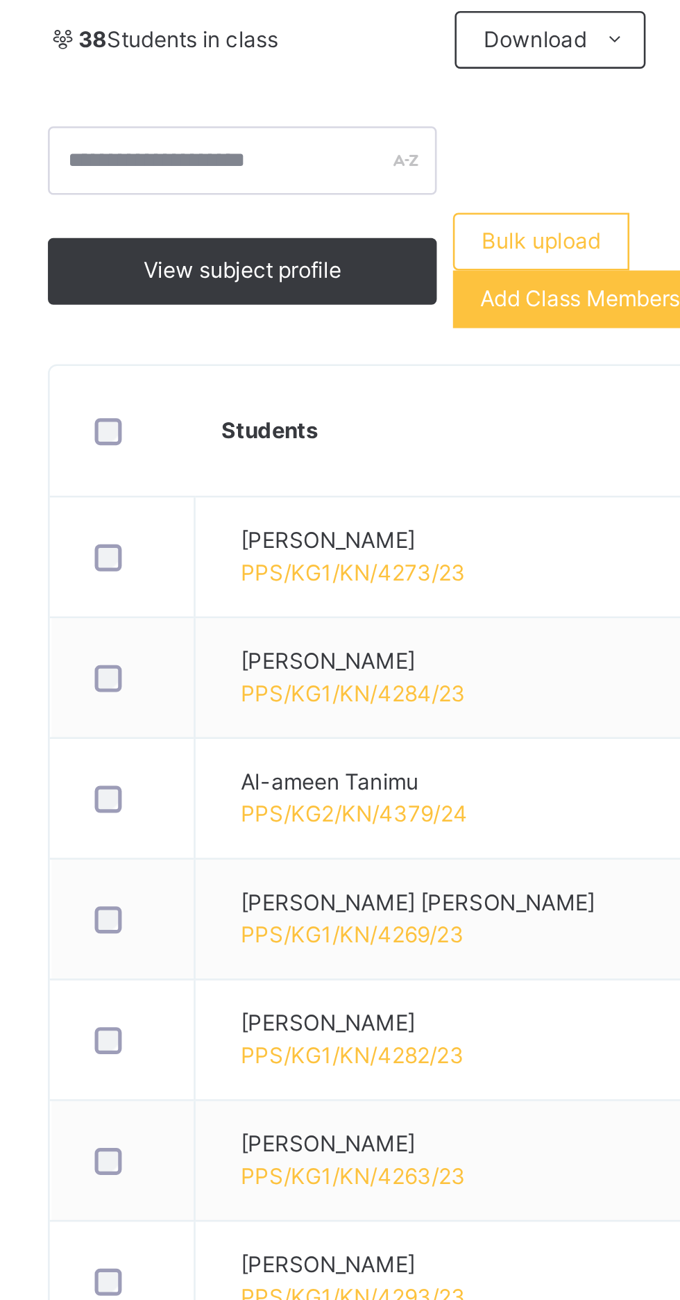
scroll to position [244, 0]
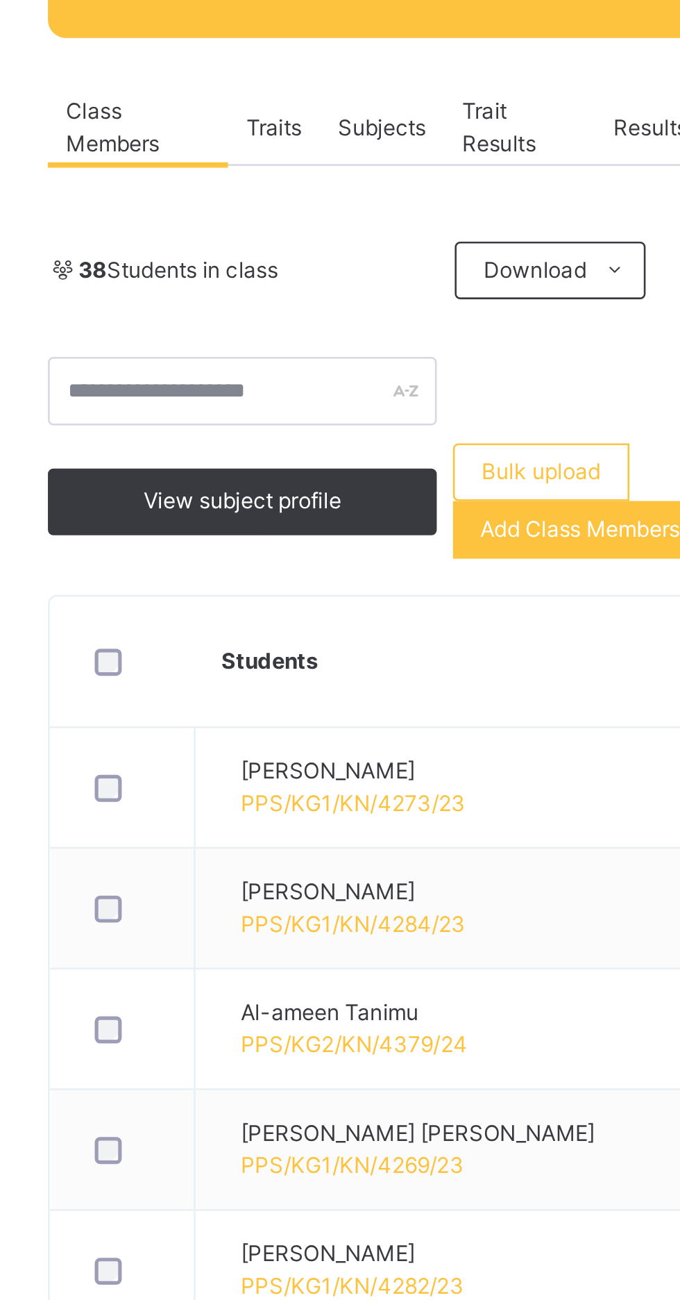
click at [599, 157] on span "Transfer students" at bounding box center [580, 150] width 67 height 12
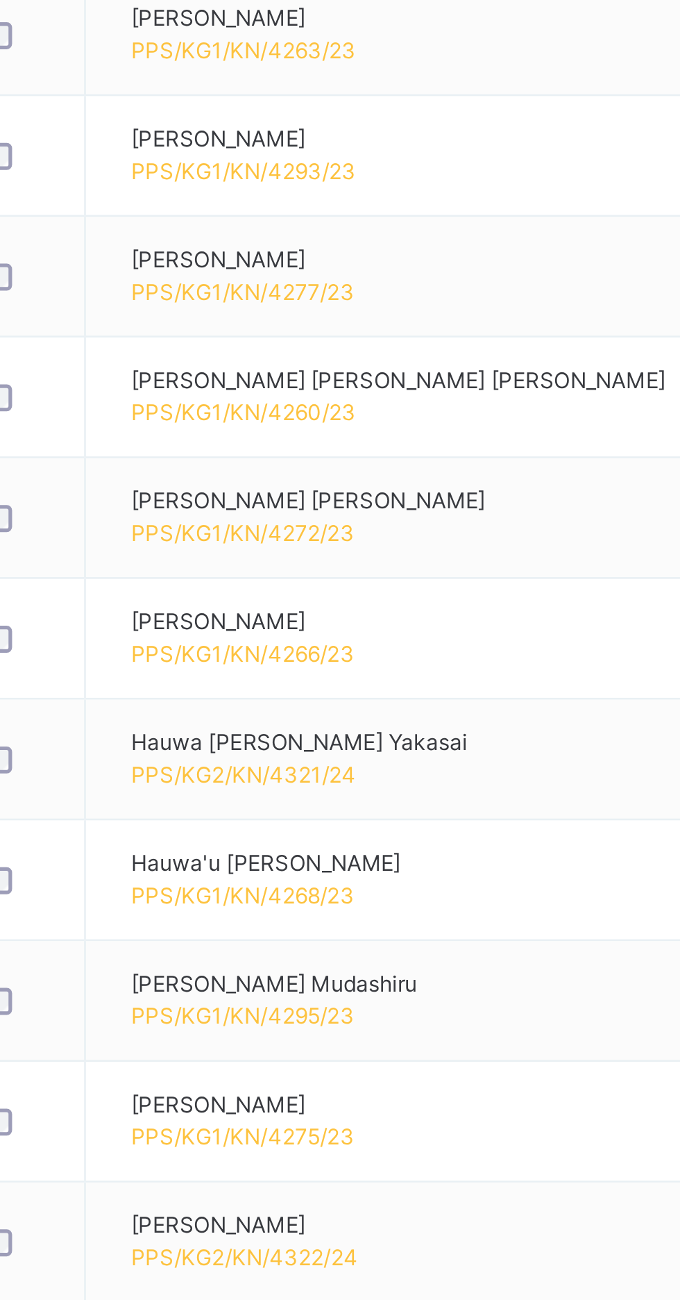
scroll to position [235, 0]
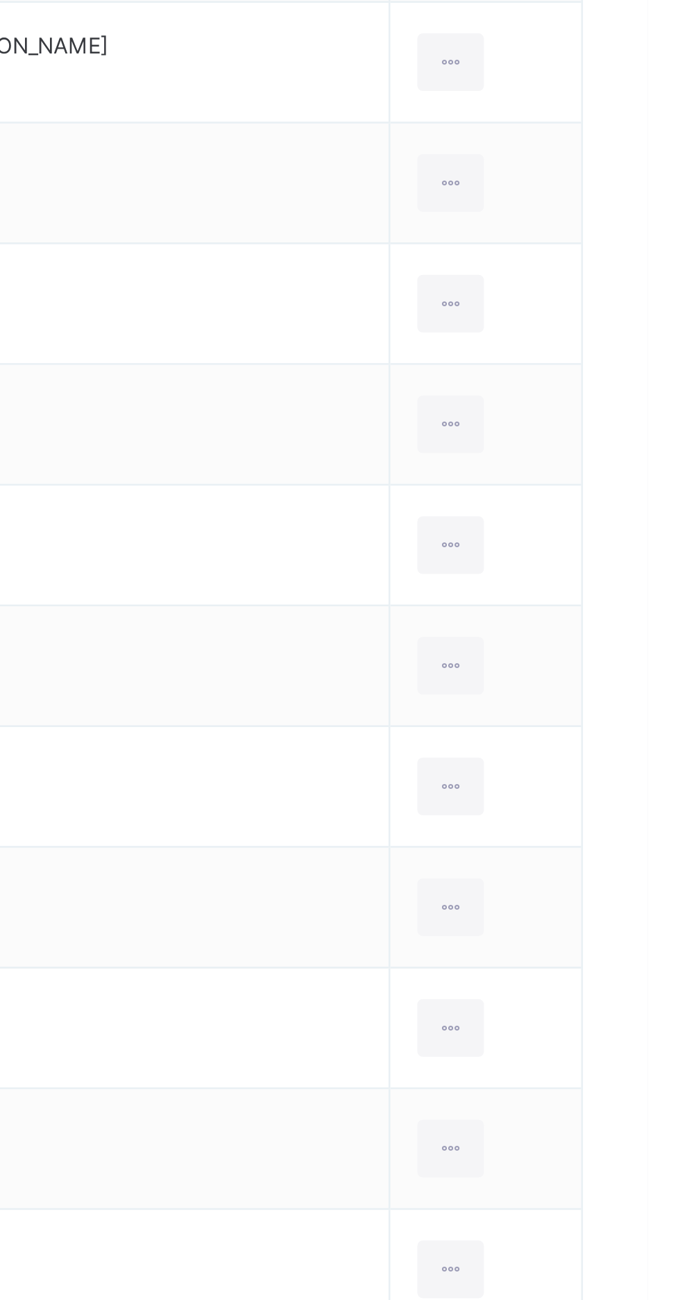
click at [598, 1014] on icon at bounding box center [604, 1011] width 12 height 12
click at [0, 0] on div "Remove from Class" at bounding box center [0, 0] width 0 height 0
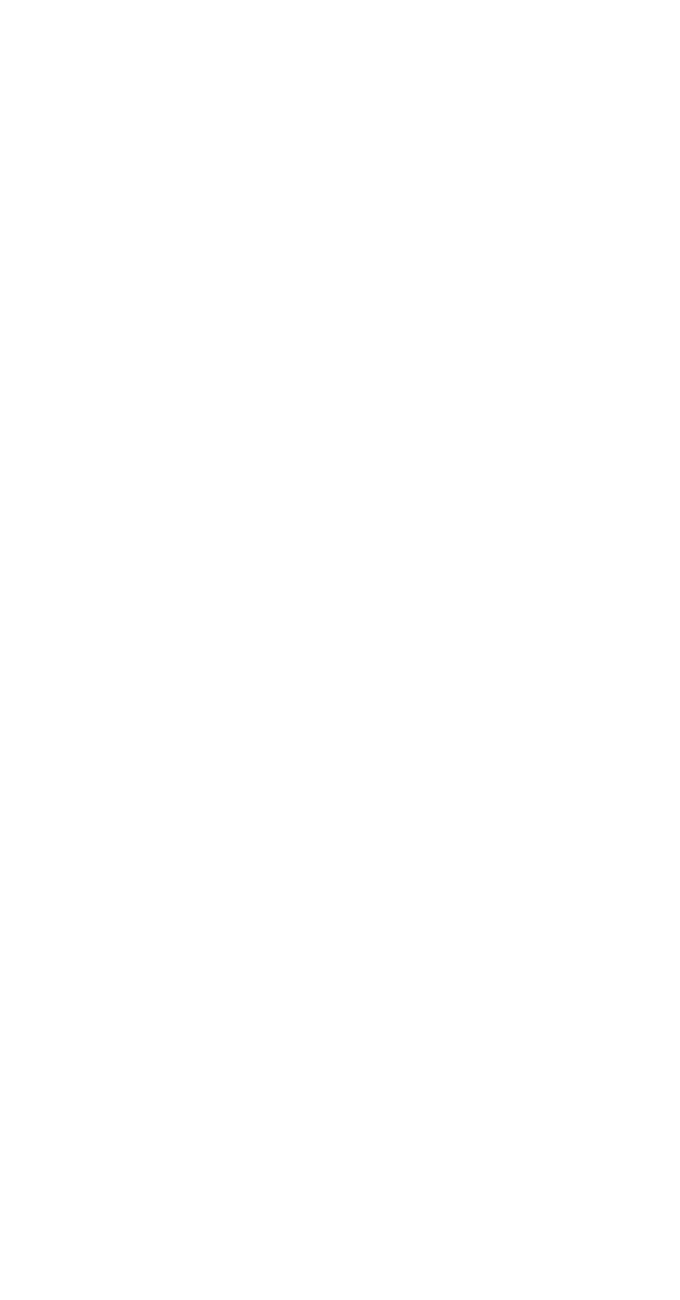
click at [463, 1136] on div "Back / K.G 3 B" at bounding box center [424, 638] width 514 height 1300
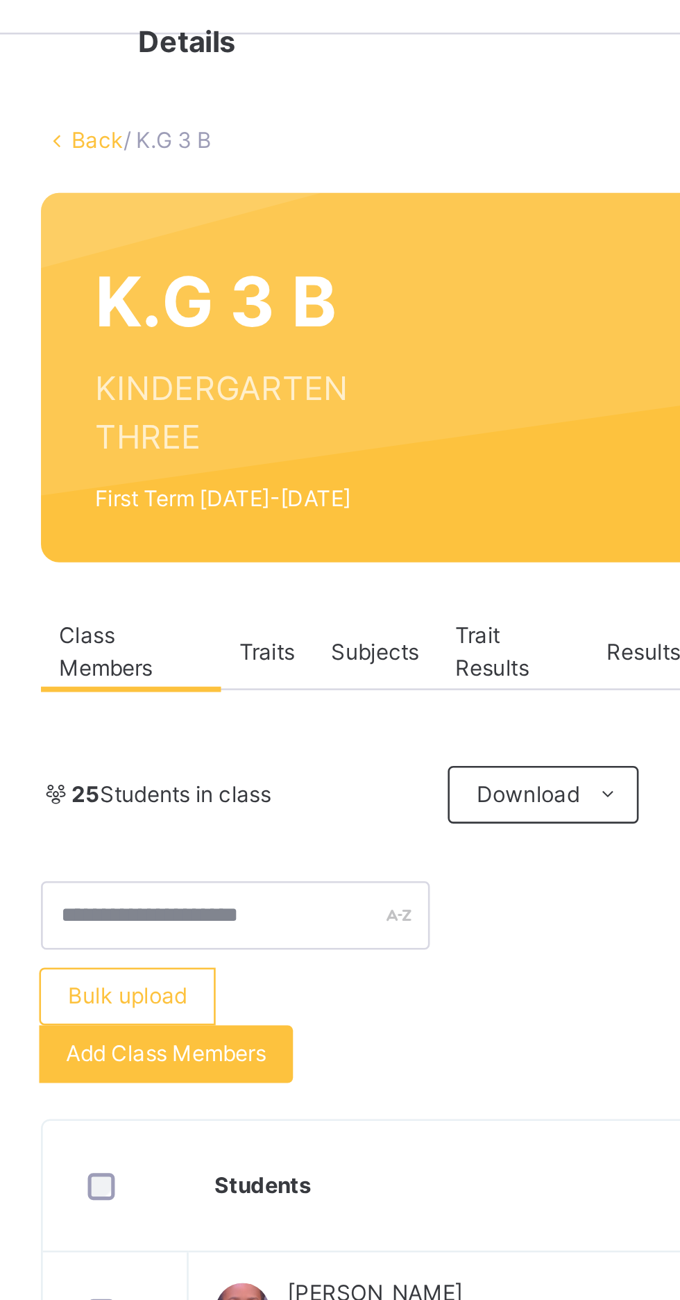
scroll to position [38, 0]
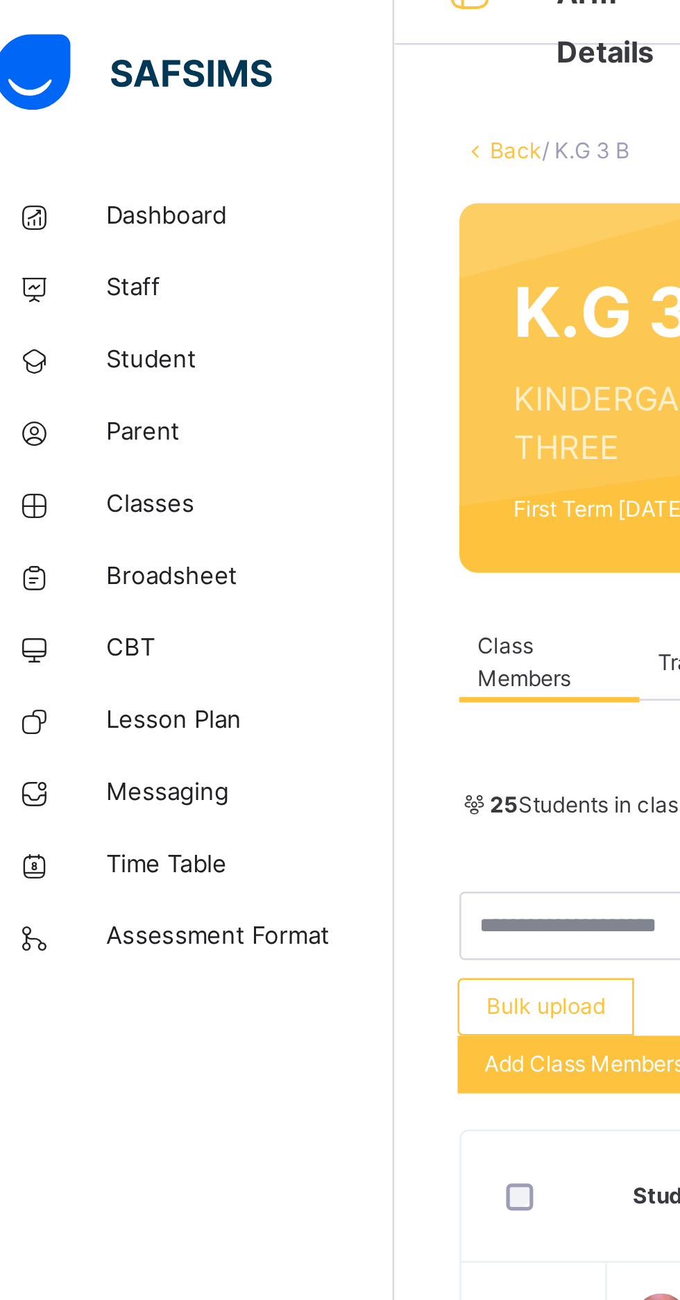
click at [205, 58] on link "Back" at bounding box center [213, 58] width 20 height 10
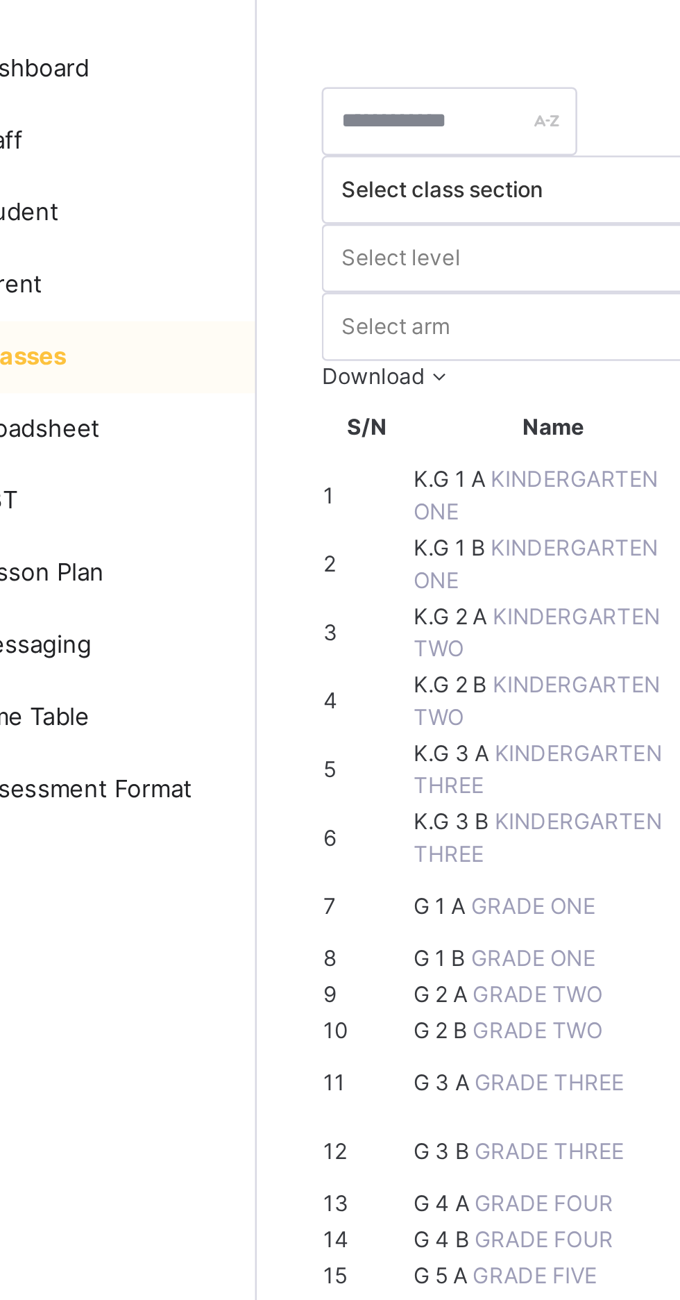
click at [258, 352] on span "K.G 3 A" at bounding box center [242, 347] width 31 height 10
